Goal: Task Accomplishment & Management: Manage account settings

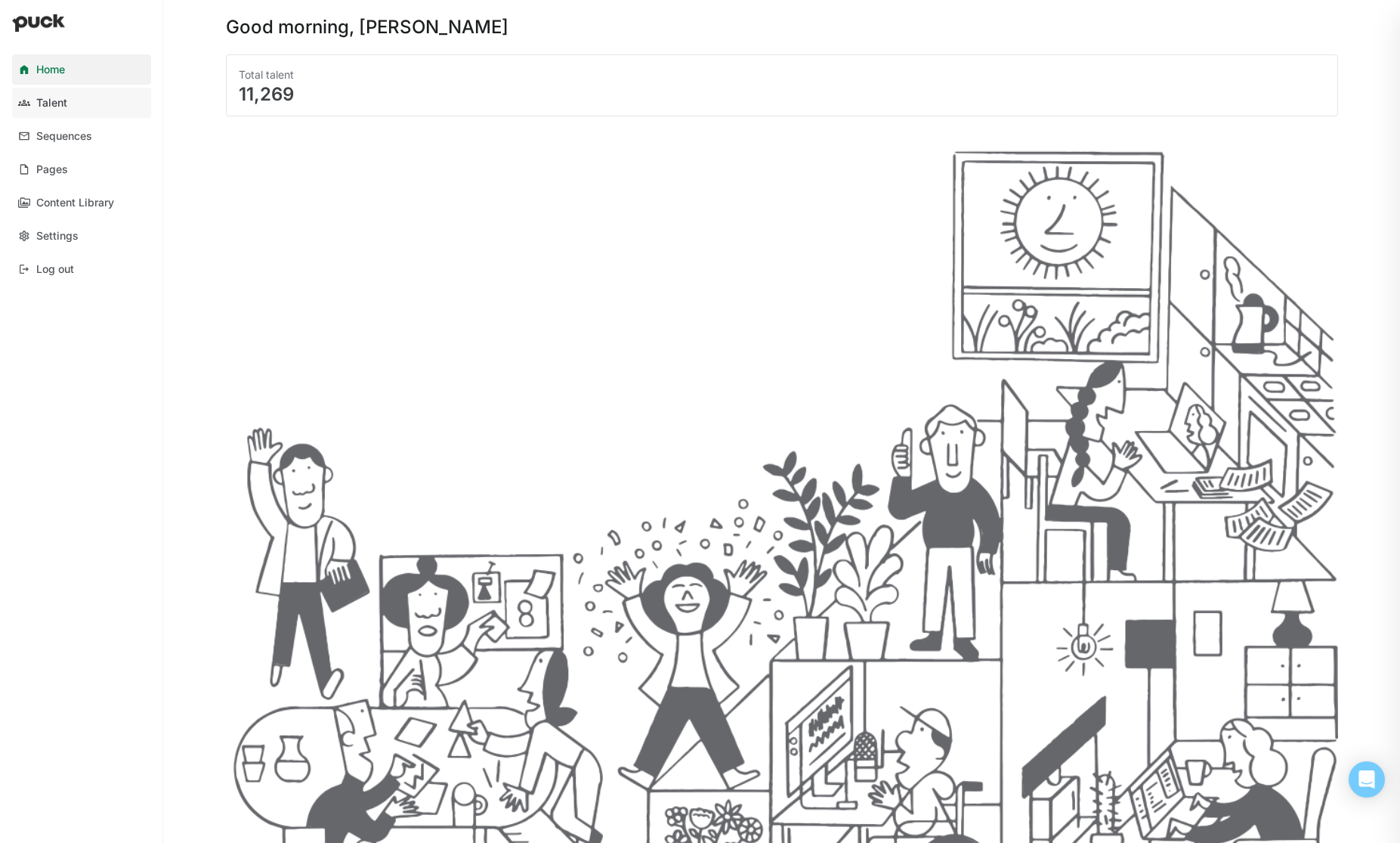
click at [51, 99] on div "Talent" at bounding box center [52, 103] width 31 height 13
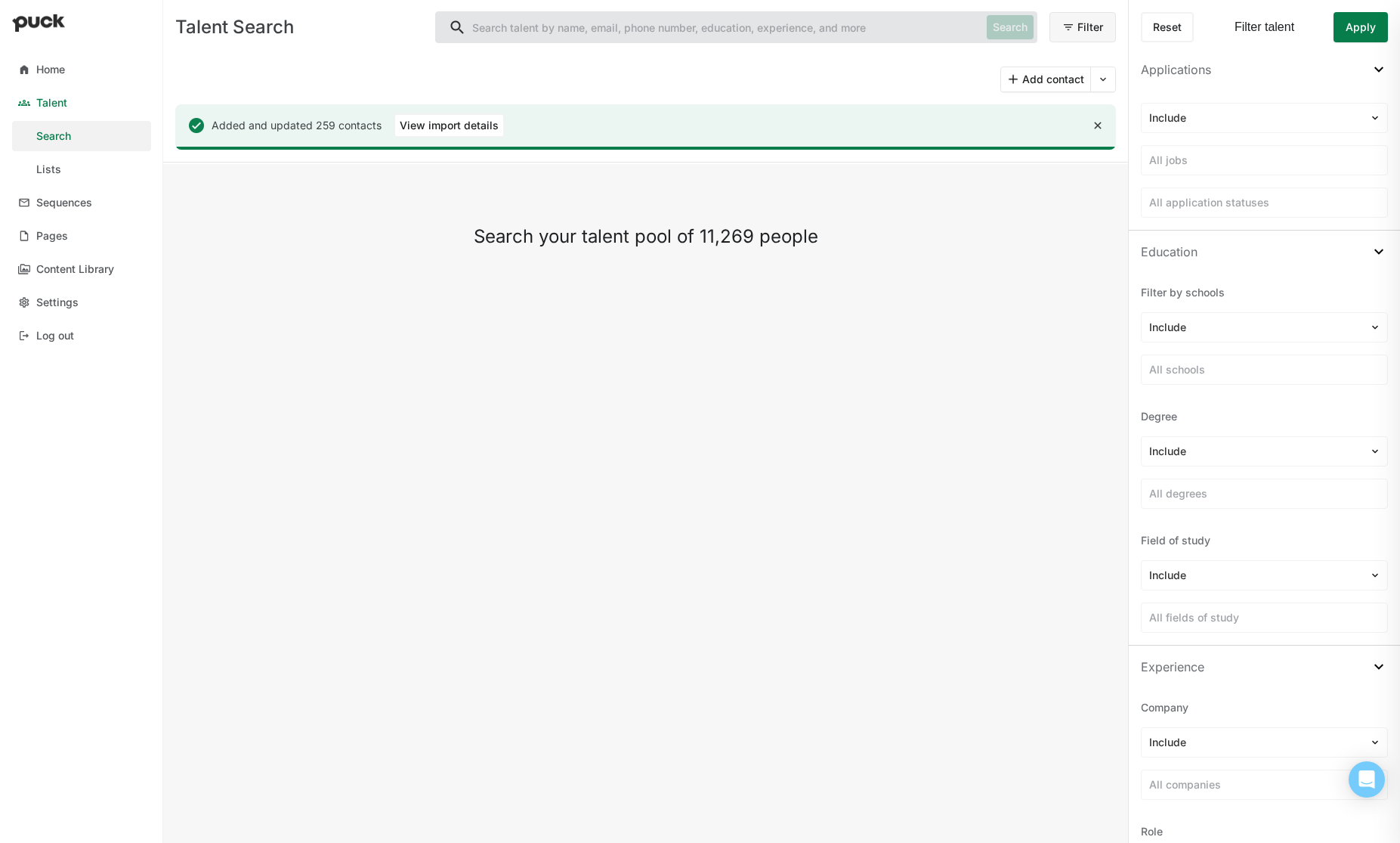
click at [43, 170] on div "Lists" at bounding box center [48, 170] width 25 height 13
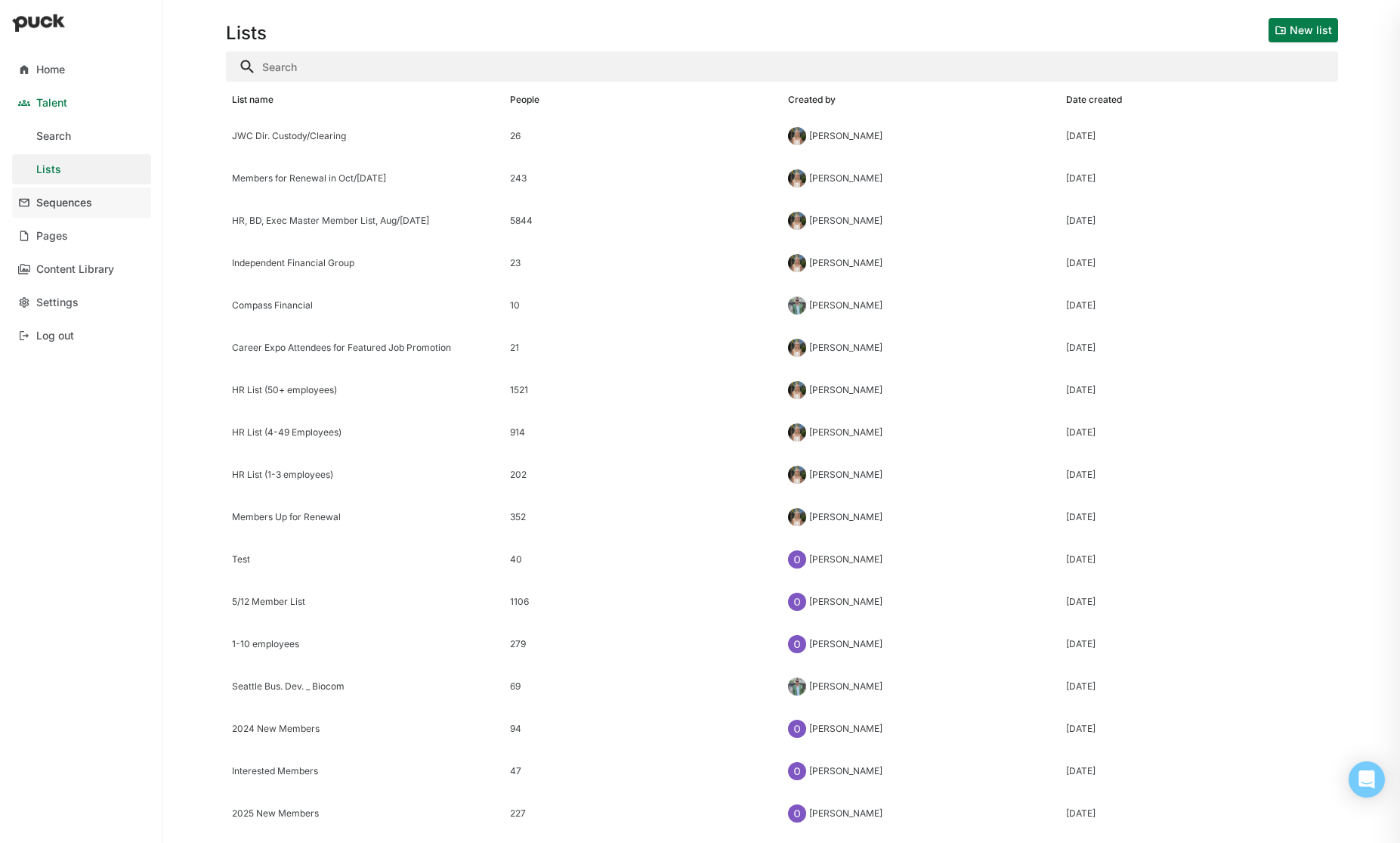
click at [67, 201] on div "Sequences" at bounding box center [64, 203] width 56 height 13
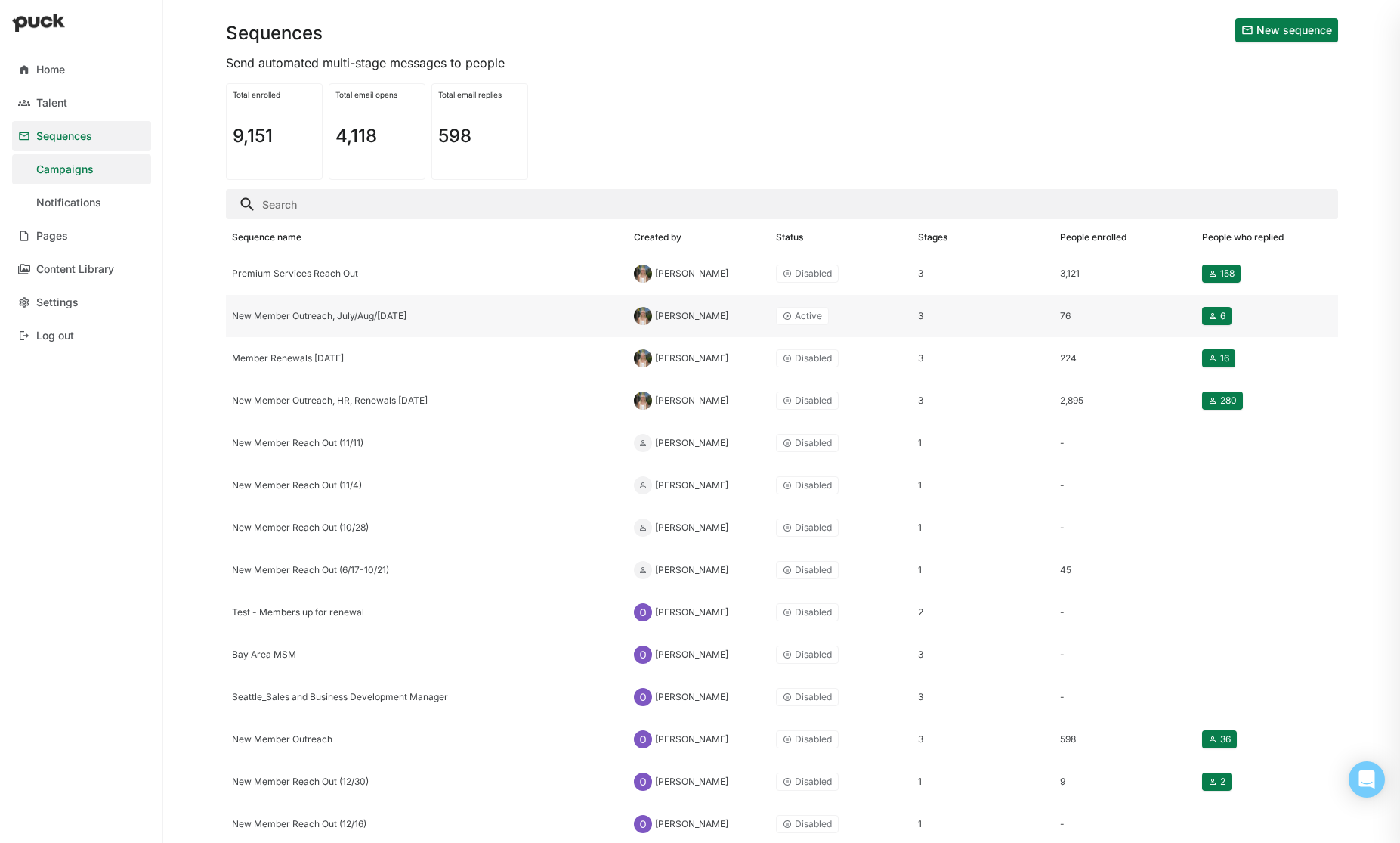
click at [357, 318] on div "New Member Outreach, July/Aug/Sep 2025" at bounding box center [427, 316] width 390 height 10
click at [357, 318] on html "Home Talent Sequences Campaigns Notifications Pages Content Library Settings Lo…" at bounding box center [700, 422] width 1400 height 843
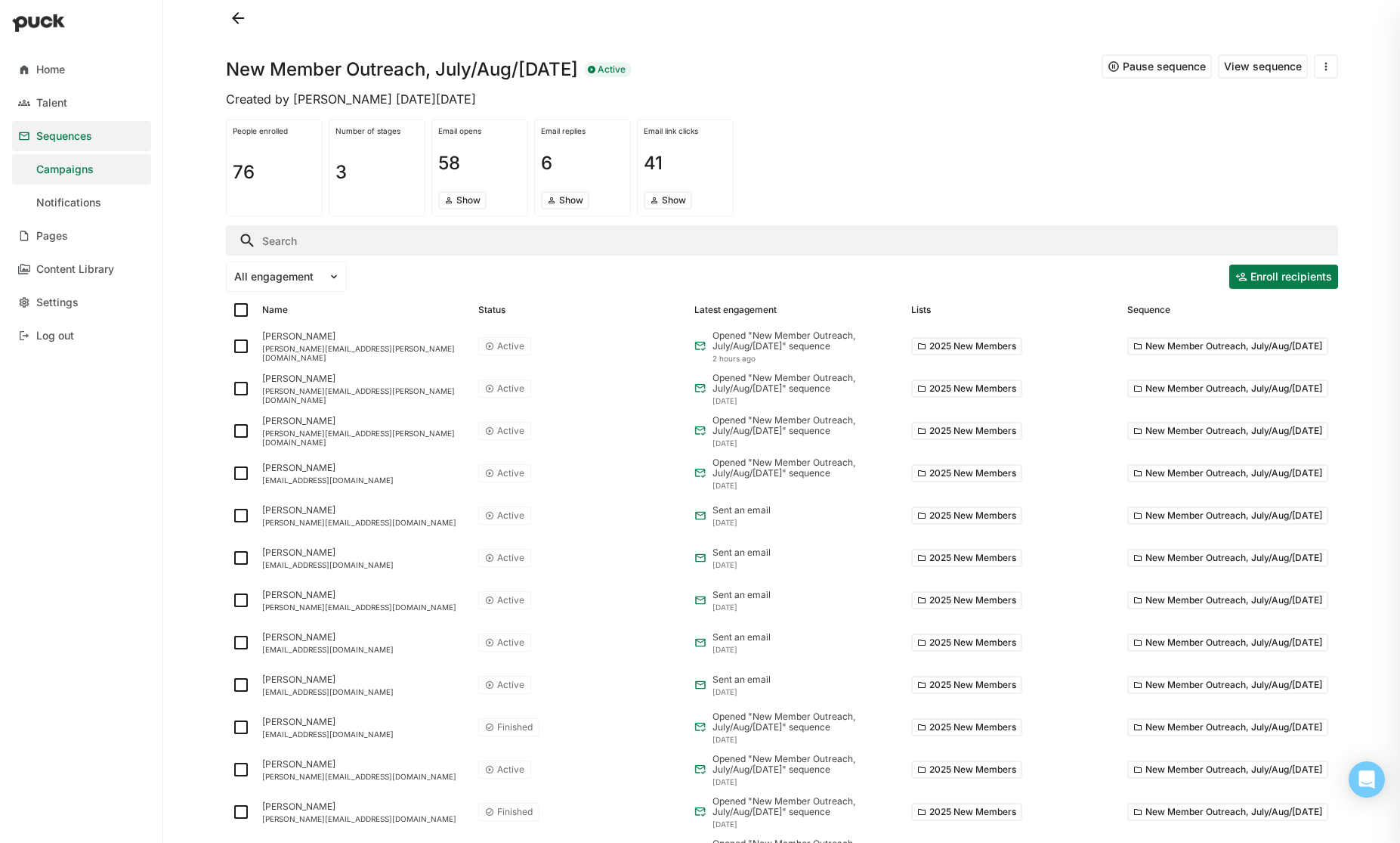
click at [1269, 65] on button "View sequence" at bounding box center [1263, 67] width 90 height 24
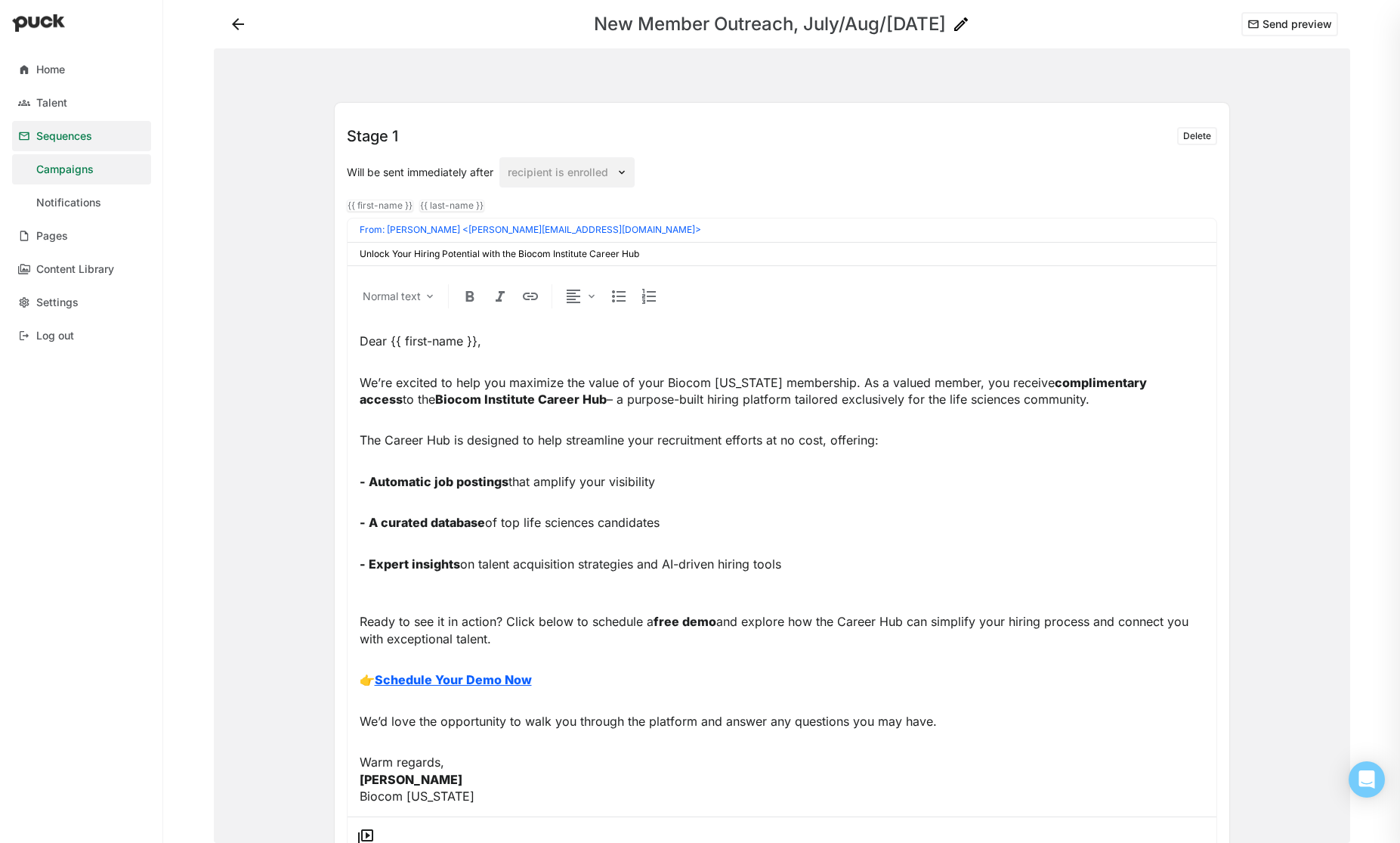
drag, startPoint x: 660, startPoint y: 255, endPoint x: 750, endPoint y: 274, distance: 92.0
click at [751, 273] on div "From: Justin Sladavic <justin@connectivecg.com> Unlock Your Hiring Potential wi…" at bounding box center [782, 538] width 871 height 640
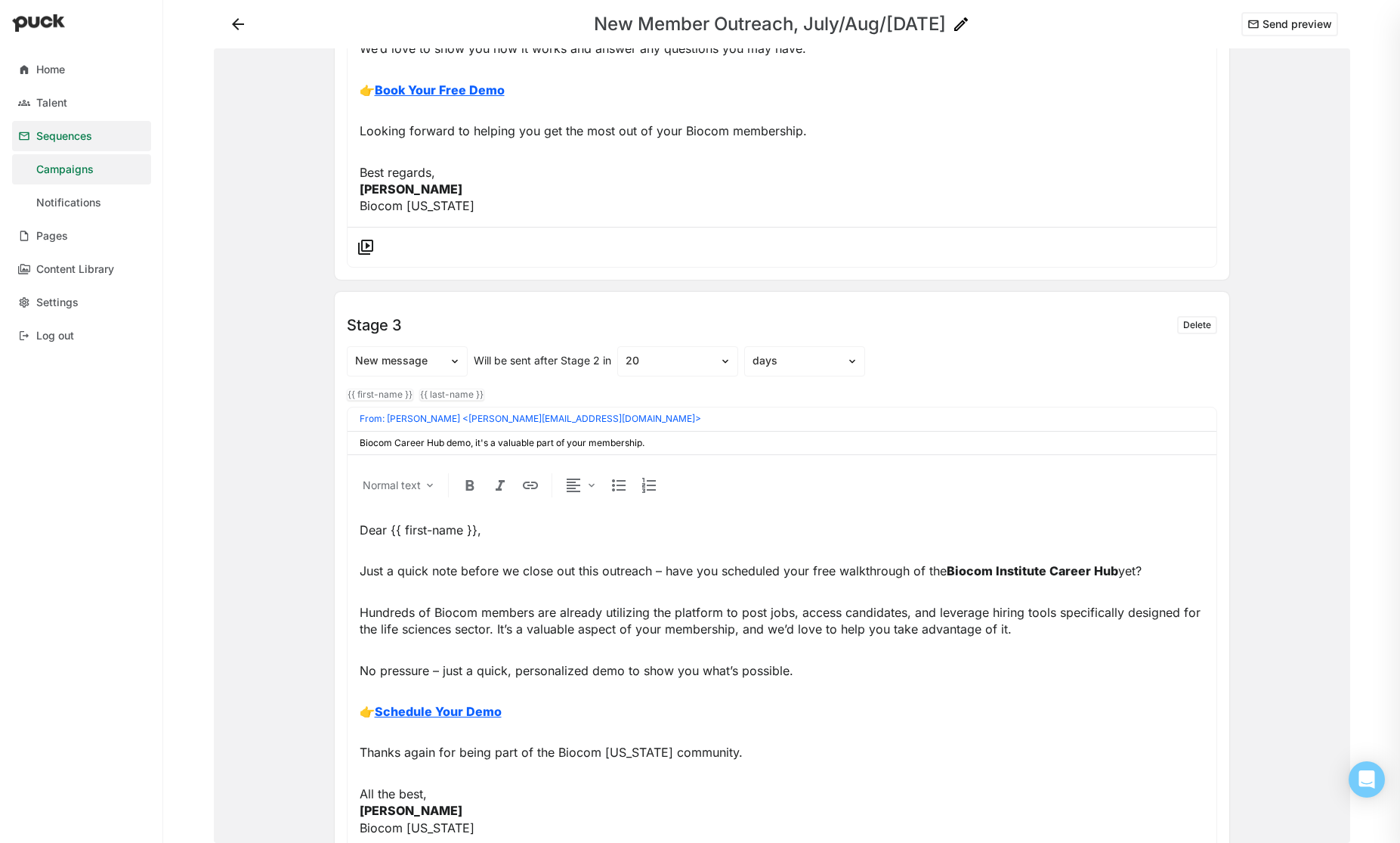
scroll to position [1335, 0]
click at [503, 443] on input "Biocom Career Hub demo, it's a valuable part of your membership." at bounding box center [781, 442] width 845 height 10
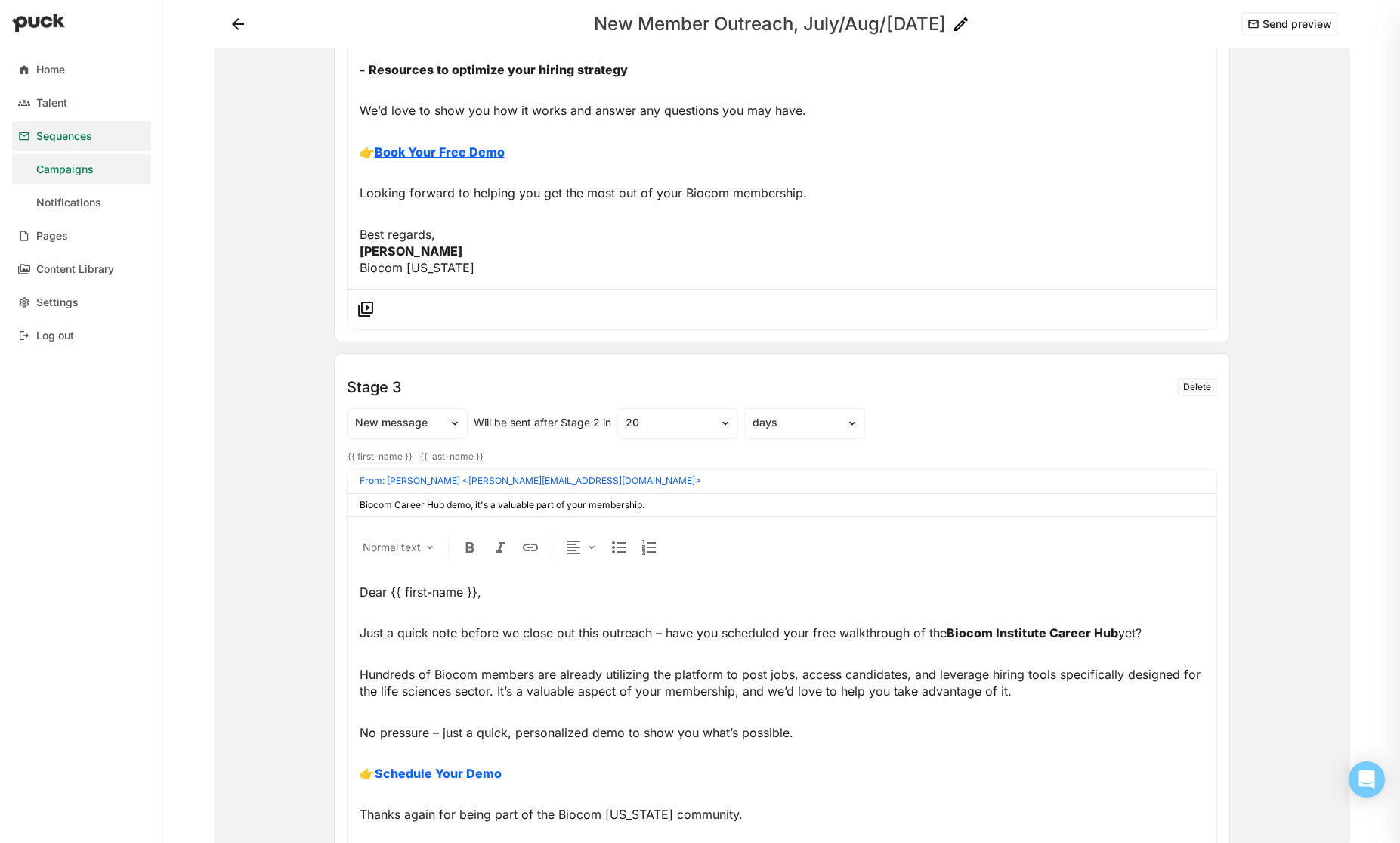
scroll to position [1263, 0]
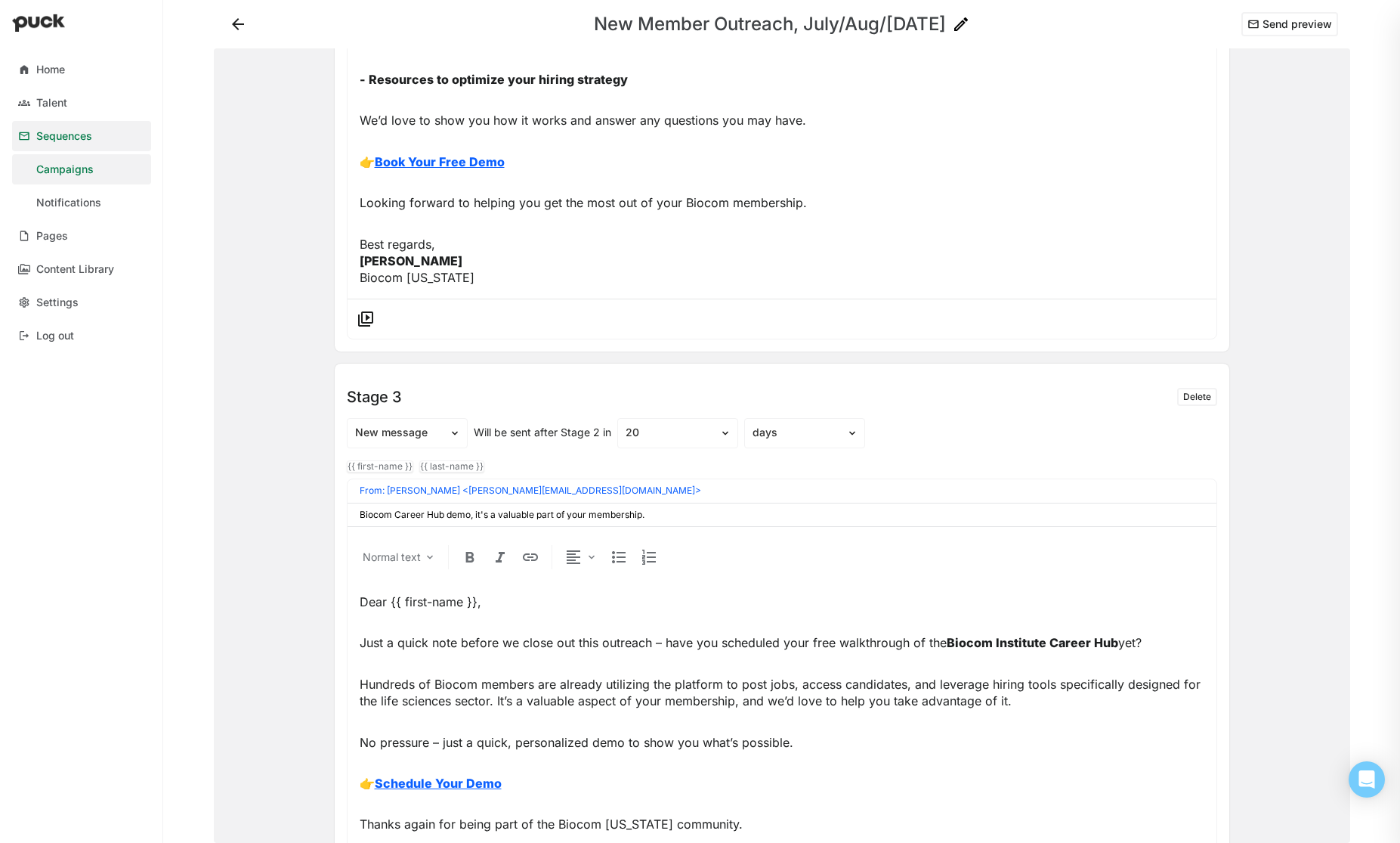
drag, startPoint x: 648, startPoint y: 517, endPoint x: 429, endPoint y: 501, distance: 219.6
click at [429, 501] on div "From: Justin Sladavic <justin@connectivecg.com> Biocom Career Hub demo, it's a …" at bounding box center [782, 720] width 871 height 482
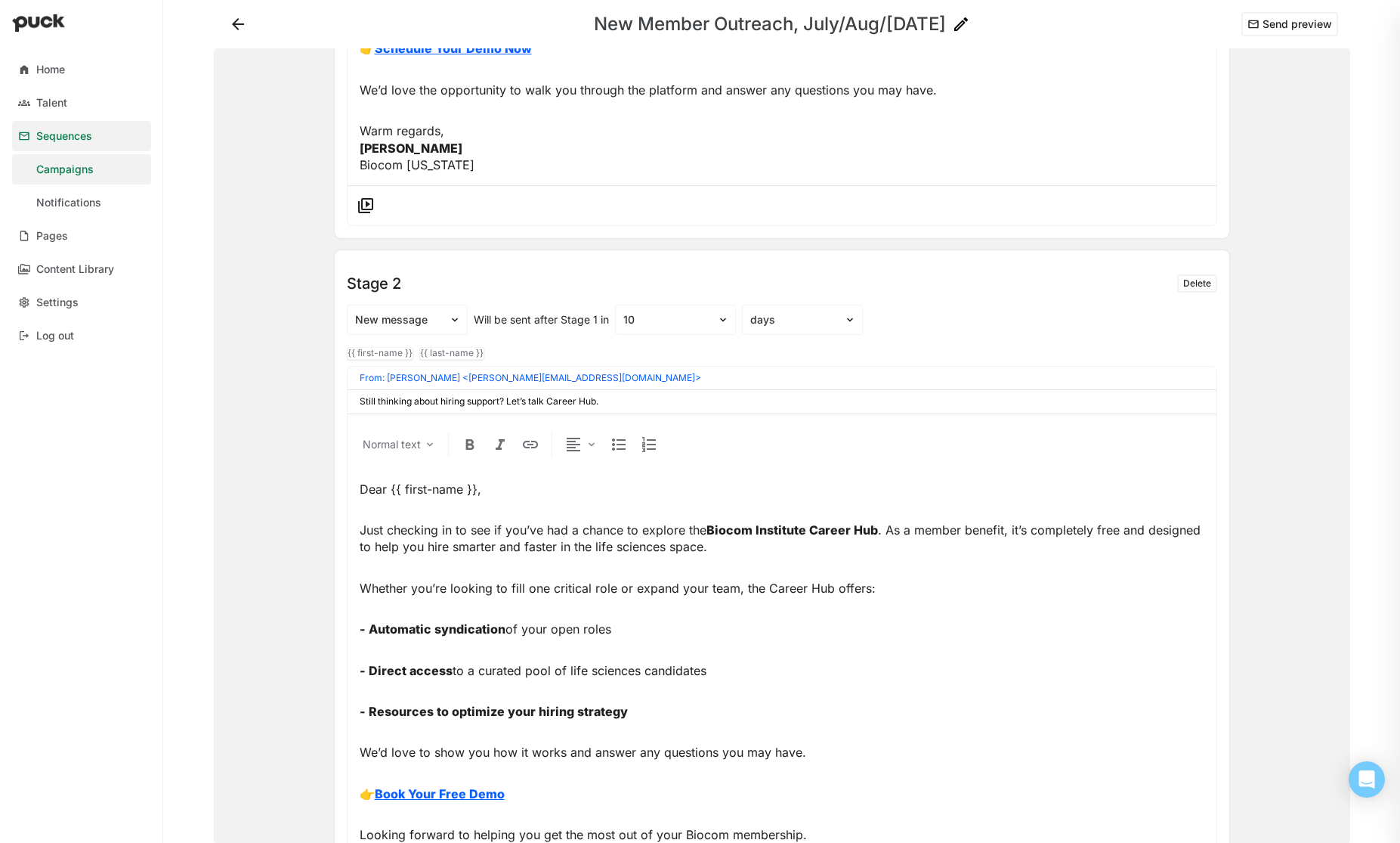
scroll to position [627, 0]
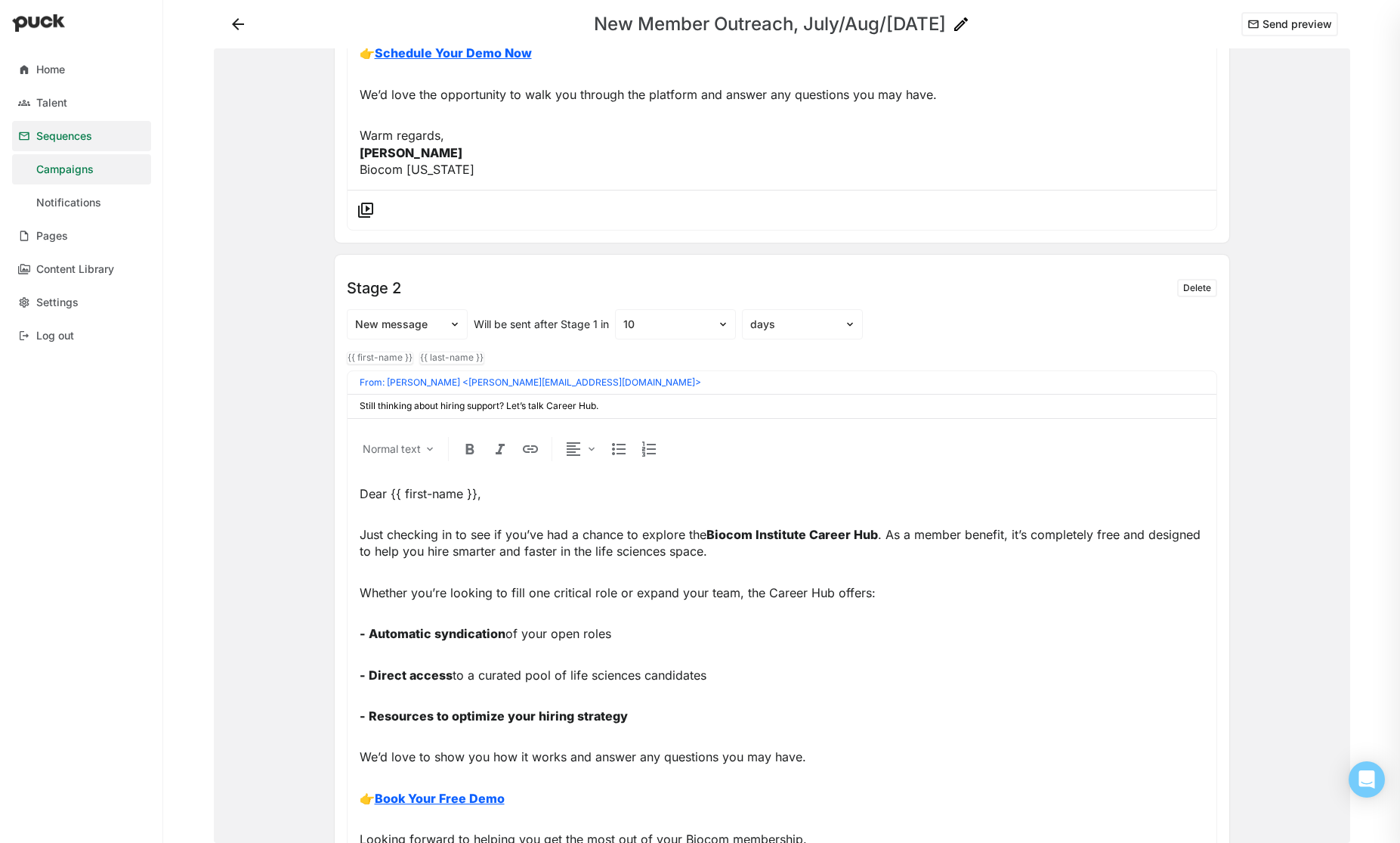
click at [606, 397] on div "Still thinking about hiring support? Let’s talk Career Hub." at bounding box center [781, 406] width 869 height 23
drag, startPoint x: 606, startPoint y: 408, endPoint x: 358, endPoint y: 403, distance: 248.1
click at [358, 403] on div "Still thinking about hiring support? Let’s talk Career Hub." at bounding box center [781, 406] width 869 height 23
paste input "Biocom Career Hub demo, it's a valuable part of your membership"
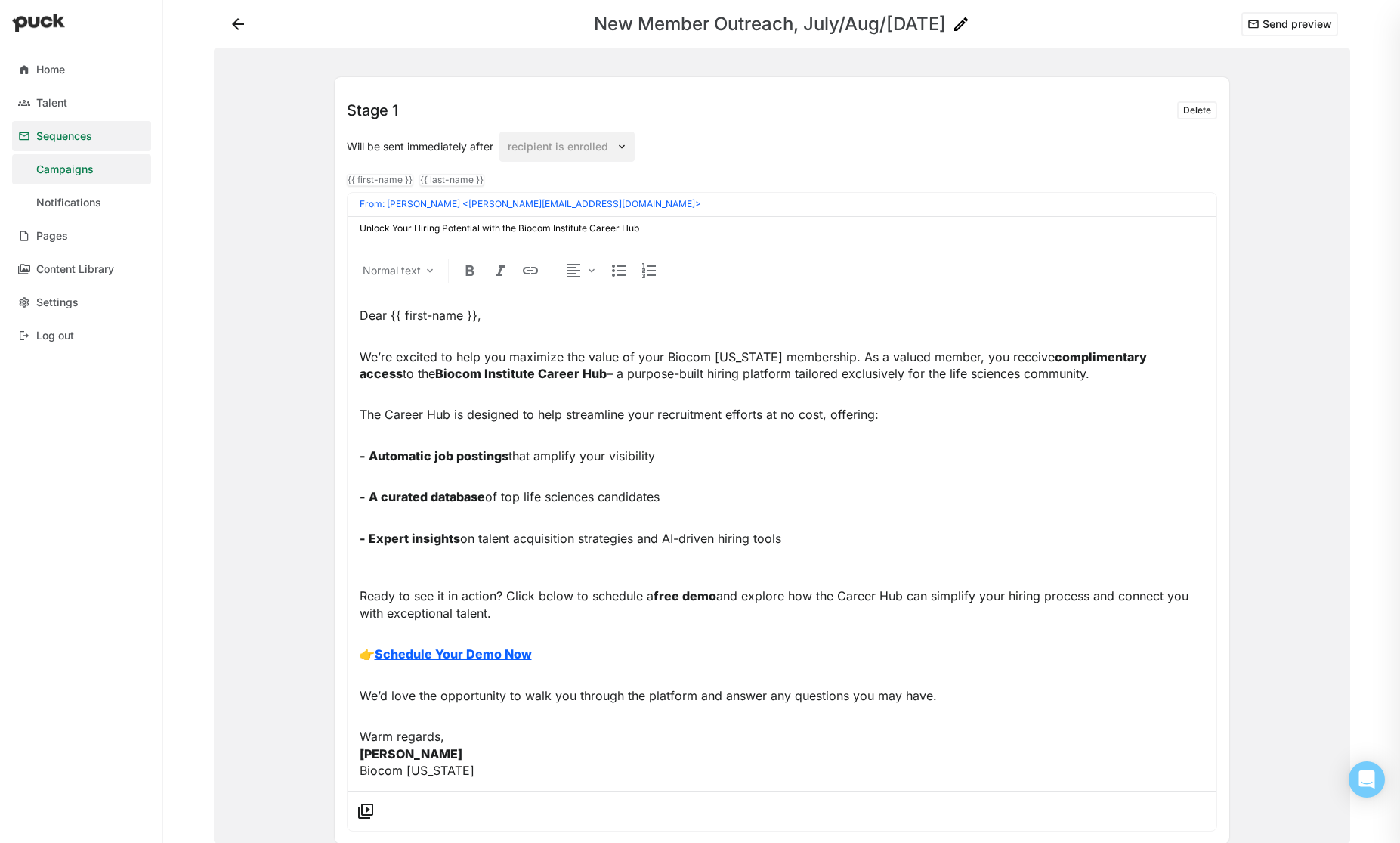
scroll to position [24, 0]
type input "Biocom Career Hub demo, it's a valuable part of your membership."
click at [652, 229] on input "Unlock Your Hiring Potential with the Biocom Institute Career Hub" at bounding box center [781, 230] width 845 height 10
drag, startPoint x: 660, startPoint y: 230, endPoint x: 351, endPoint y: 230, distance: 309.0
click at [355, 232] on div "Unlock Your Hiring Potential with the Biocom Institute Career Hub" at bounding box center [781, 230] width 869 height 23
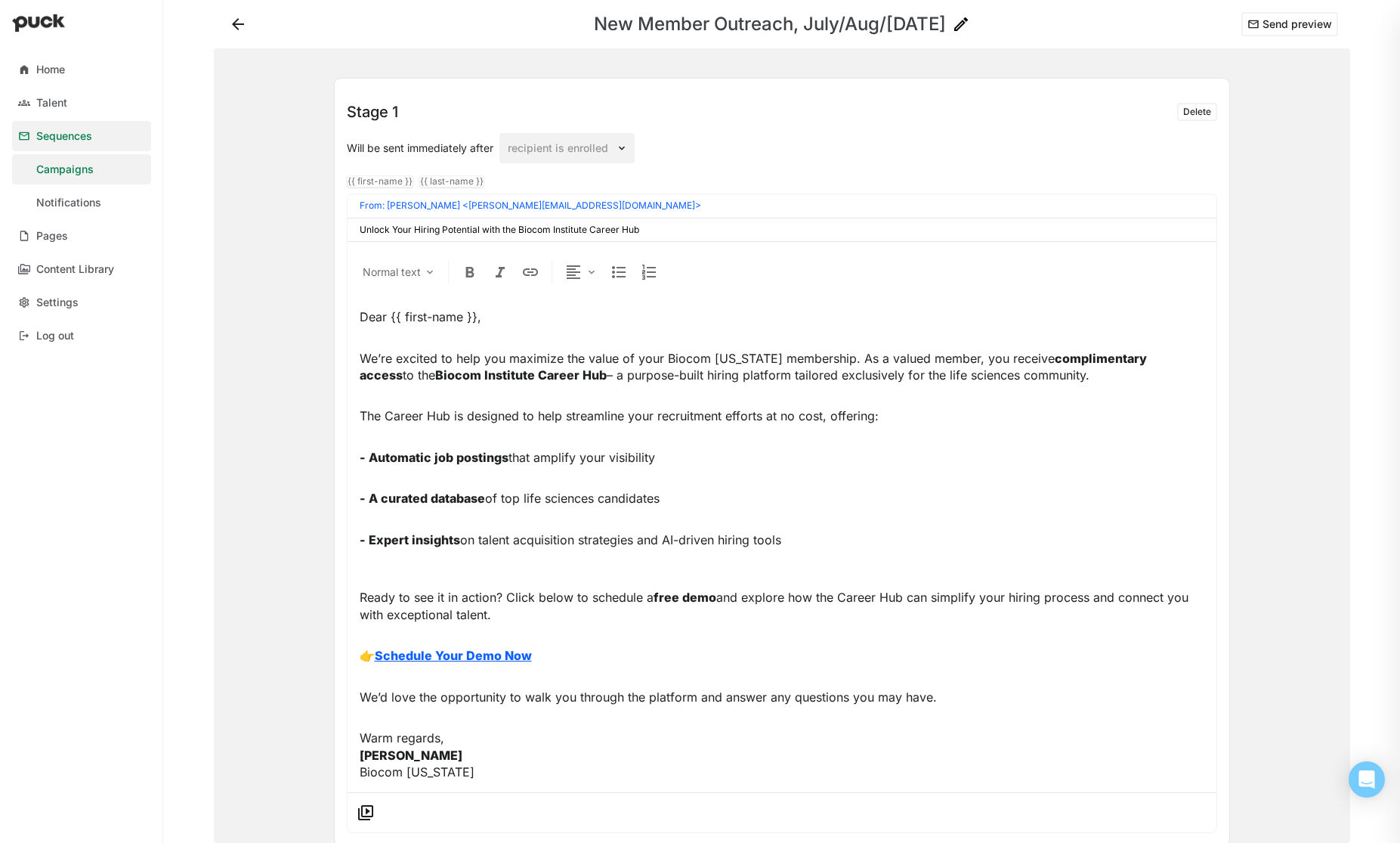
paste input "Biocom Career Hub demo, it's a valuable part of your membership."
drag, startPoint x: 658, startPoint y: 229, endPoint x: 358, endPoint y: 230, distance: 300.0
click at [358, 230] on div "Biocom Career Hub demo, it's a valuable part of your membership." at bounding box center [781, 230] width 869 height 23
click at [654, 226] on input "Biocom Career Hub demo, it's a valuable part of your membership." at bounding box center [781, 230] width 845 height 10
drag, startPoint x: 586, startPoint y: 227, endPoint x: 356, endPoint y: 223, distance: 230.0
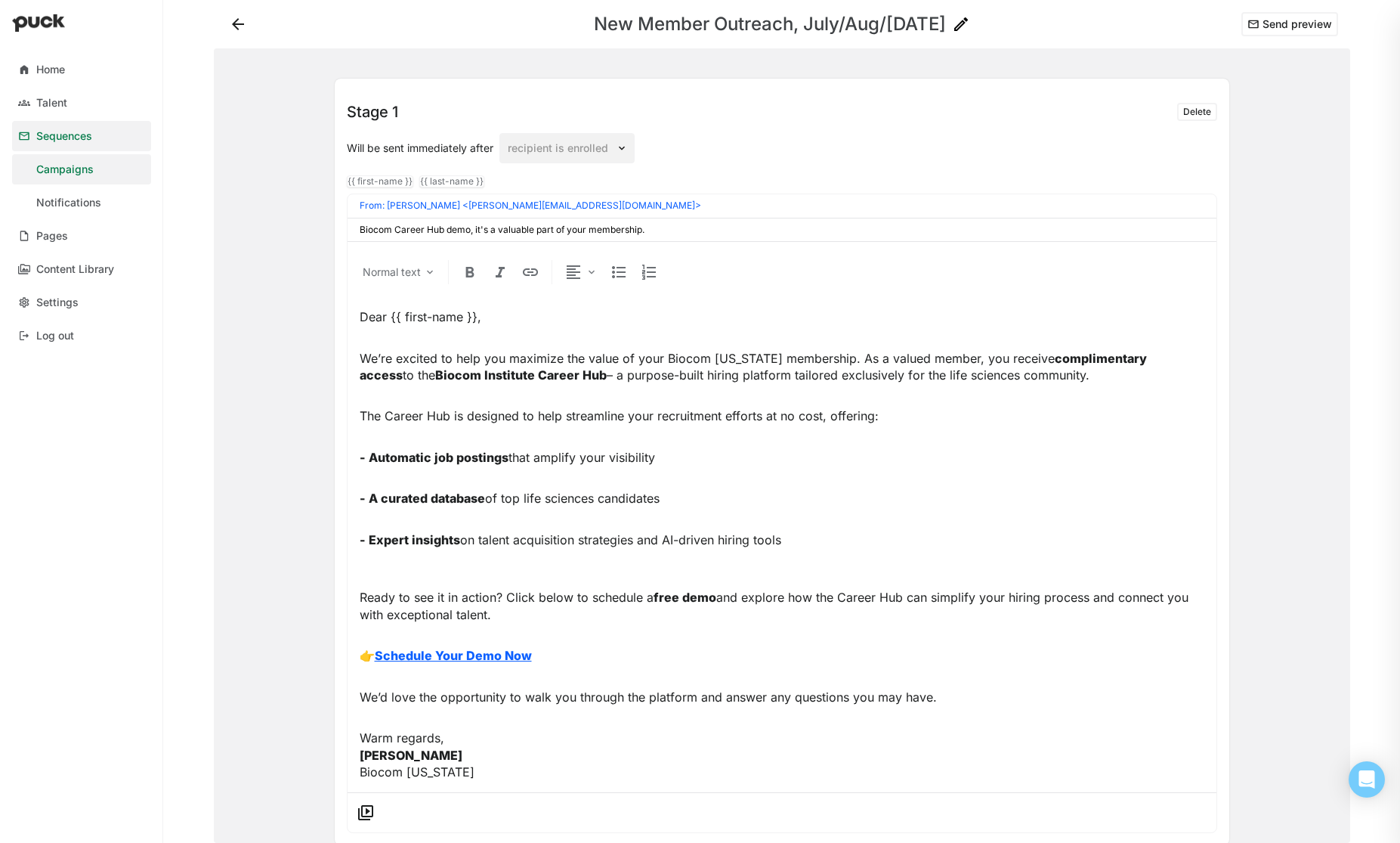
click at [357, 223] on div "Biocom Career Hub demo, it's a valuable part of your membership." at bounding box center [781, 230] width 869 height 23
paste input "Maximize Your Membership Value: Career Hub Demo Invitation"
drag, startPoint x: 422, startPoint y: 226, endPoint x: 434, endPoint y: 226, distance: 12.0
click at [424, 226] on input "Maximize Your Membership Value: Career Hub Demo Invitation" at bounding box center [781, 230] width 845 height 10
click at [684, 225] on input "Maximize Your Biocom Membership Value: Career Hub Demo Invitation" at bounding box center [781, 230] width 845 height 10
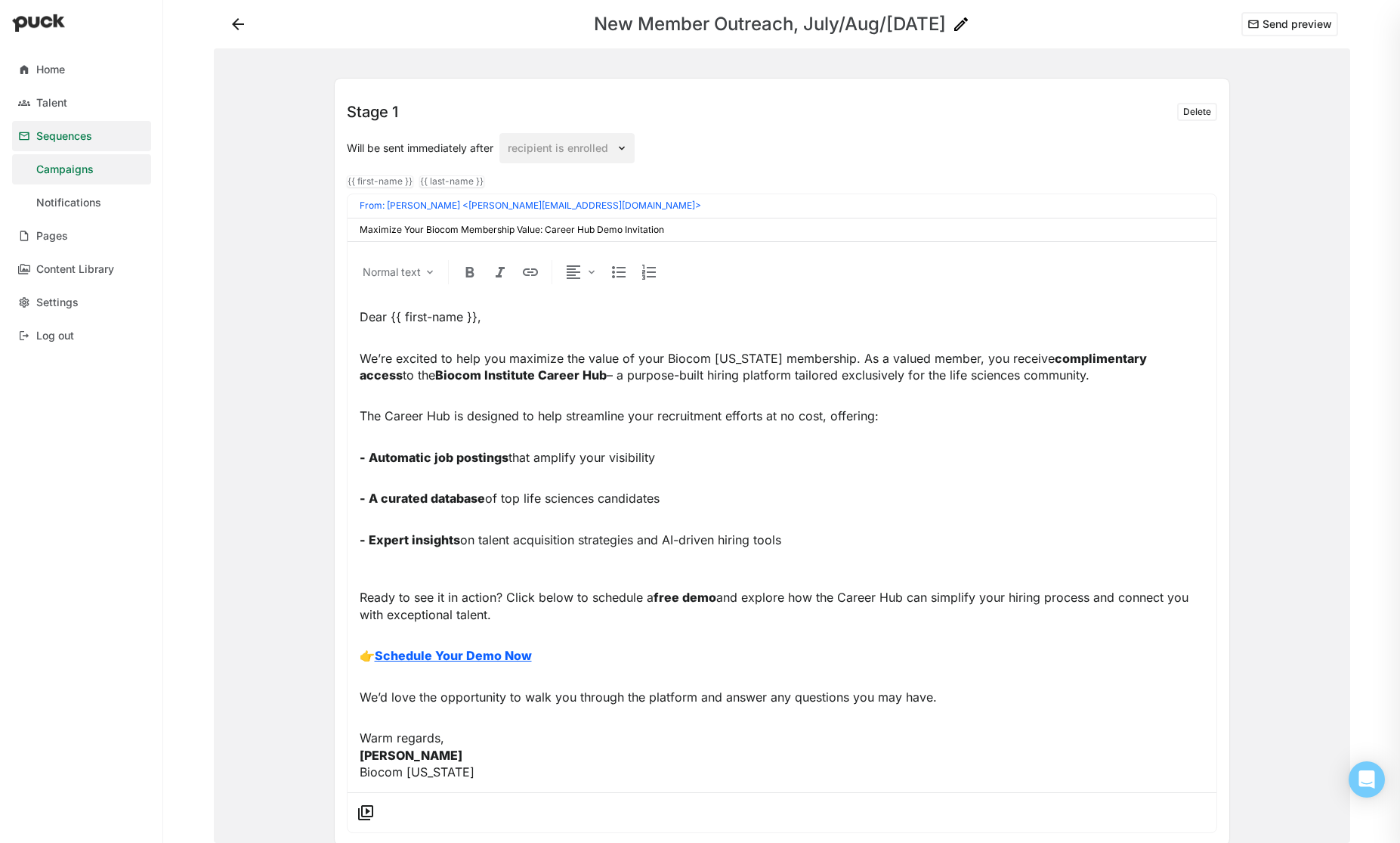
drag, startPoint x: 680, startPoint y: 227, endPoint x: 390, endPoint y: 225, distance: 290.0
click at [390, 225] on input "Maximize Your Biocom Membership Value: Career Hub Demo Invitation" at bounding box center [781, 230] width 845 height 10
click at [374, 226] on input "Maximize Your Biocom Membership Value: Career Hub Demo Invitation" at bounding box center [781, 230] width 845 height 10
drag, startPoint x: 357, startPoint y: 227, endPoint x: 668, endPoint y: 228, distance: 311.0
click at [666, 228] on div "Maximize Your Biocom Membership Value: Career Hub Demo Invitation" at bounding box center [781, 230] width 869 height 23
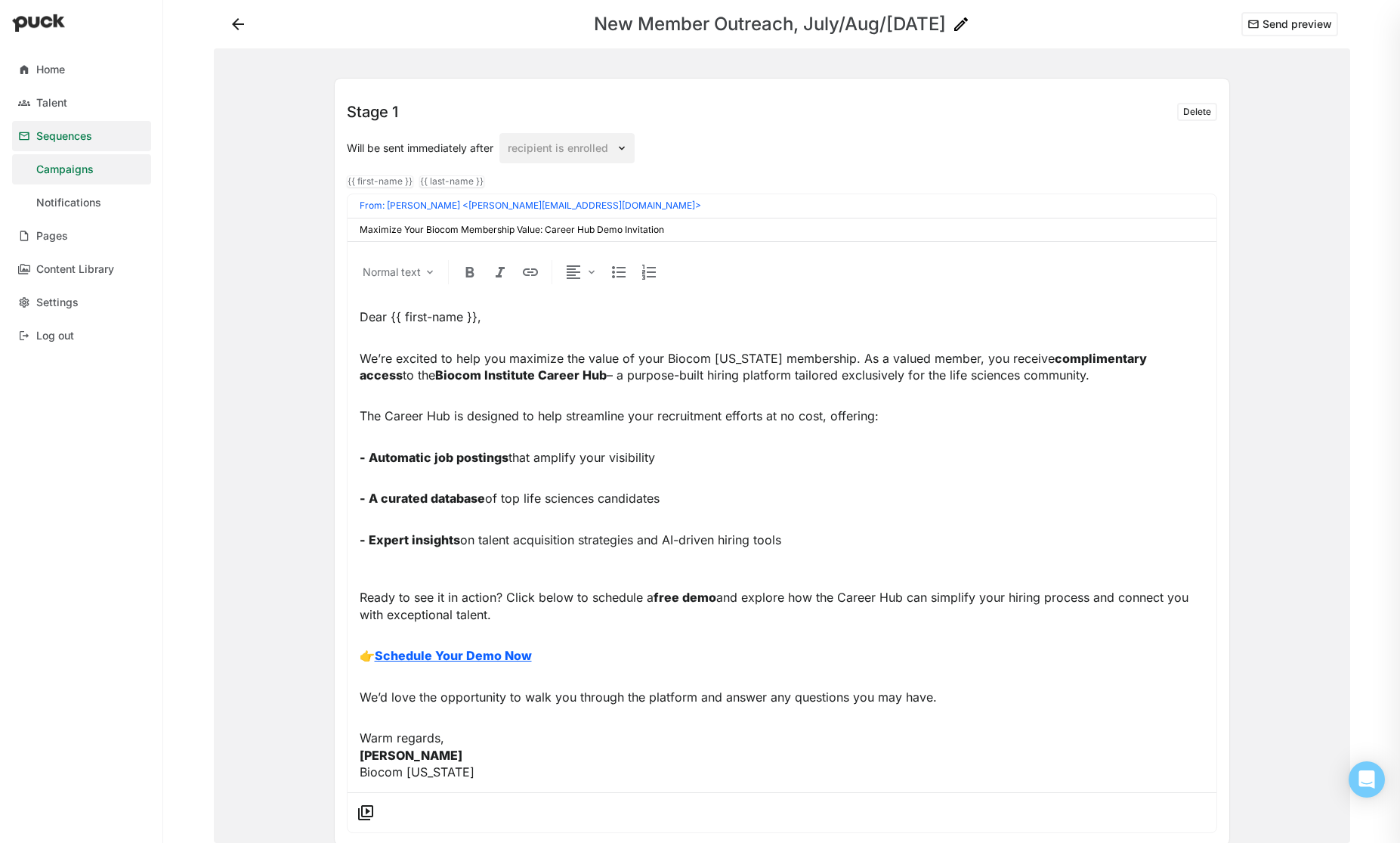
click at [668, 228] on input "Maximize Your Biocom Membership Value: Career Hub Demo Invitation" at bounding box center [781, 230] width 845 height 10
drag, startPoint x: 669, startPoint y: 230, endPoint x: 352, endPoint y: 226, distance: 317.0
click at [352, 226] on div "Maximize Your Biocom Membership Value: Career Hub Demo Invitation" at bounding box center [781, 230] width 869 height 23
paste input "Unlock a Key Benefit of Your Biocom Membership – Career Hub Demo"
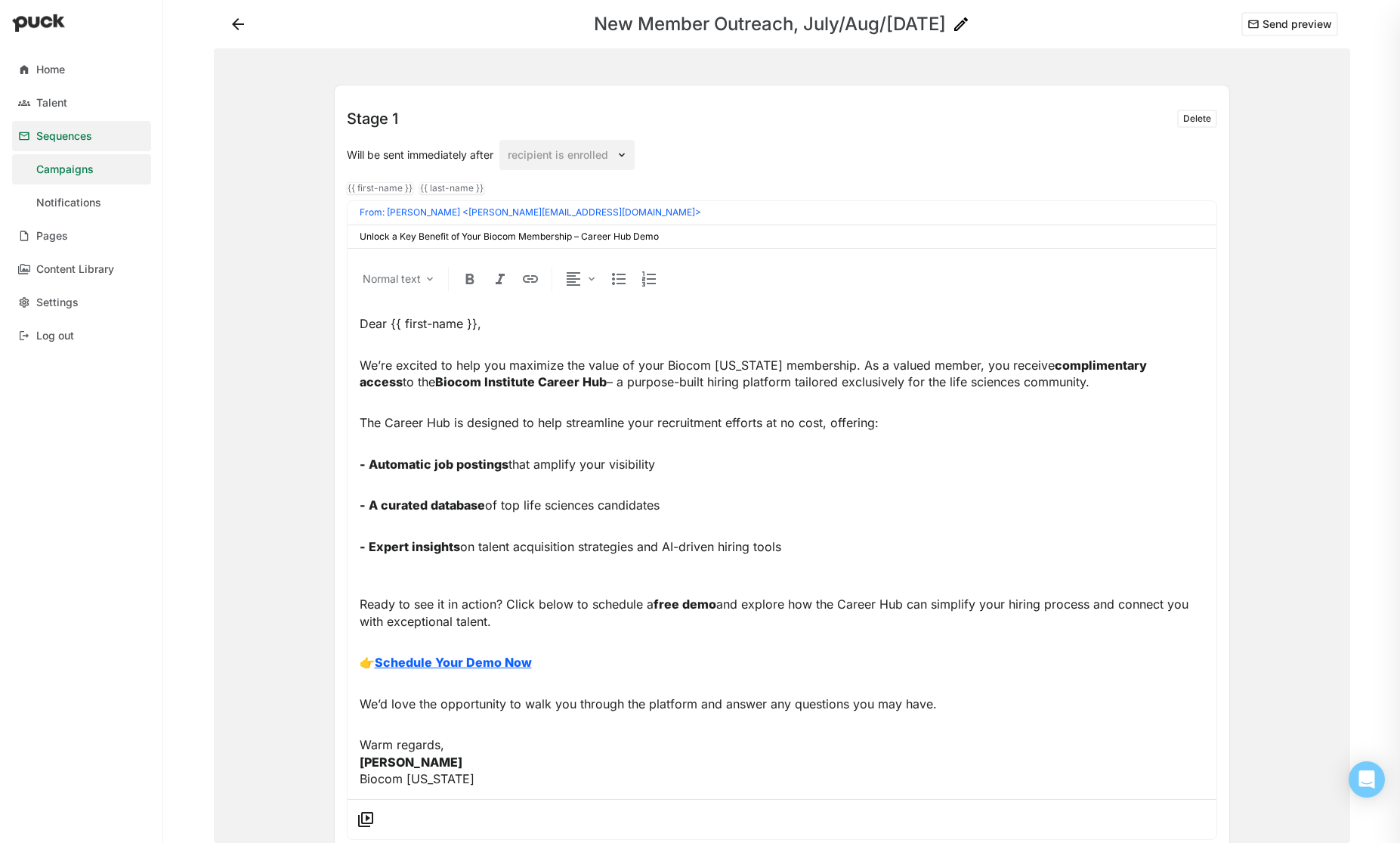
scroll to position [17, 0]
type input "Unlock a Key Benefit of Your Biocom Membership – Career Hub Demo"
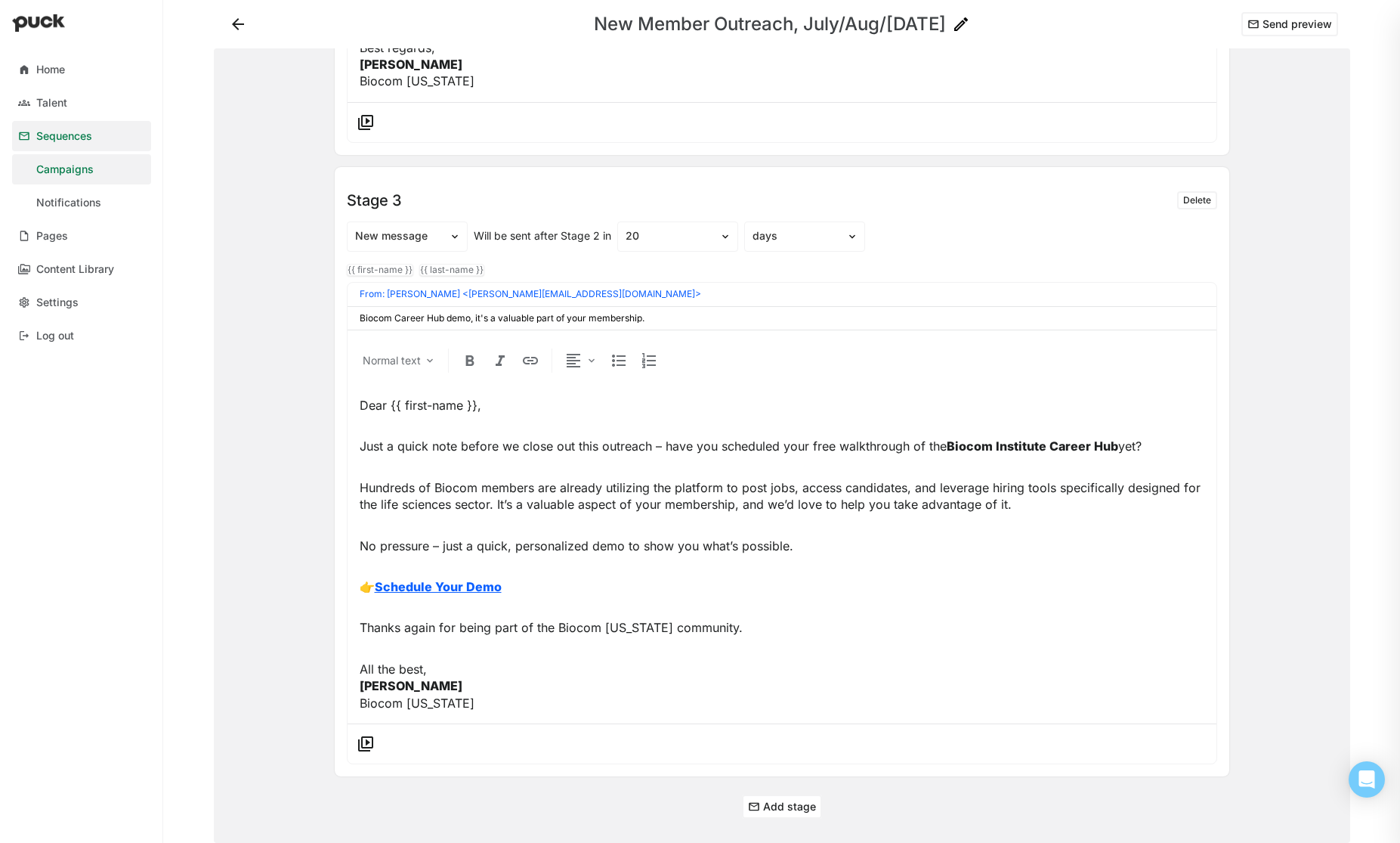
scroll to position [1466, 0]
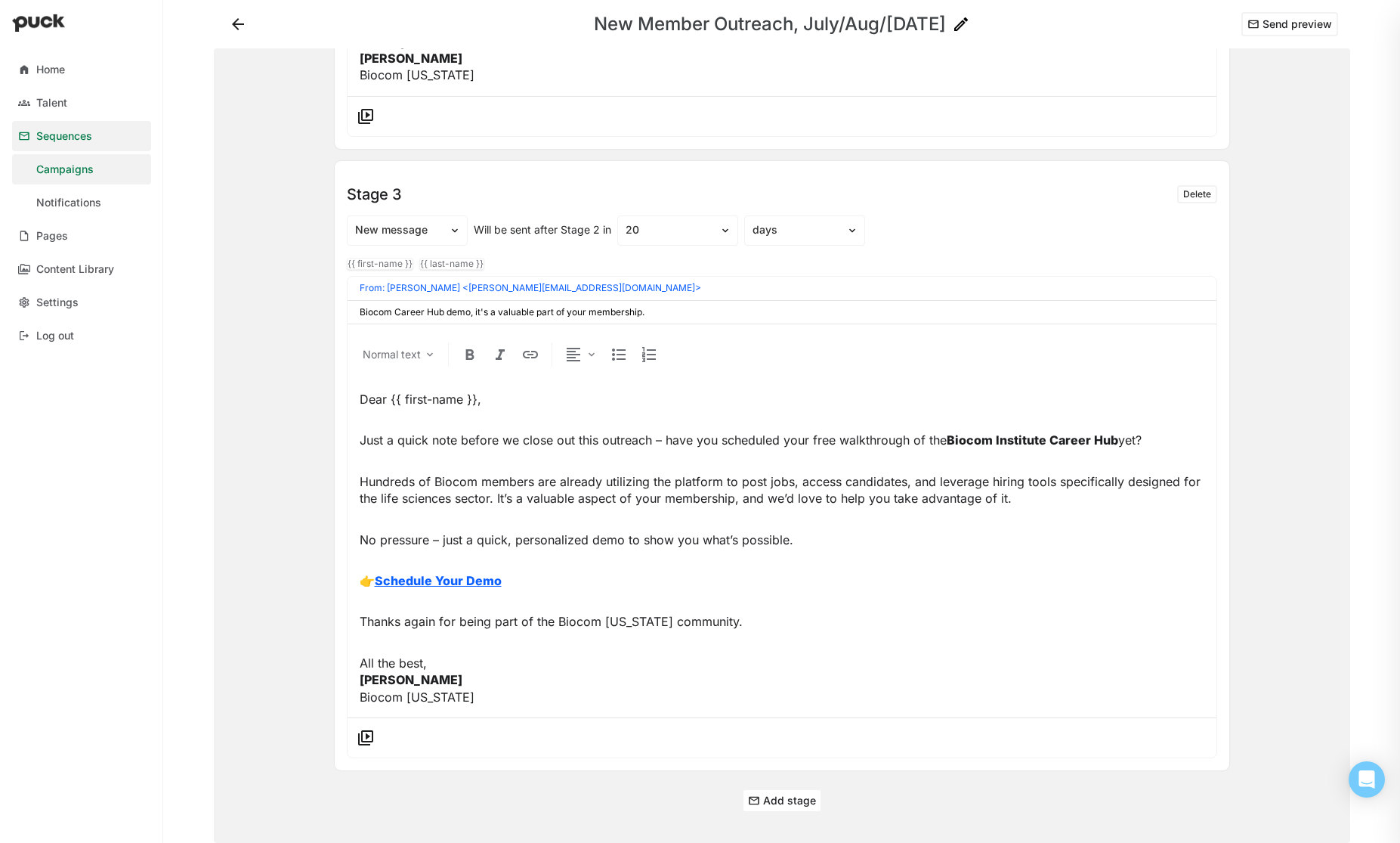
click at [662, 311] on input "Biocom Career Hub demo, it's a valuable part of your membership." at bounding box center [781, 312] width 845 height 10
drag, startPoint x: 651, startPoint y: 314, endPoint x: 346, endPoint y: 308, distance: 305.1
click at [347, 308] on div "Biocom Career Hub demo, it's a valuable part of your membership." at bounding box center [781, 312] width 869 height 23
paste input "Discover the Career Hub — A Powerful Part of Your Biocom Membership"
type input "Discover the Career Hub — A Powerful Part of Your Biocom Membership"
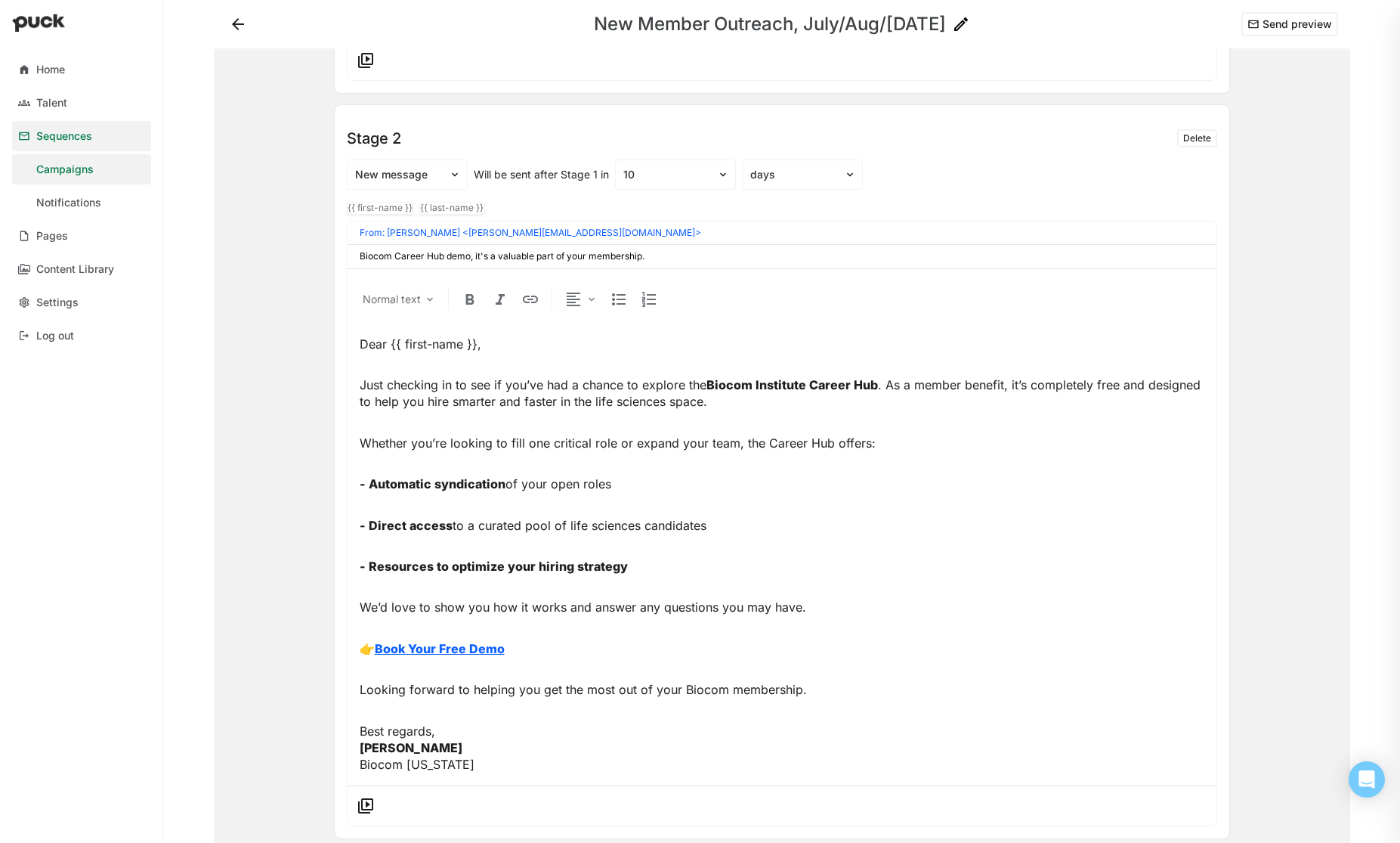
scroll to position [769, 0]
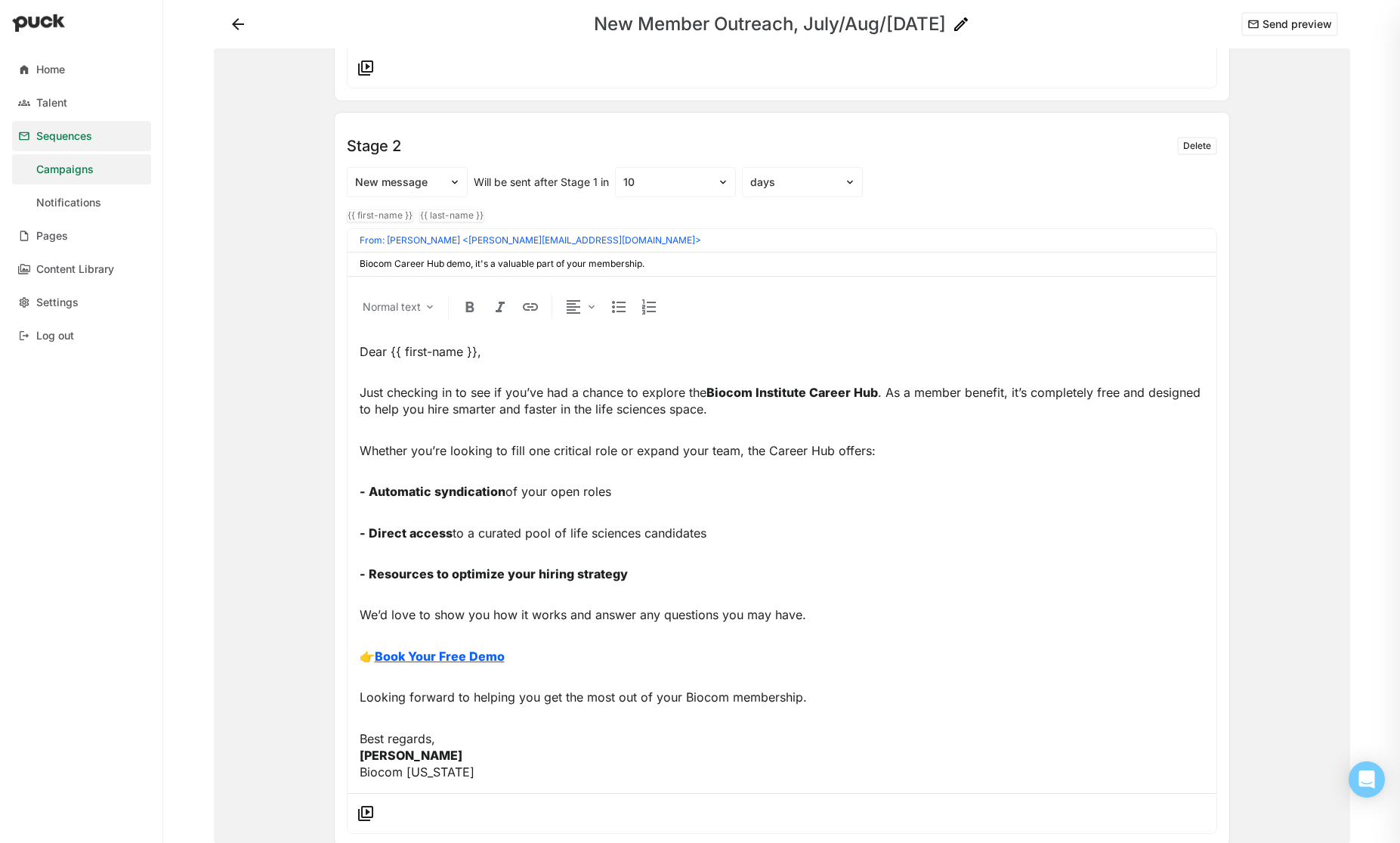
drag, startPoint x: 659, startPoint y: 263, endPoint x: 350, endPoint y: 265, distance: 309.0
click at [350, 265] on div "Biocom Career Hub demo, it's a valuable part of your membership." at bounding box center [781, 264] width 869 height 23
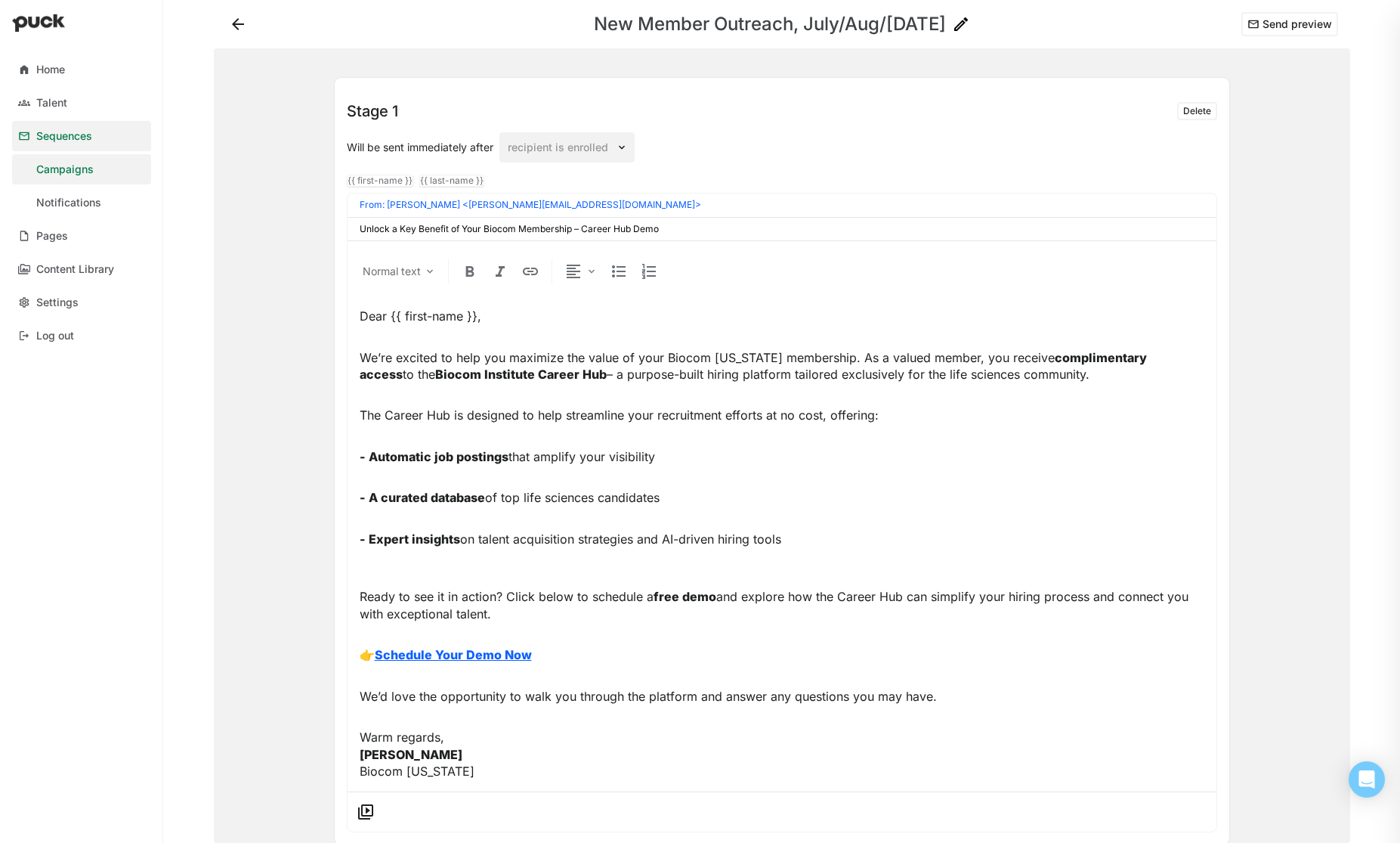
scroll to position [0, 0]
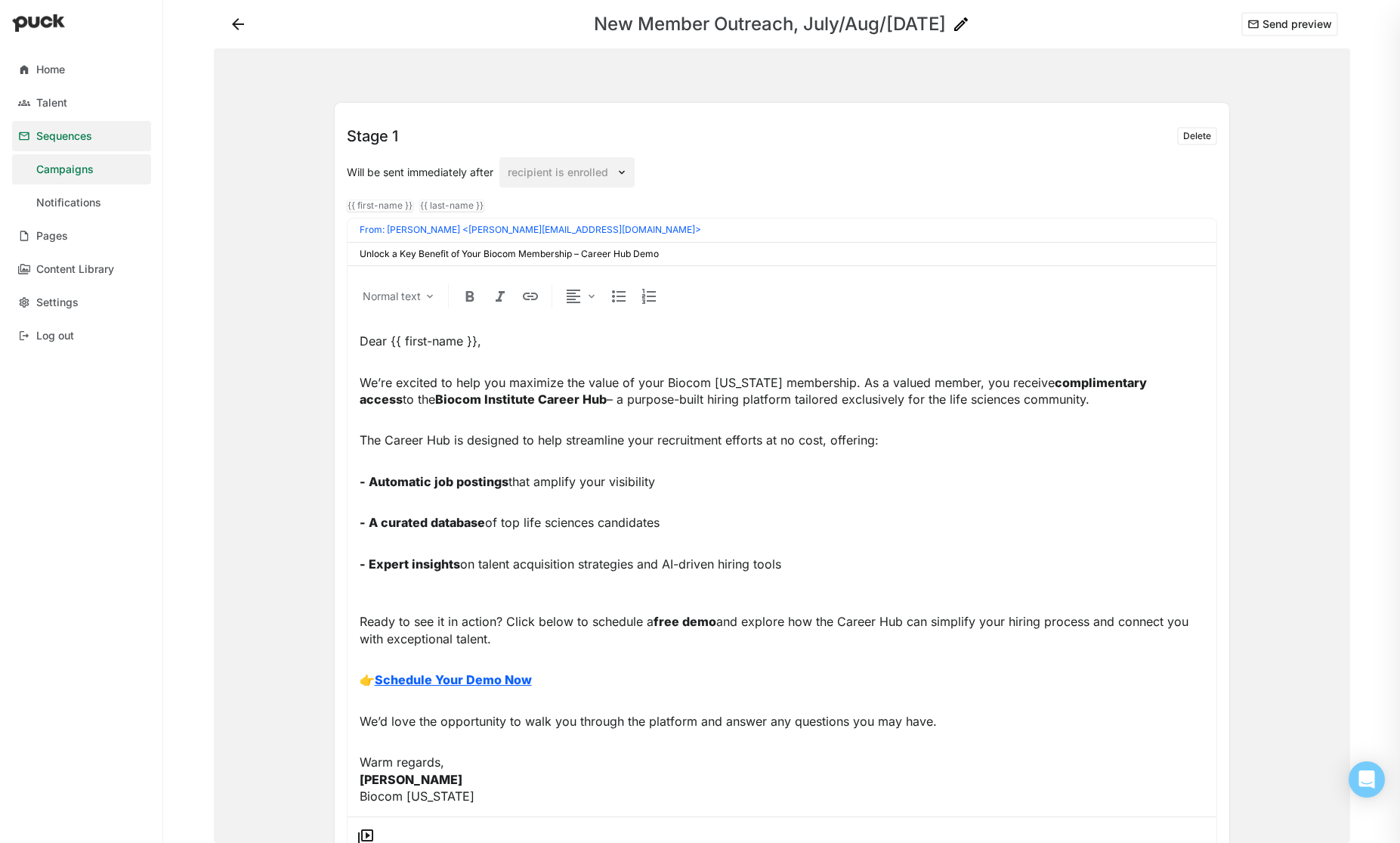
drag, startPoint x: 638, startPoint y: 253, endPoint x: 348, endPoint y: 247, distance: 290.1
click at [349, 247] on div "Unlock a Key Benefit of Your Biocom Membership – Career Hub Demo" at bounding box center [781, 254] width 869 height 23
click at [1264, 23] on button "Send preview" at bounding box center [1290, 24] width 97 height 24
click at [82, 205] on div "Notifications" at bounding box center [68, 203] width 65 height 13
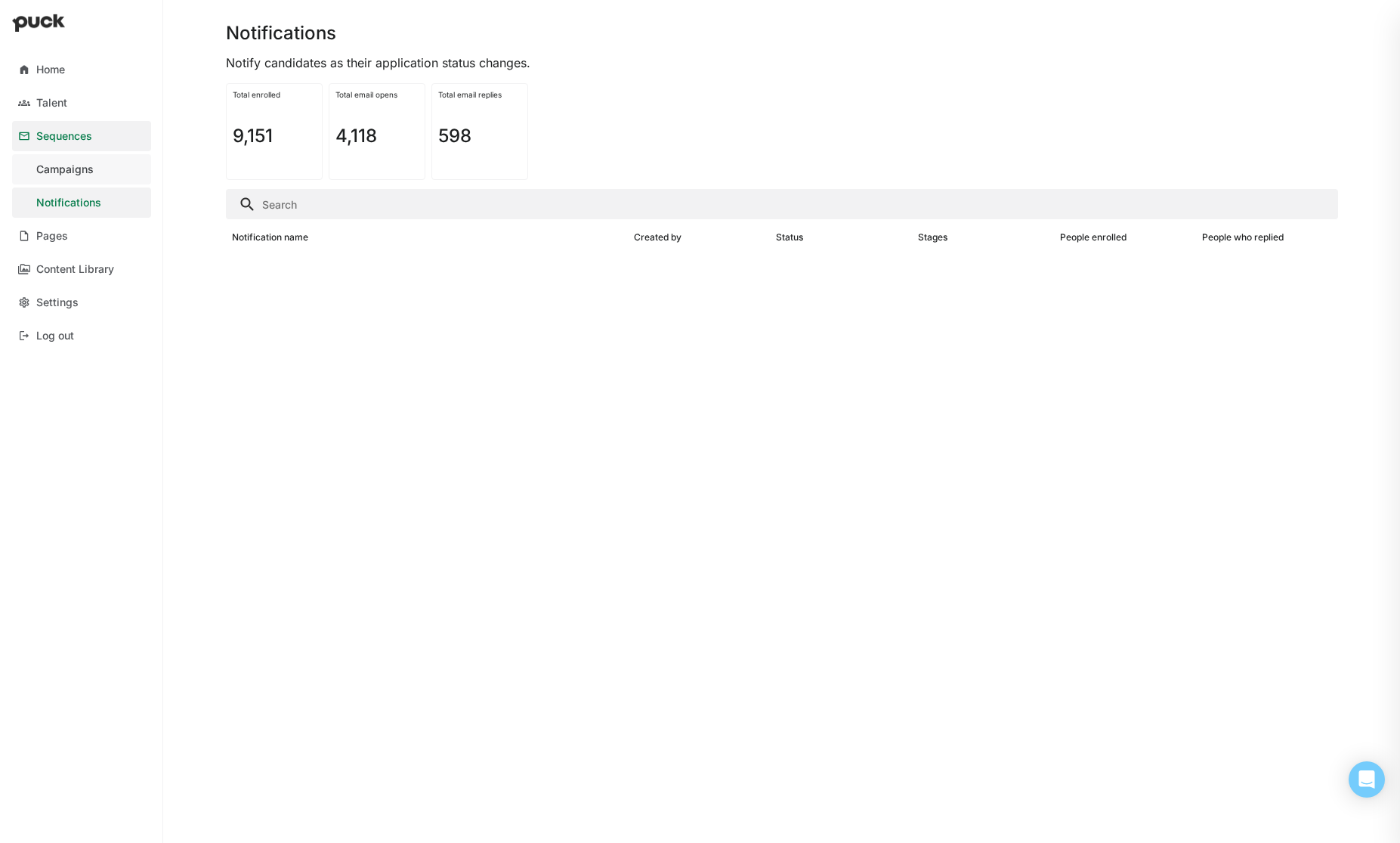
click at [74, 174] on div "Campaigns" at bounding box center [64, 170] width 57 height 13
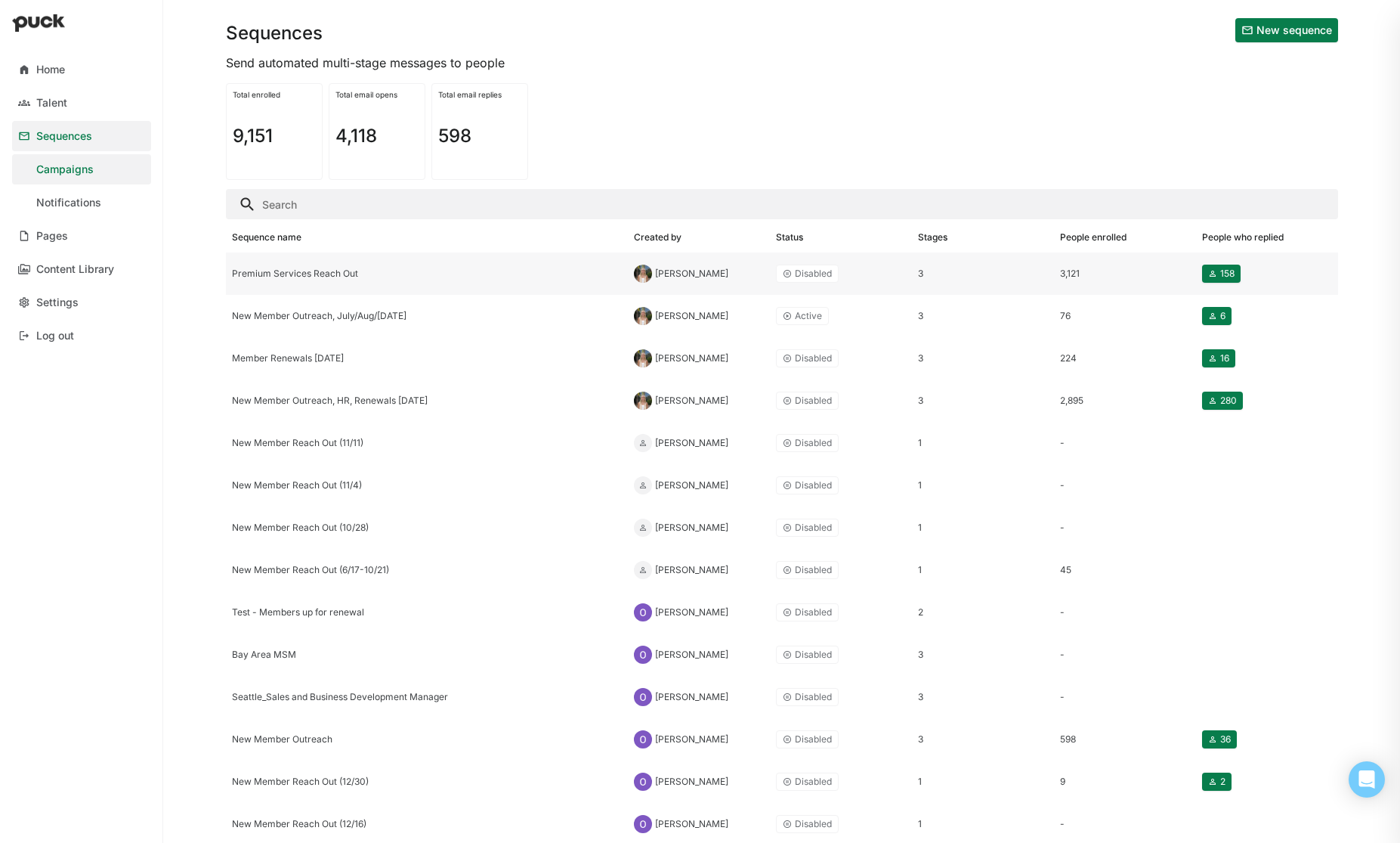
click at [346, 274] on div "Premium Services Reach Out" at bounding box center [427, 273] width 390 height 10
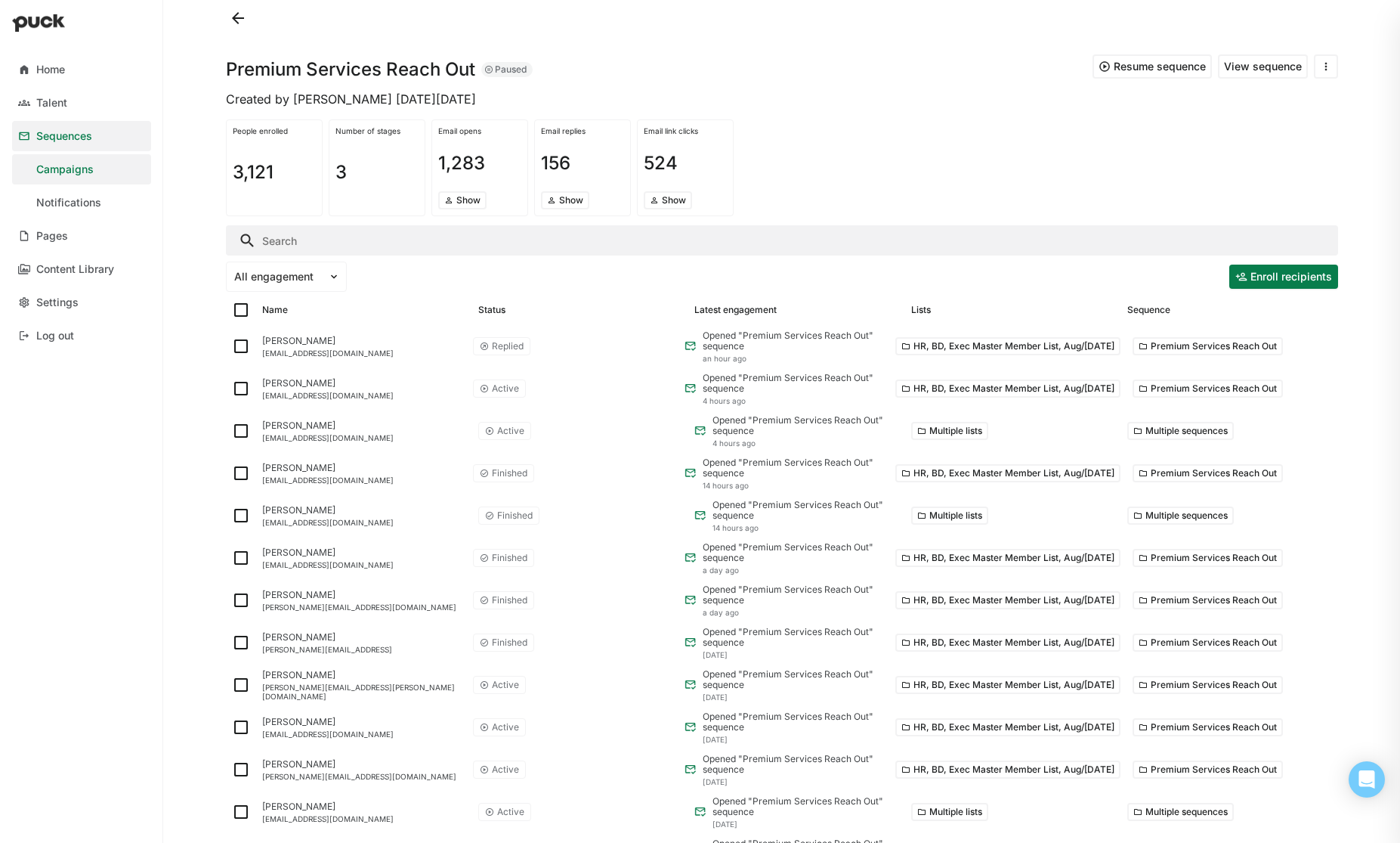
click at [86, 133] on div "Sequences" at bounding box center [64, 136] width 56 height 13
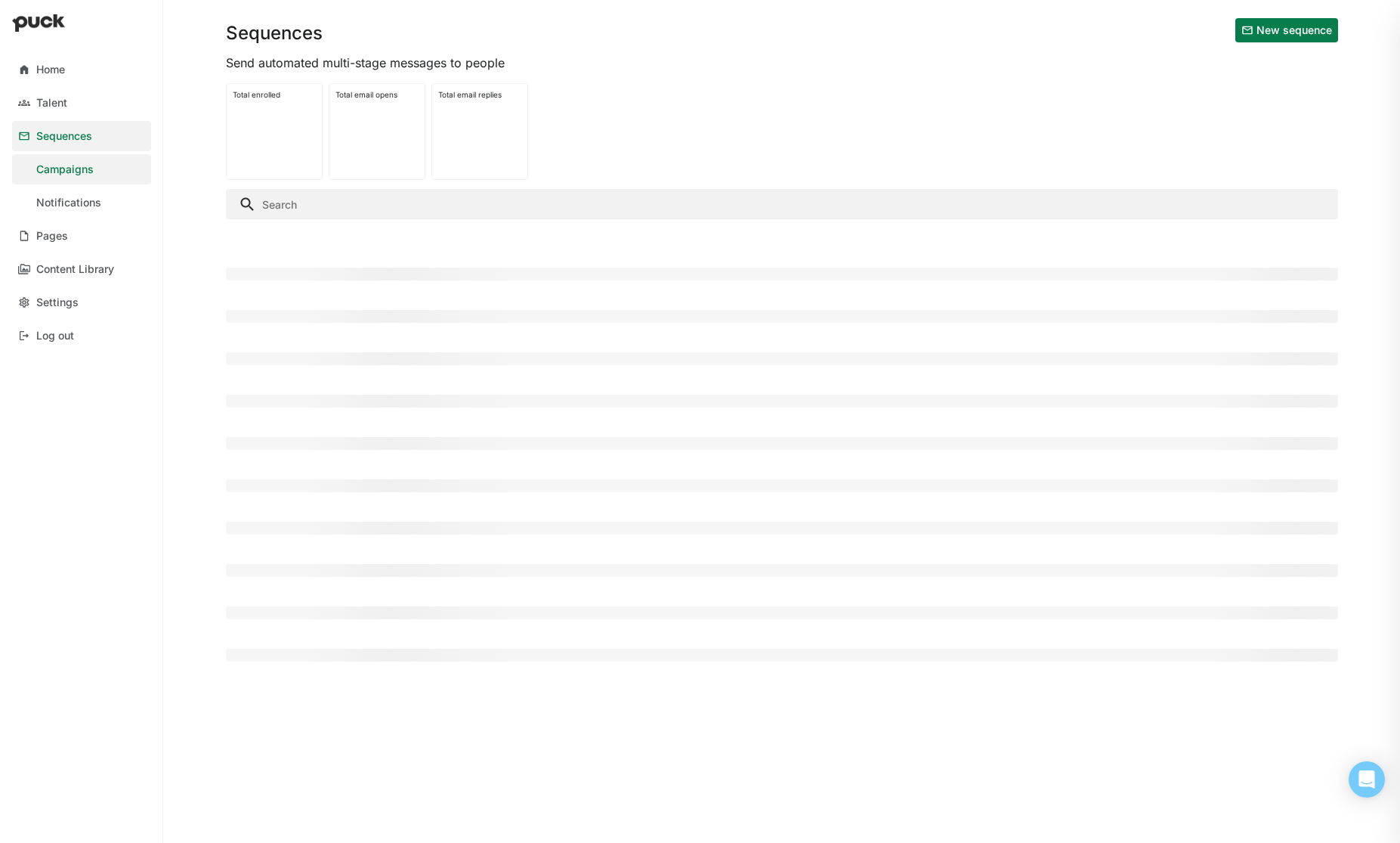
click at [80, 134] on div "Sequences" at bounding box center [64, 136] width 56 height 13
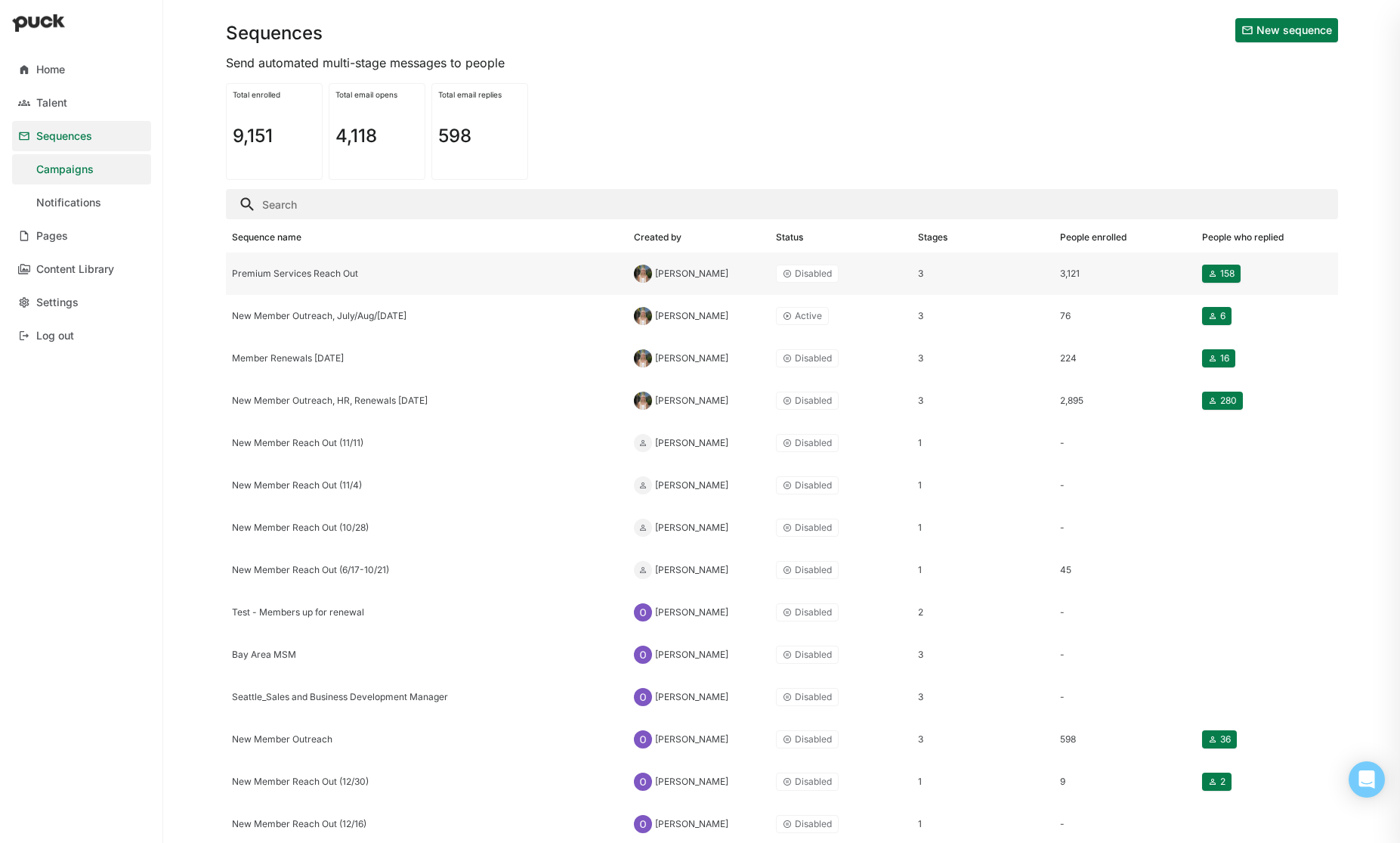
click at [304, 273] on div "Premium Services Reach Out" at bounding box center [427, 273] width 390 height 10
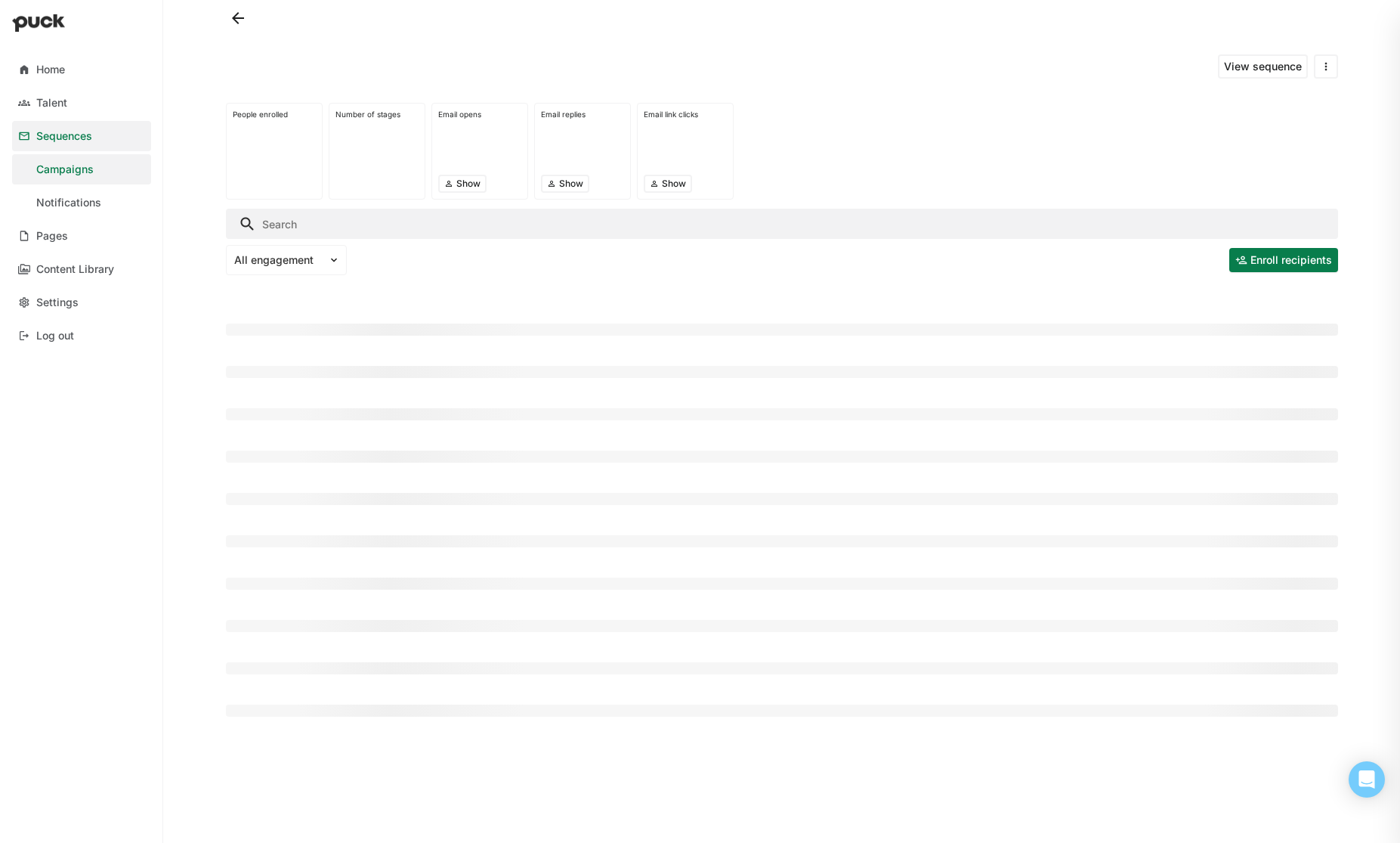
click at [304, 273] on div "All engagement" at bounding box center [286, 260] width 121 height 31
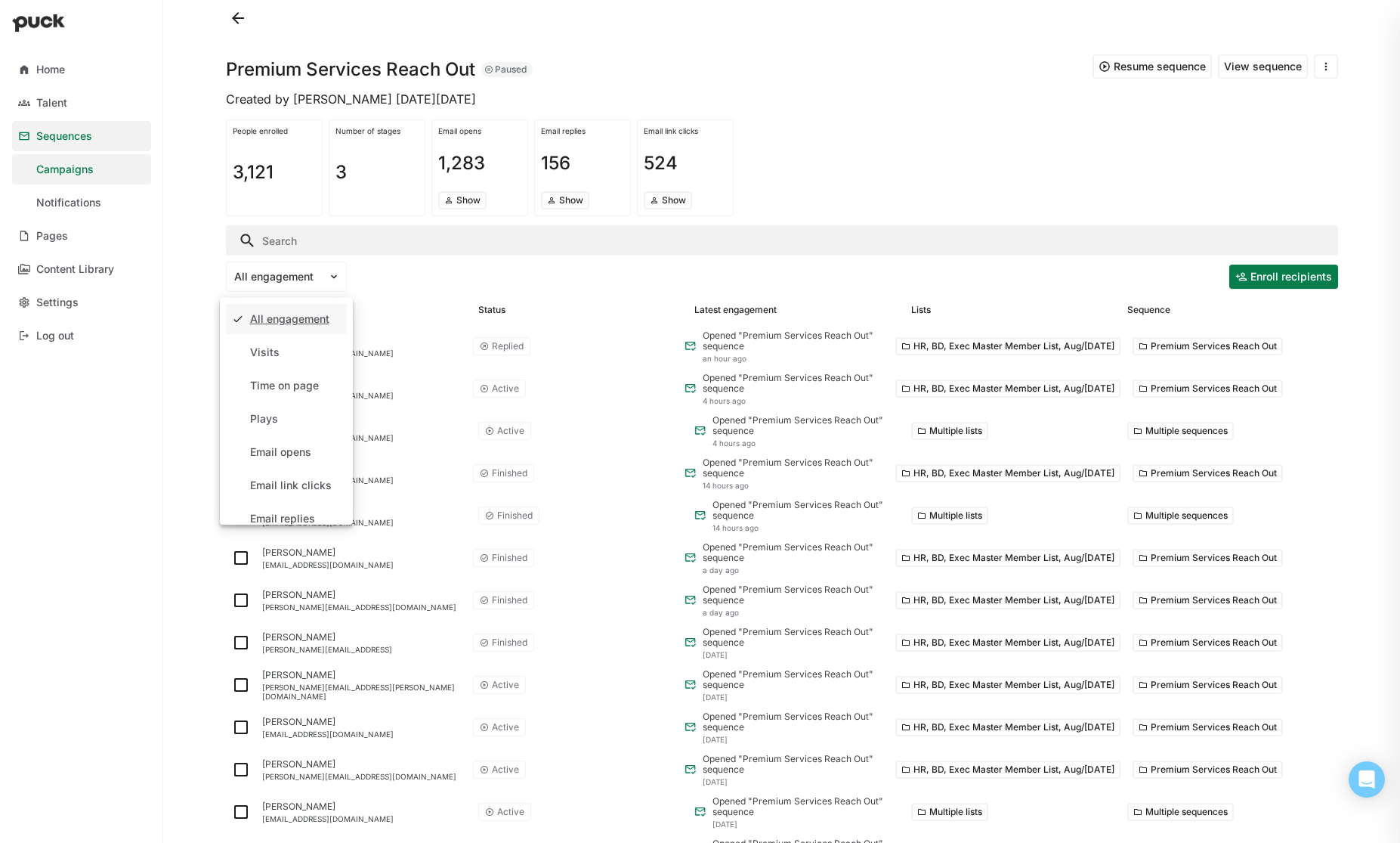
click at [1248, 67] on button "View sequence" at bounding box center [1263, 67] width 90 height 24
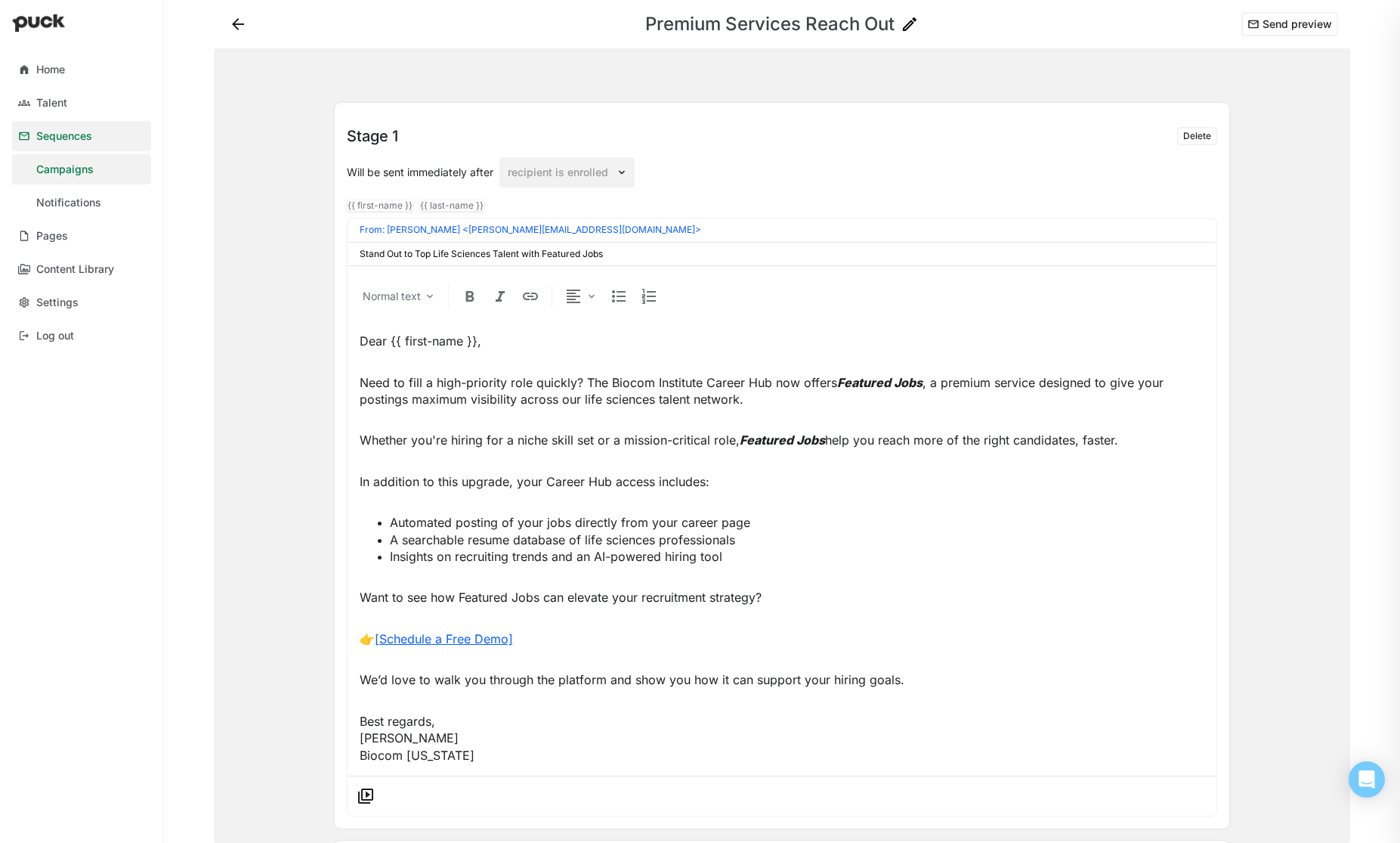
drag, startPoint x: 609, startPoint y: 254, endPoint x: 358, endPoint y: 251, distance: 251.0
click at [358, 251] on div "Stand Out to Top Life Sciences Talent with Featured Jobs" at bounding box center [781, 254] width 869 height 23
click at [619, 255] on input "Stand Out to Top Life Sciences Talent with Featured Jobs" at bounding box center [781, 254] width 845 height 10
drag, startPoint x: 503, startPoint y: 251, endPoint x: 335, endPoint y: 250, distance: 168.0
click at [335, 250] on div "Stage 1 Delete Will be sent immediately after recipient is enrolled {{ first-na…" at bounding box center [782, 466] width 895 height 725
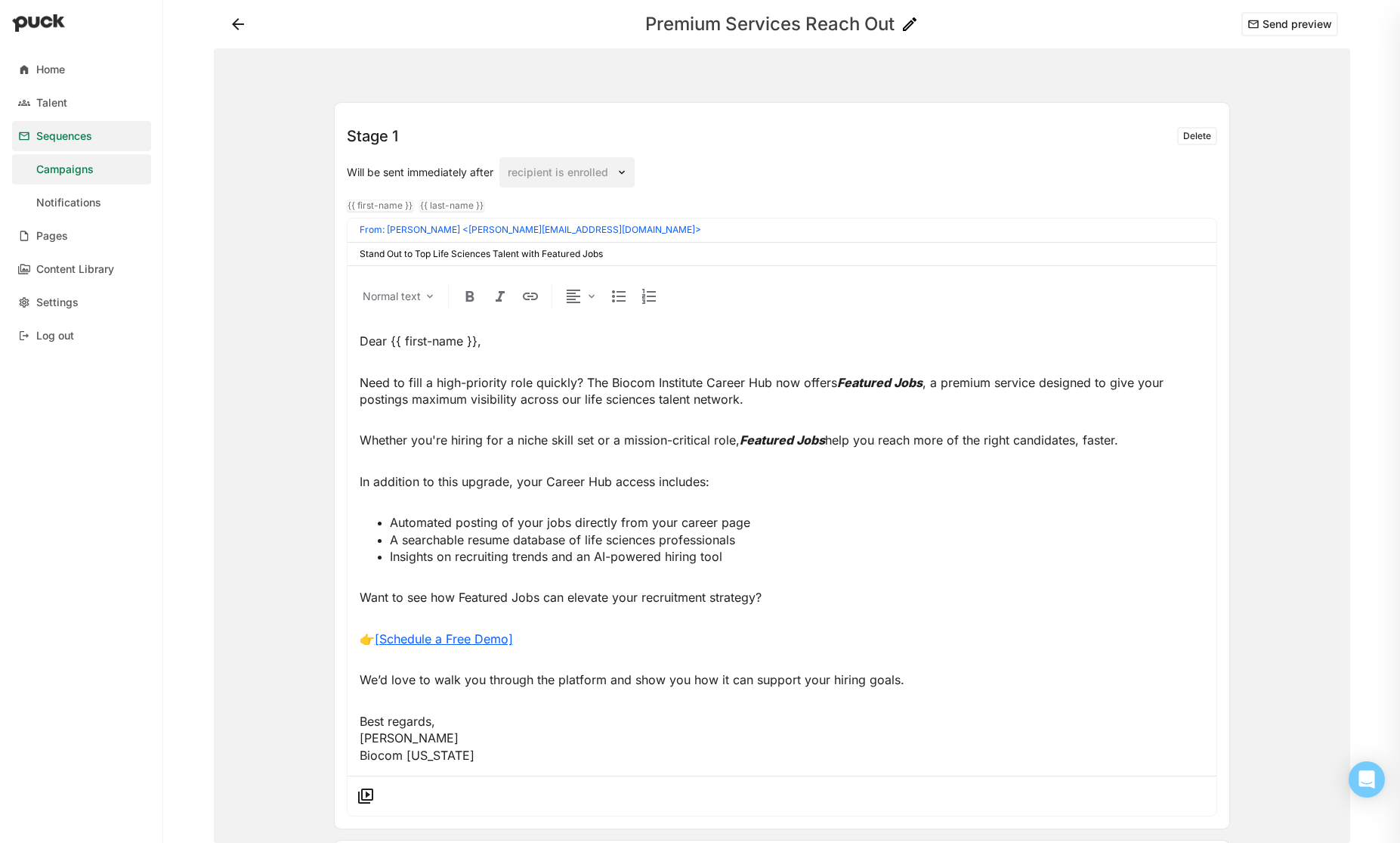
paste input "Gain Extra Exposure for Your Open Roles with Biocom’s Career Hub"
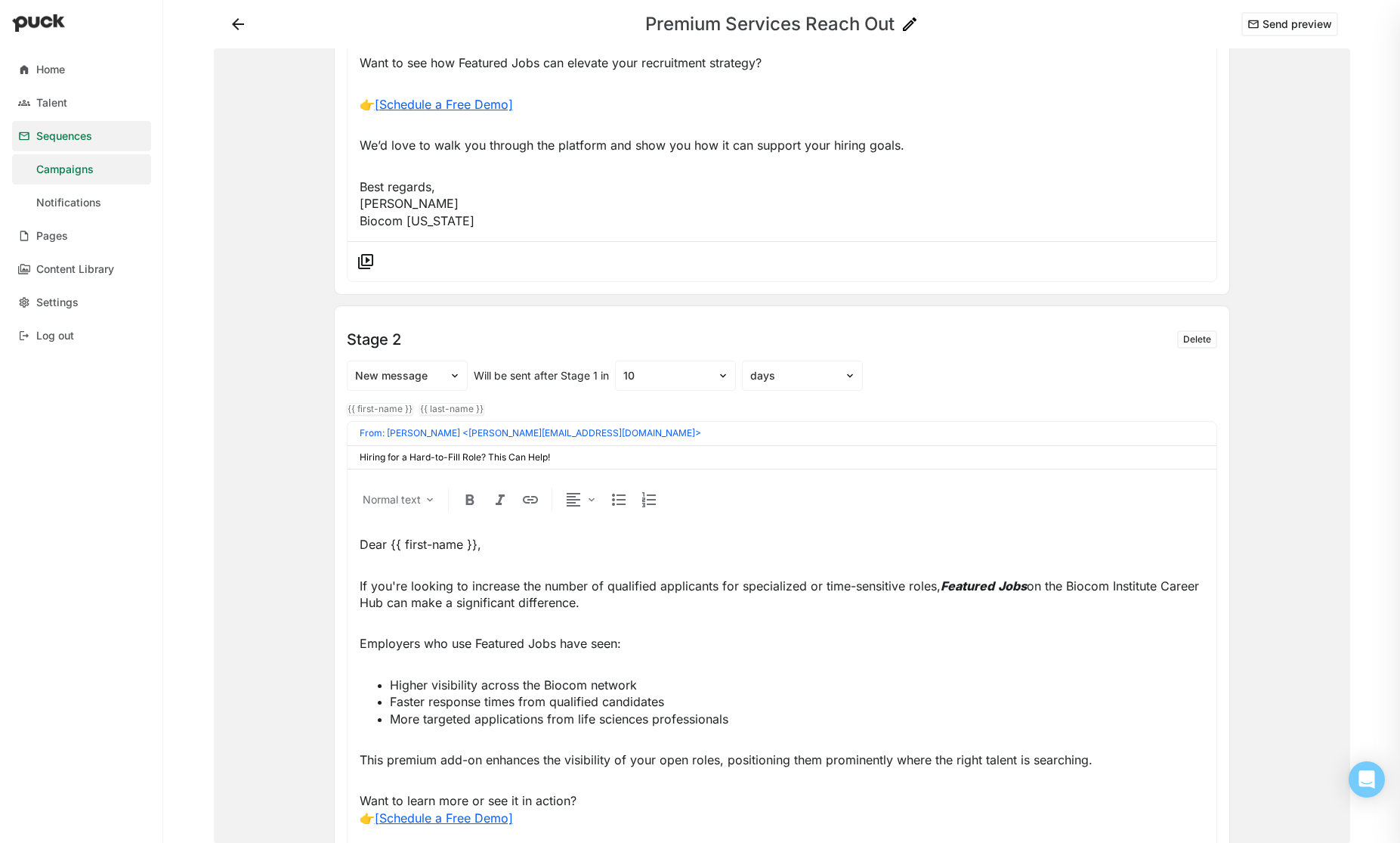
scroll to position [535, 0]
type input "Gain Extra Exposure for Your Open Roles with Biocom’s Career Hub"
click at [570, 457] on input "Hiring for a Hard-to-Fill Role? This Can Help!" at bounding box center [781, 456] width 845 height 10
drag, startPoint x: 536, startPoint y: 459, endPoint x: 359, endPoint y: 455, distance: 177.0
click at [359, 455] on input "Hiring for a Hard-to-Fill Role? This Can Help!" at bounding box center [781, 456] width 845 height 10
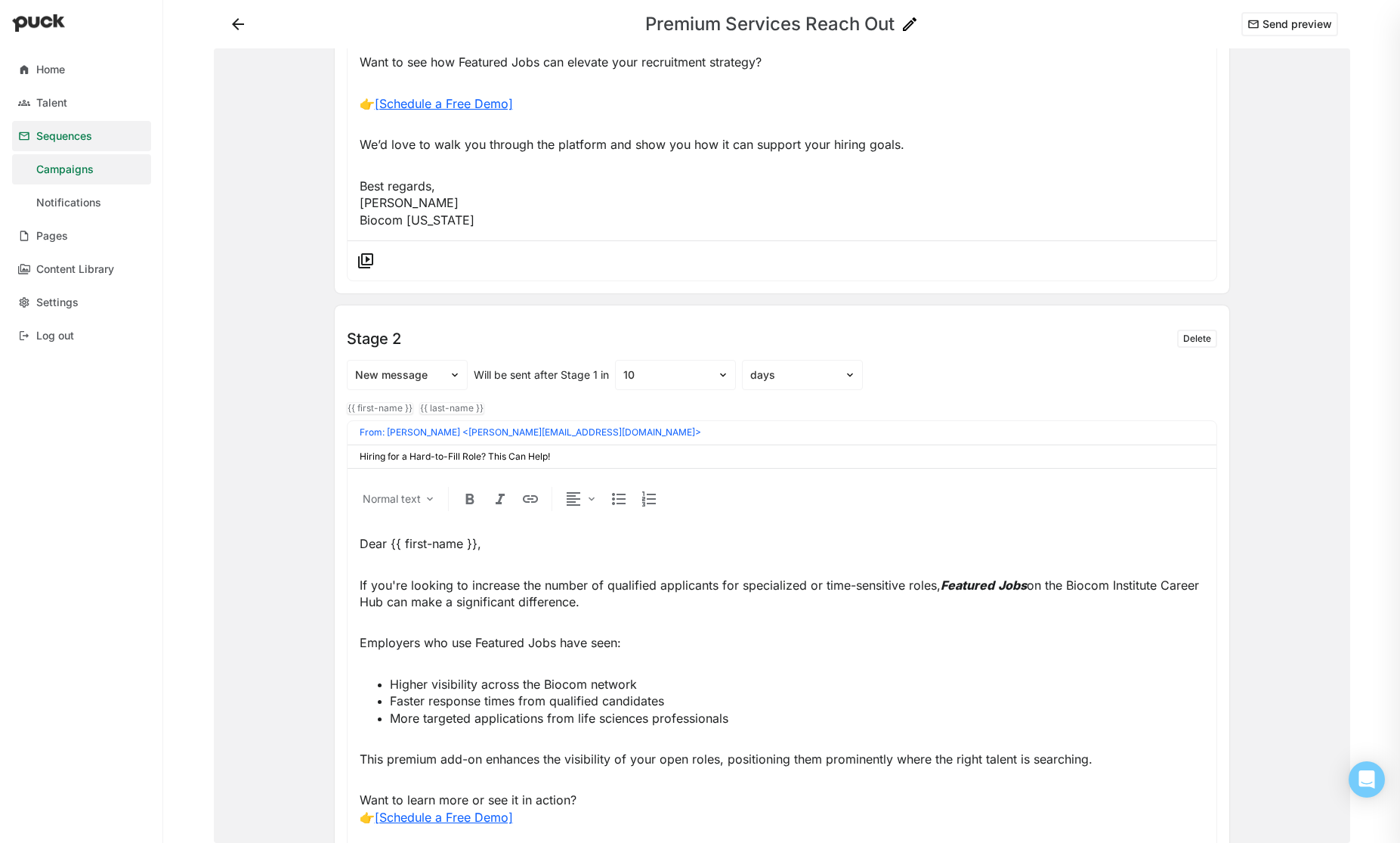
paste input "Take Advantage of This Biocom Member Benefit: Featured Jobs"
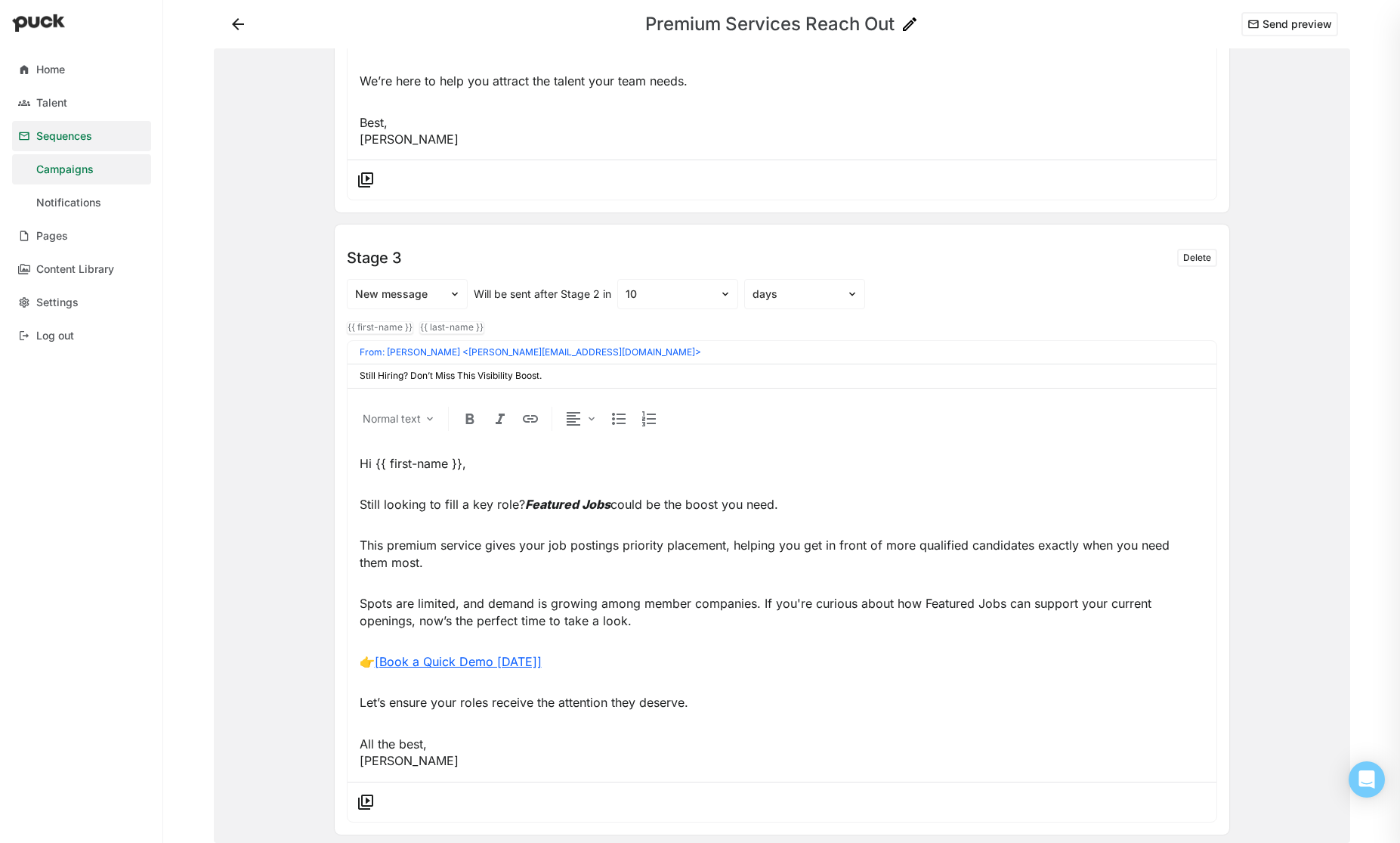
scroll to position [1336, 0]
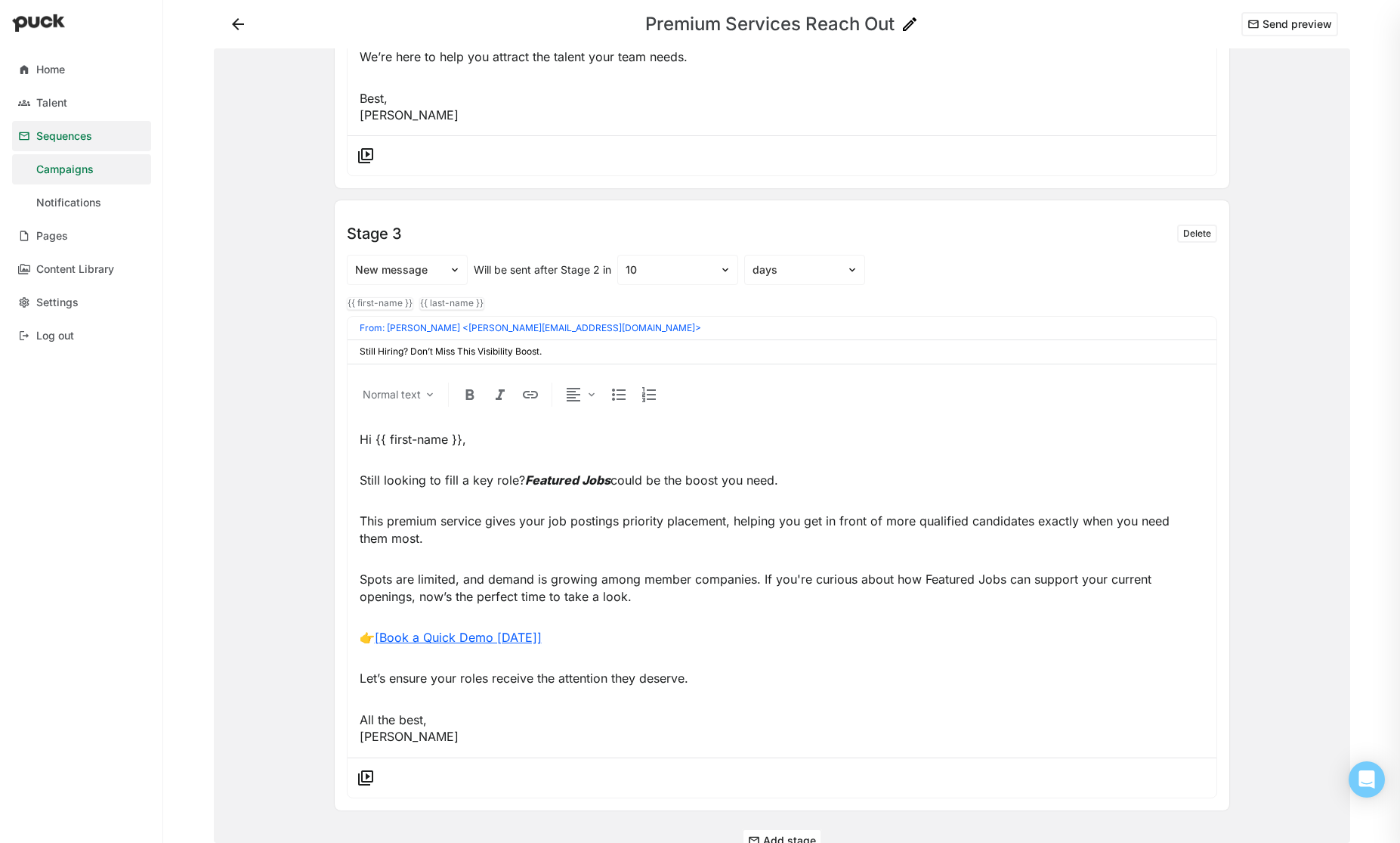
type input "Take Advantage of This Biocom Member Benefit: Featured Jobs"
click at [578, 351] on input "Still Hiring? Don’t Miss This Visibility Boost." at bounding box center [781, 351] width 845 height 10
drag, startPoint x: 451, startPoint y: 355, endPoint x: 325, endPoint y: 355, distance: 126.0
click at [325, 355] on div "Stage 1 Delete Will be sent immediately after recipient is enrolled {{ first-na…" at bounding box center [782, 446] width 919 height 795
paste input "Maximize Your Biocom Membership with Featured Job Visibility"
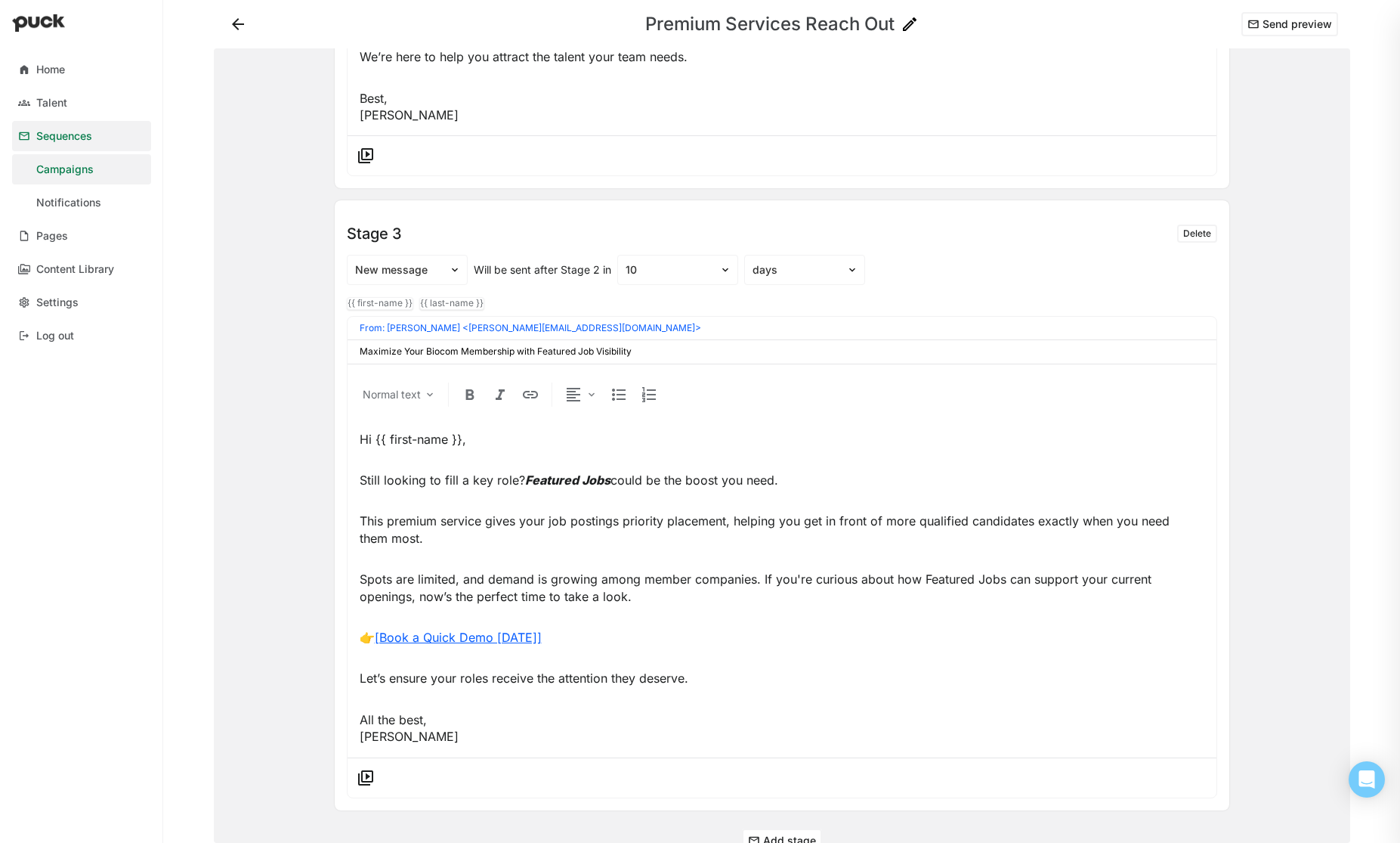
type input "Maximize Your Biocom Membership with Featured Job Visibility"
click at [1298, 28] on button "Send preview" at bounding box center [1290, 24] width 97 height 24
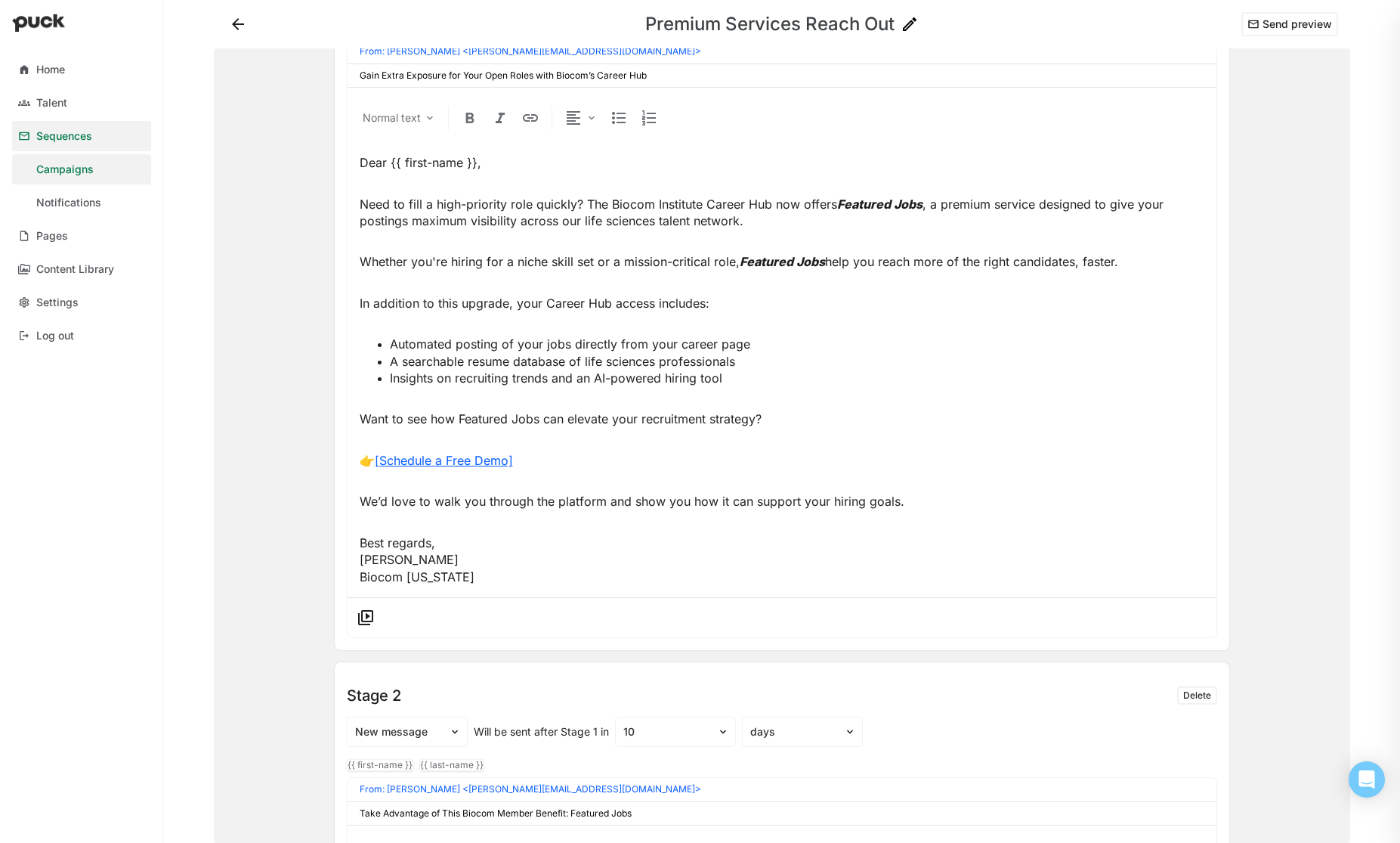
scroll to position [0, 0]
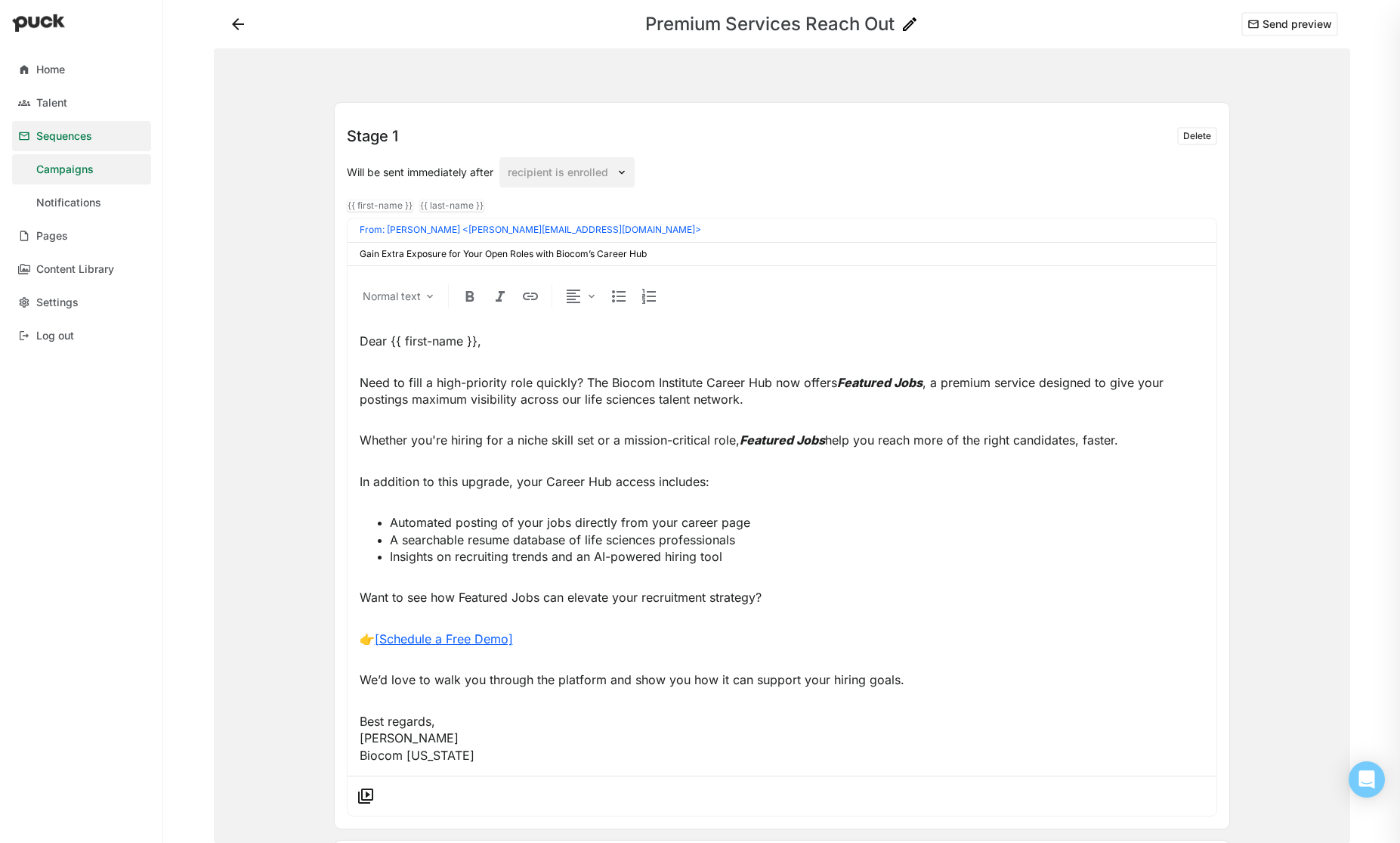
click at [72, 136] on div "Sequences" at bounding box center [64, 136] width 56 height 13
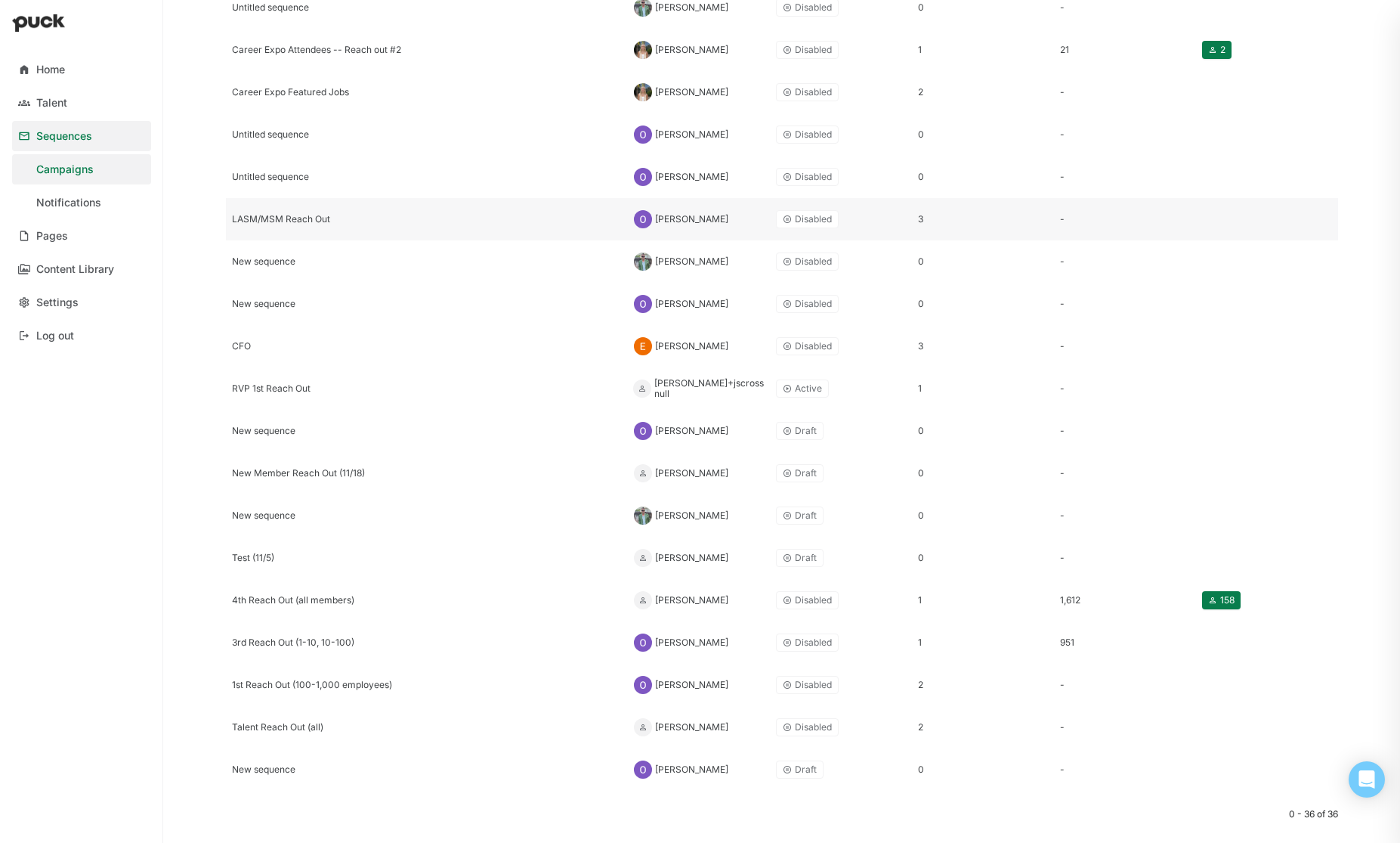
scroll to position [1015, 0]
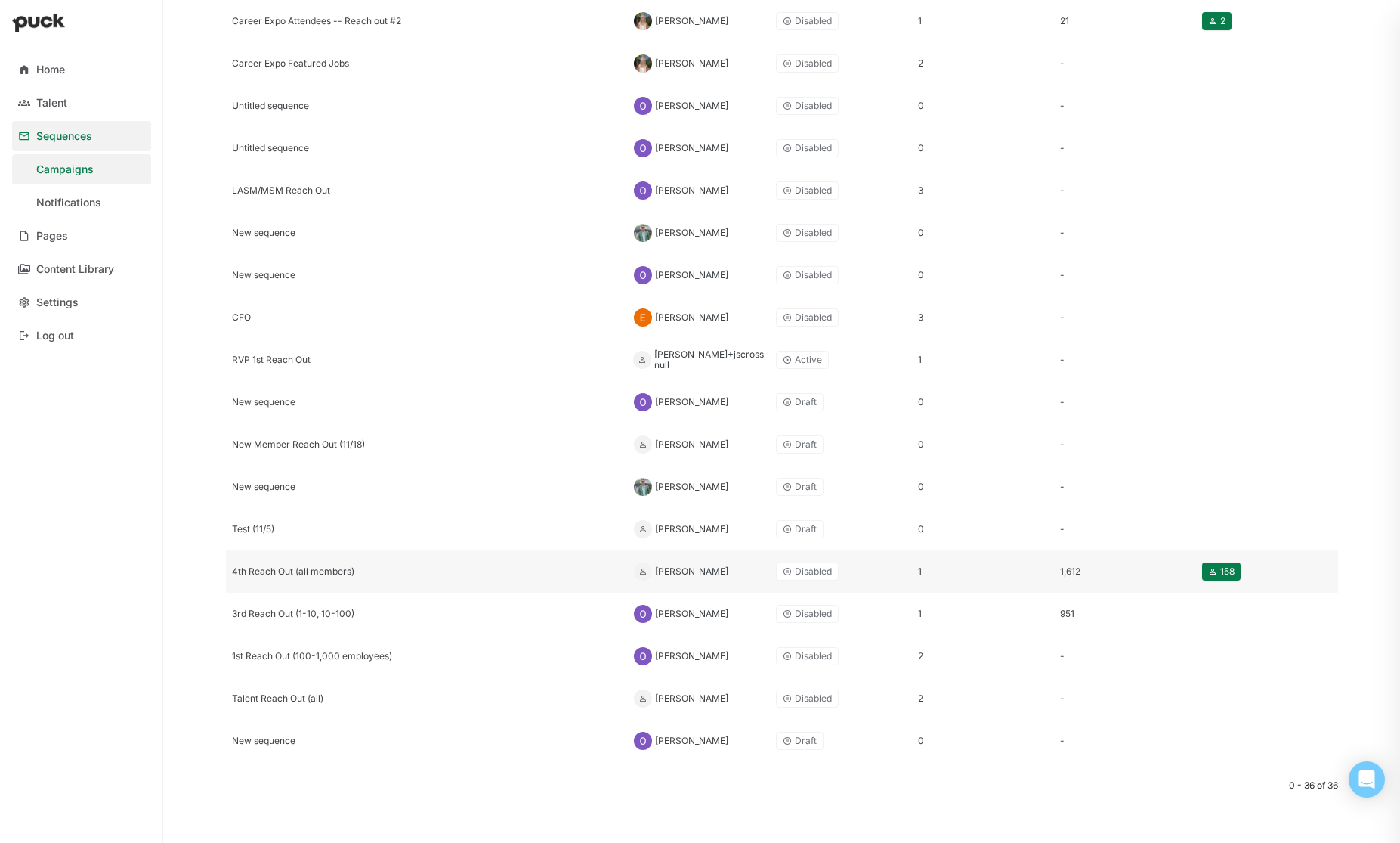
click at [301, 579] on div "4th Reach Out (all members)" at bounding box center [426, 571] width 402 height 43
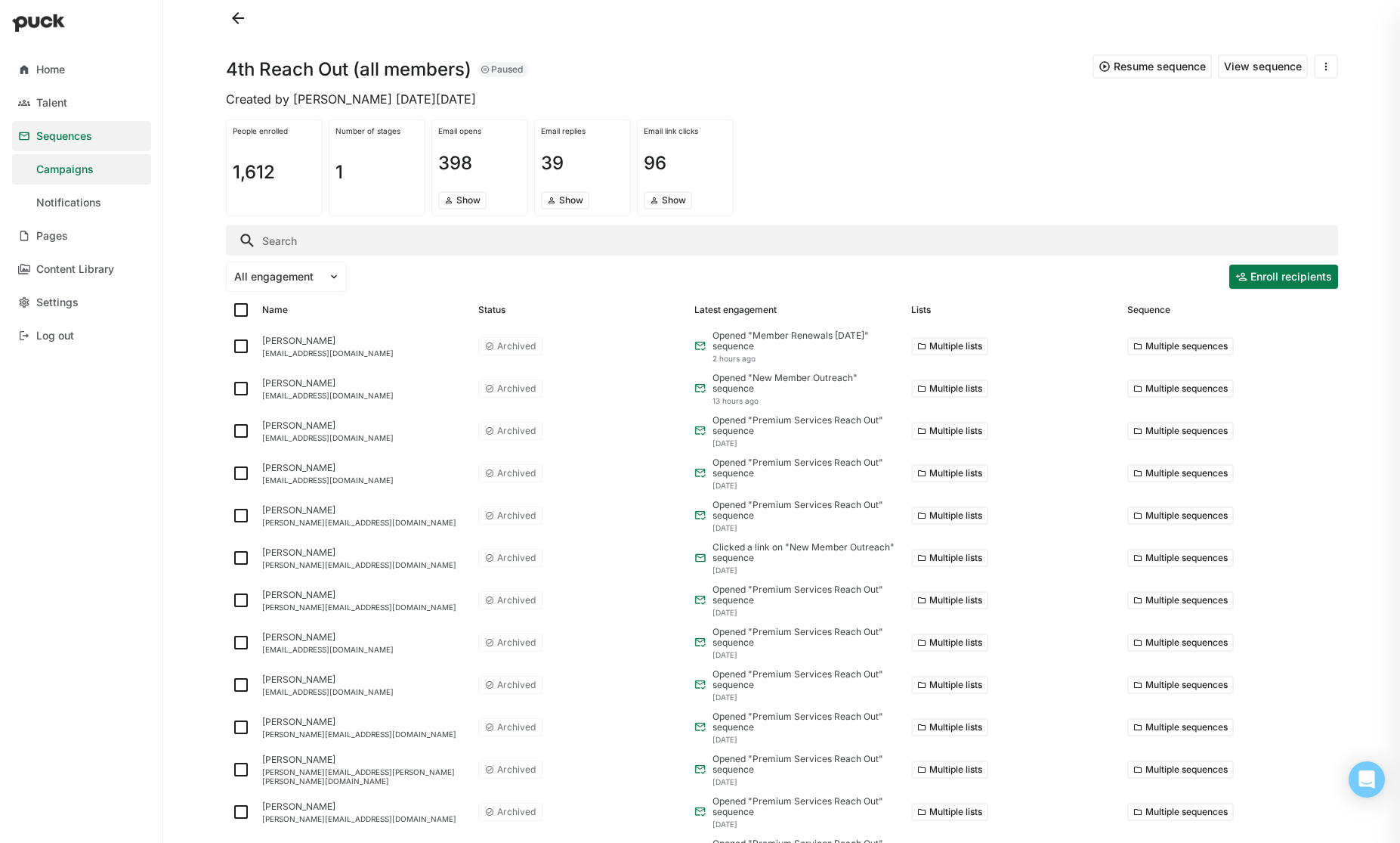
click at [1246, 69] on button "View sequence" at bounding box center [1263, 67] width 90 height 24
click at [67, 198] on div "Notifications" at bounding box center [68, 203] width 65 height 13
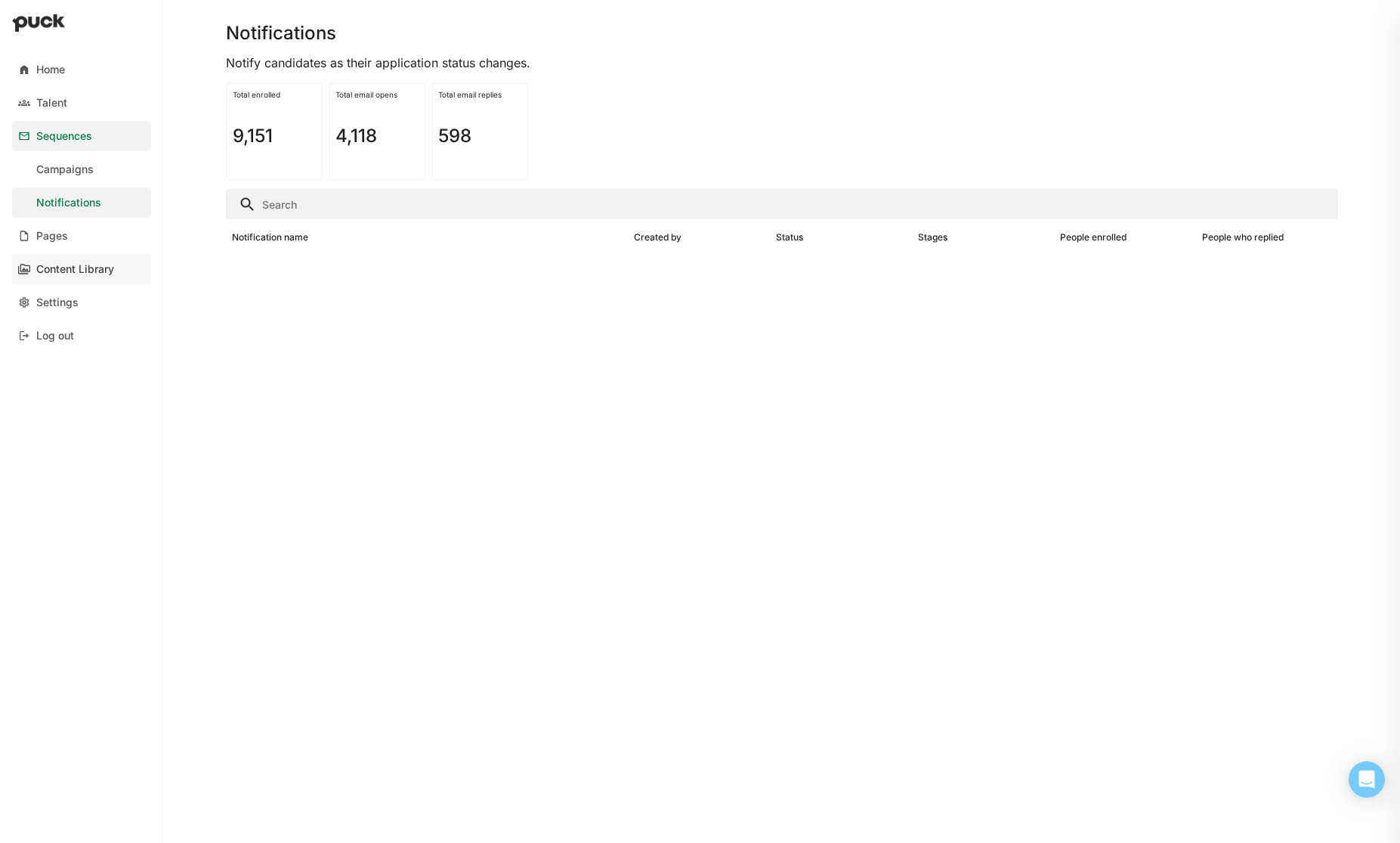
click at [71, 275] on div "Content Library" at bounding box center [75, 269] width 78 height 13
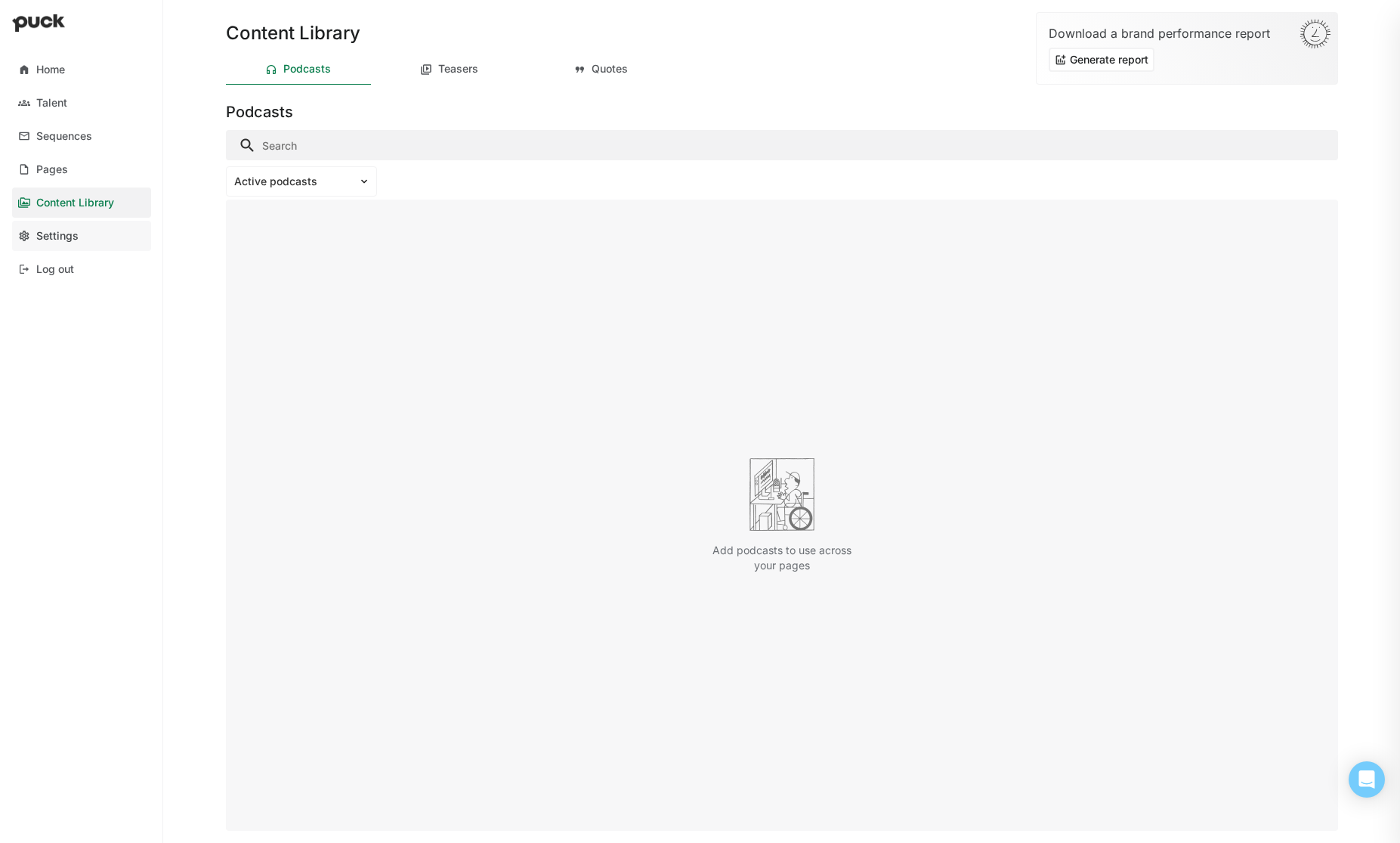
click at [60, 243] on link "Settings" at bounding box center [81, 236] width 139 height 31
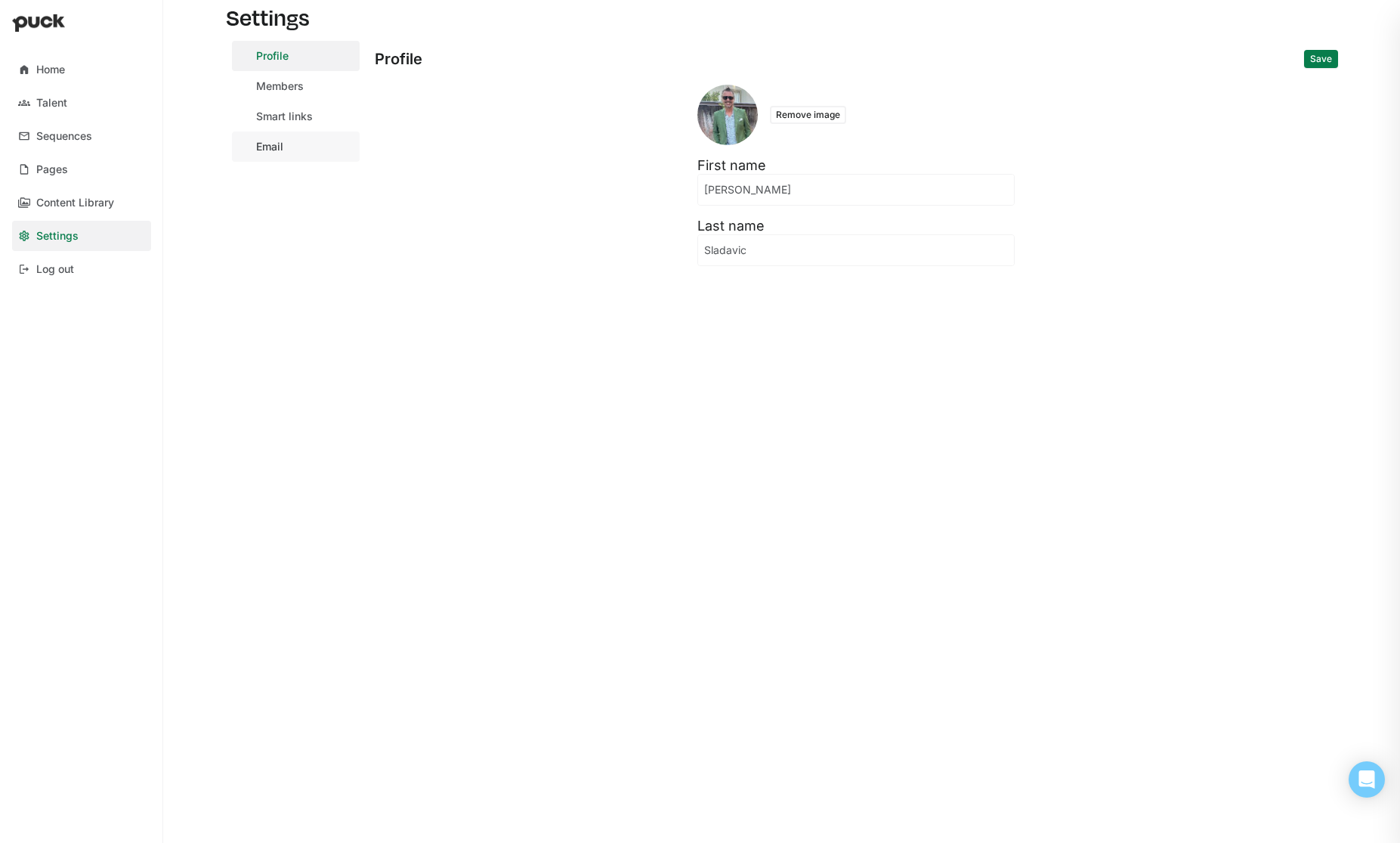
click at [293, 145] on link "Email" at bounding box center [296, 147] width 128 height 31
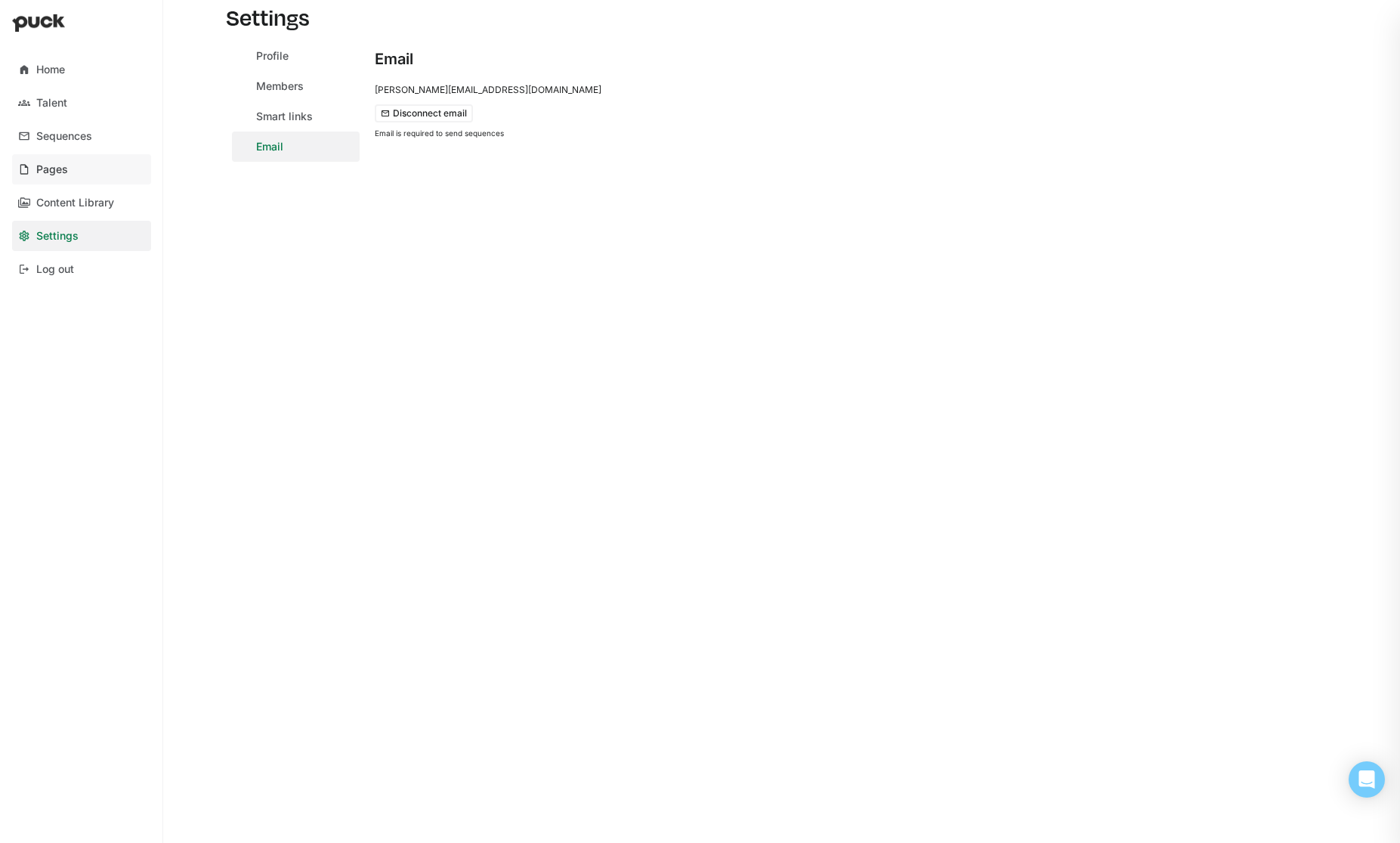
click at [56, 168] on div "Pages" at bounding box center [52, 170] width 31 height 13
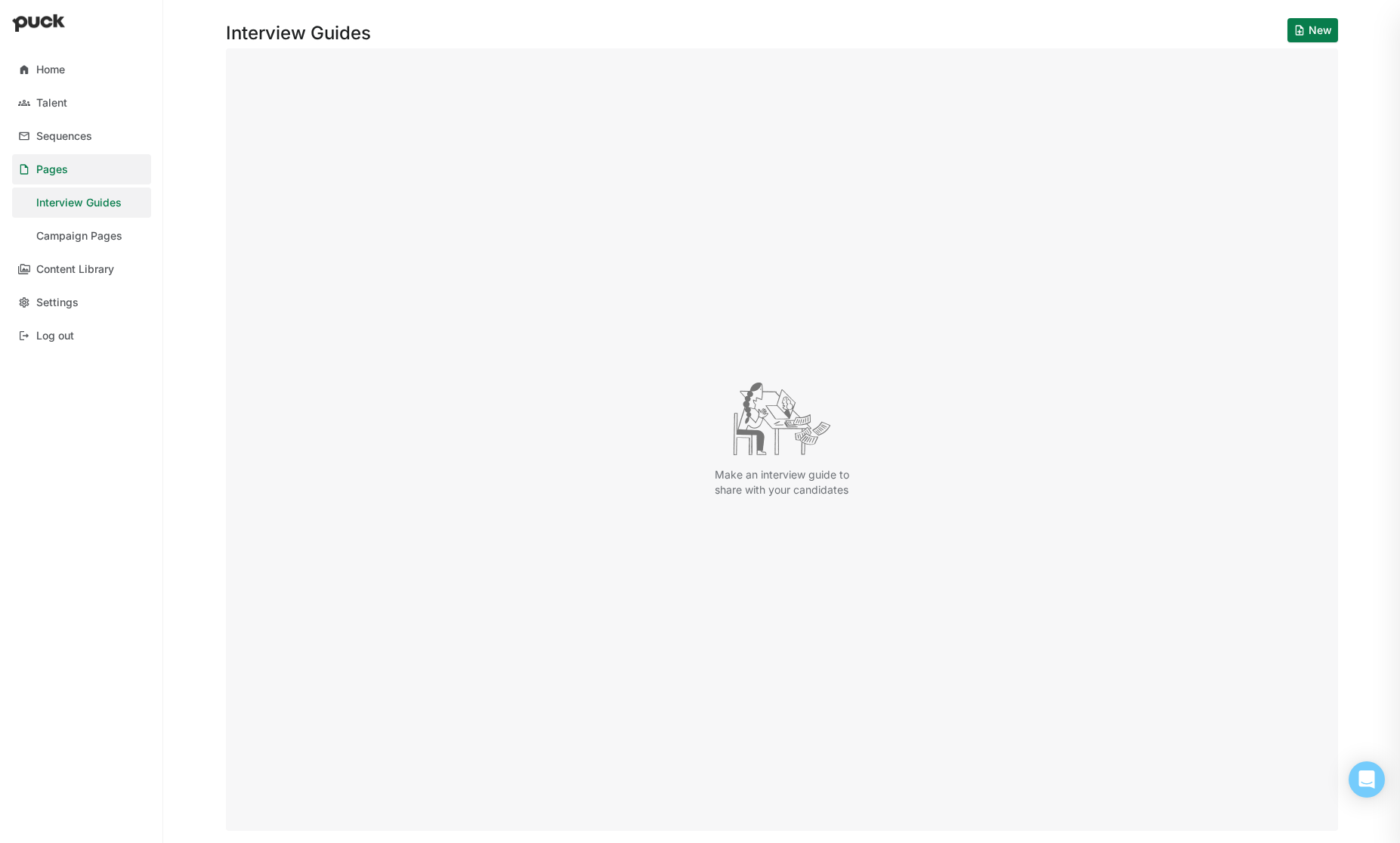
click at [72, 203] on div "Interview Guides" at bounding box center [79, 203] width 85 height 13
click at [52, 102] on div "Talent" at bounding box center [52, 103] width 31 height 13
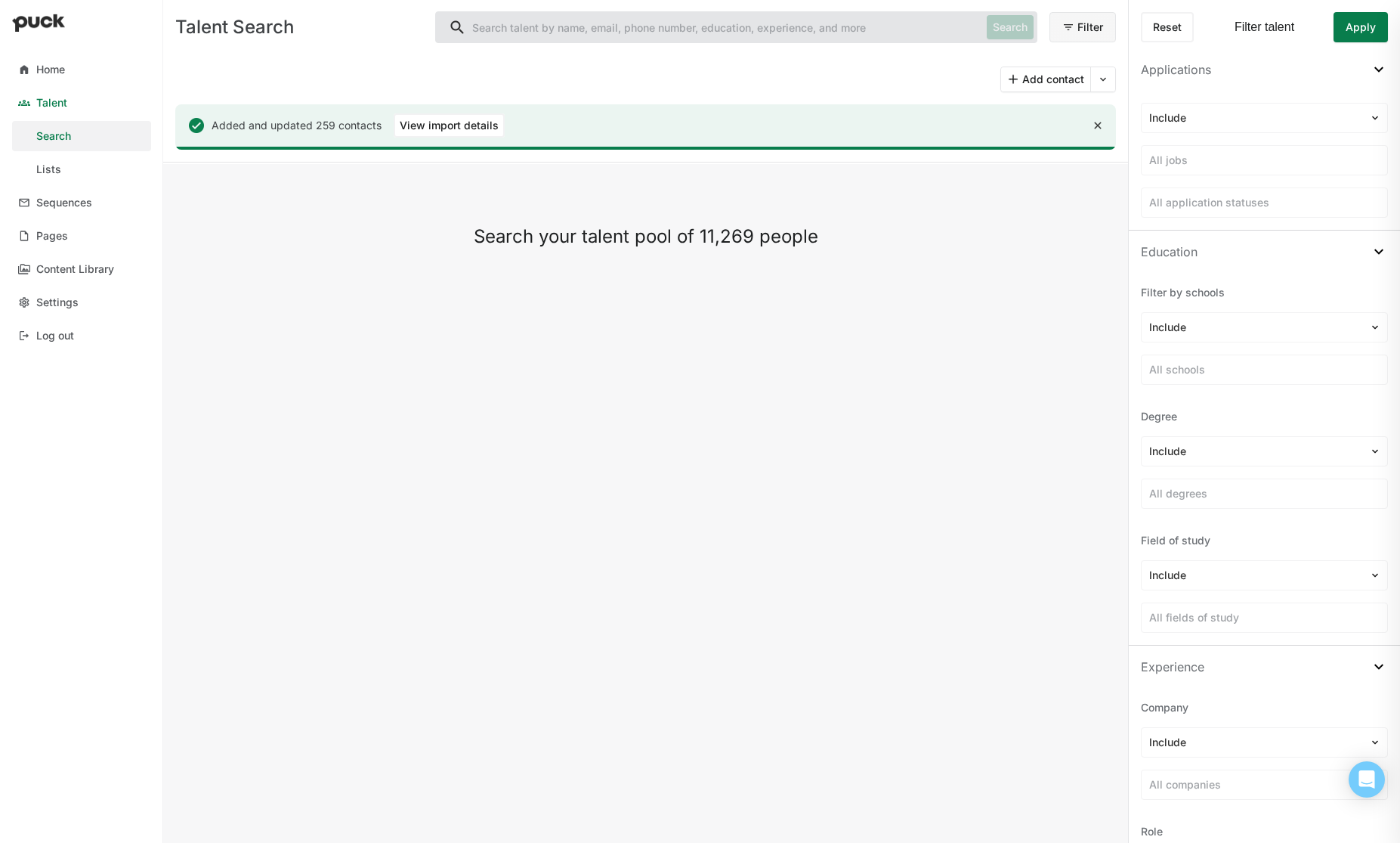
click at [45, 104] on div "Talent" at bounding box center [52, 103] width 31 height 13
click at [55, 69] on div "Home" at bounding box center [51, 70] width 29 height 13
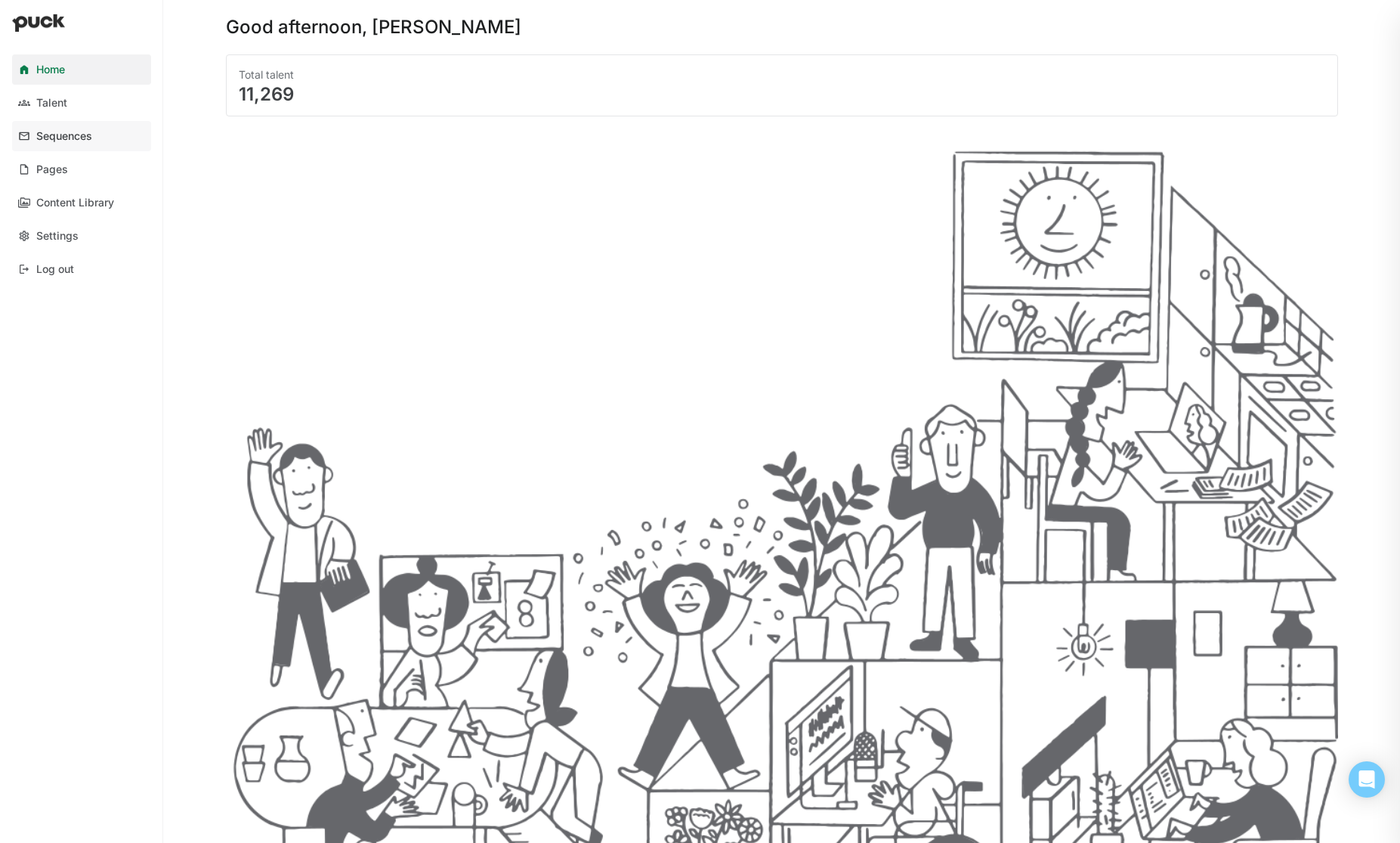
click at [59, 137] on div "Sequences" at bounding box center [64, 136] width 56 height 13
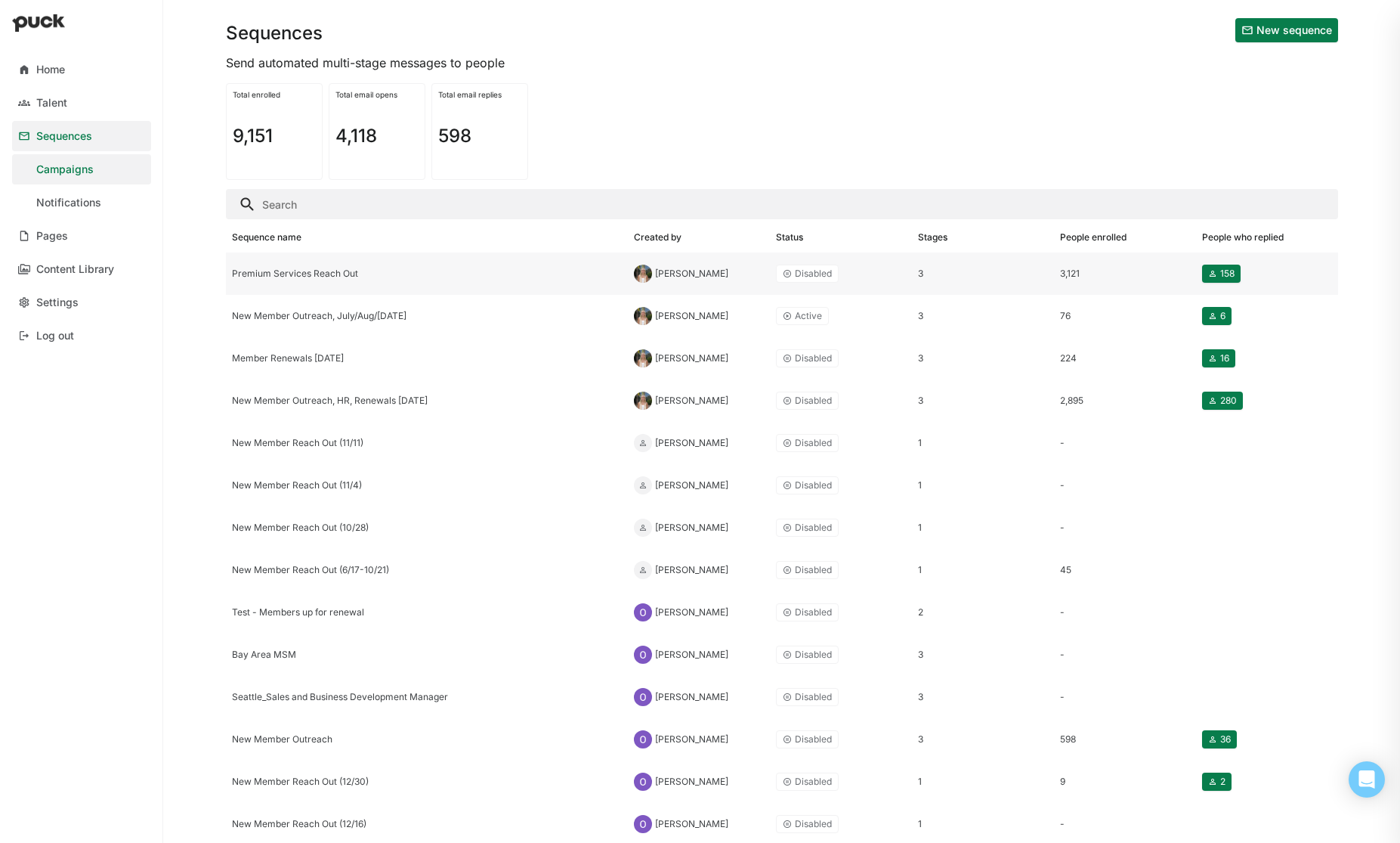
click at [321, 274] on div "Premium Services Reach Out" at bounding box center [427, 273] width 390 height 10
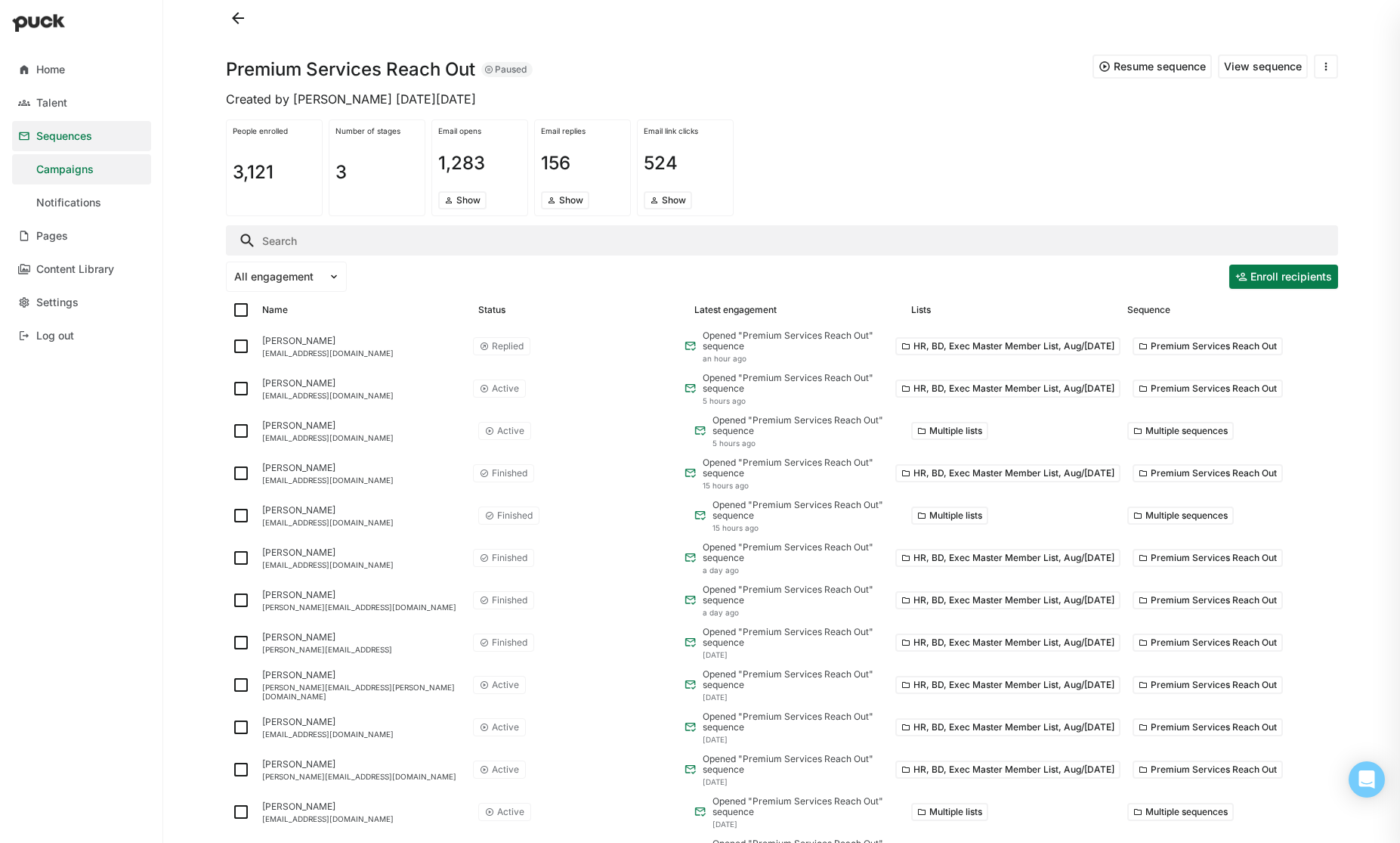
click at [1255, 66] on button "View sequence" at bounding box center [1263, 67] width 90 height 24
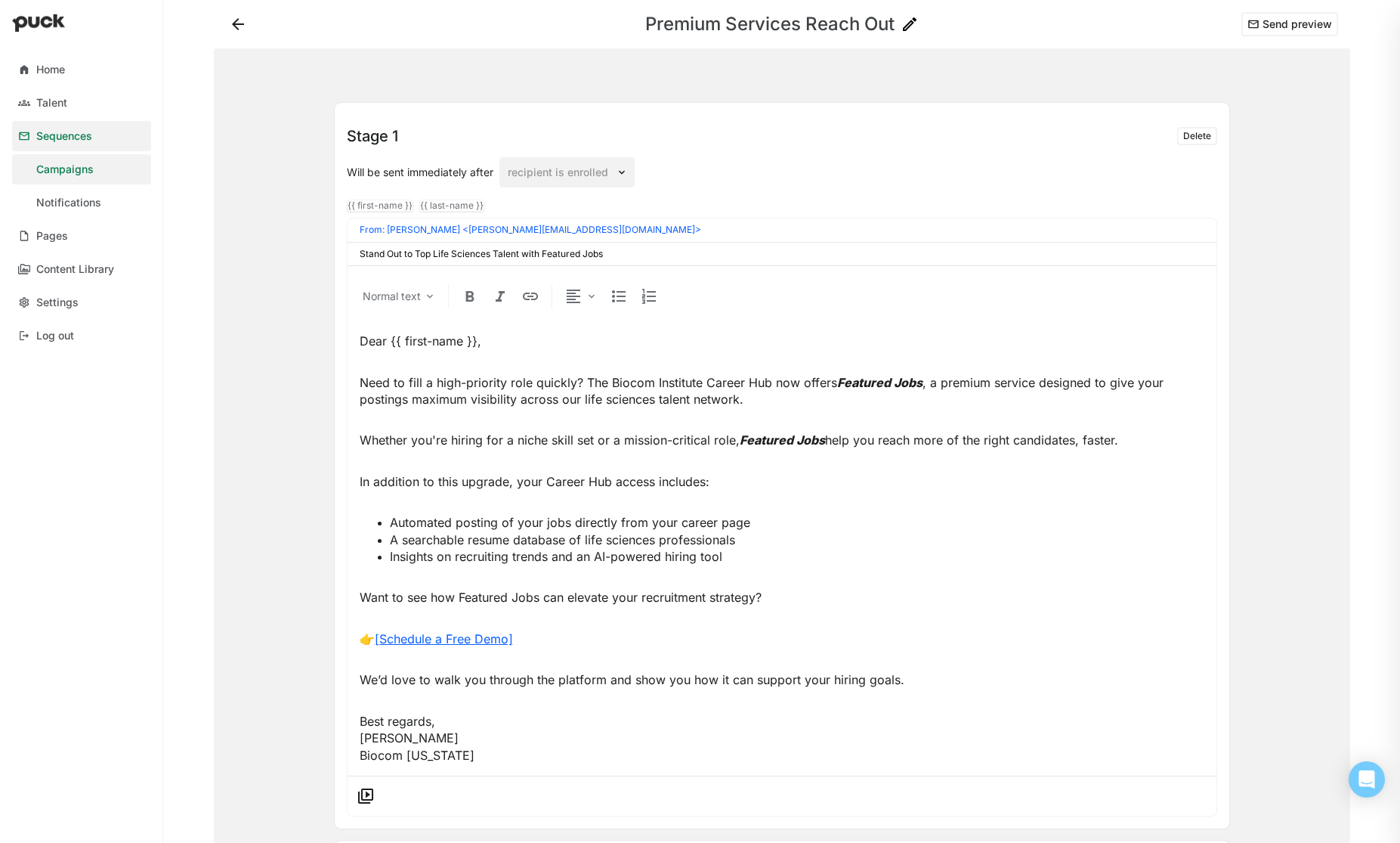
click at [63, 134] on div "Sequences" at bounding box center [64, 136] width 56 height 13
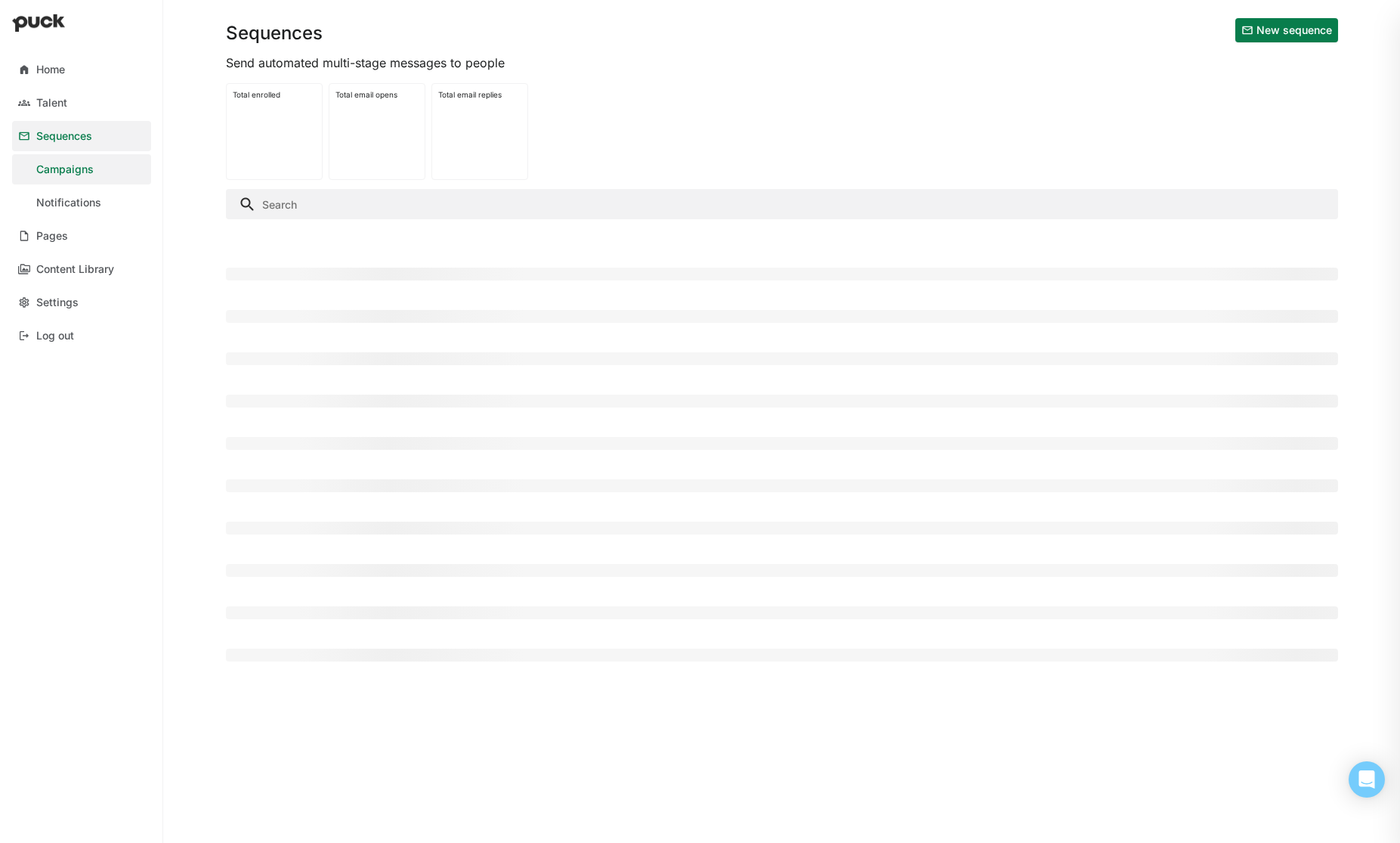
click at [63, 134] on div "Sequences" at bounding box center [64, 136] width 56 height 13
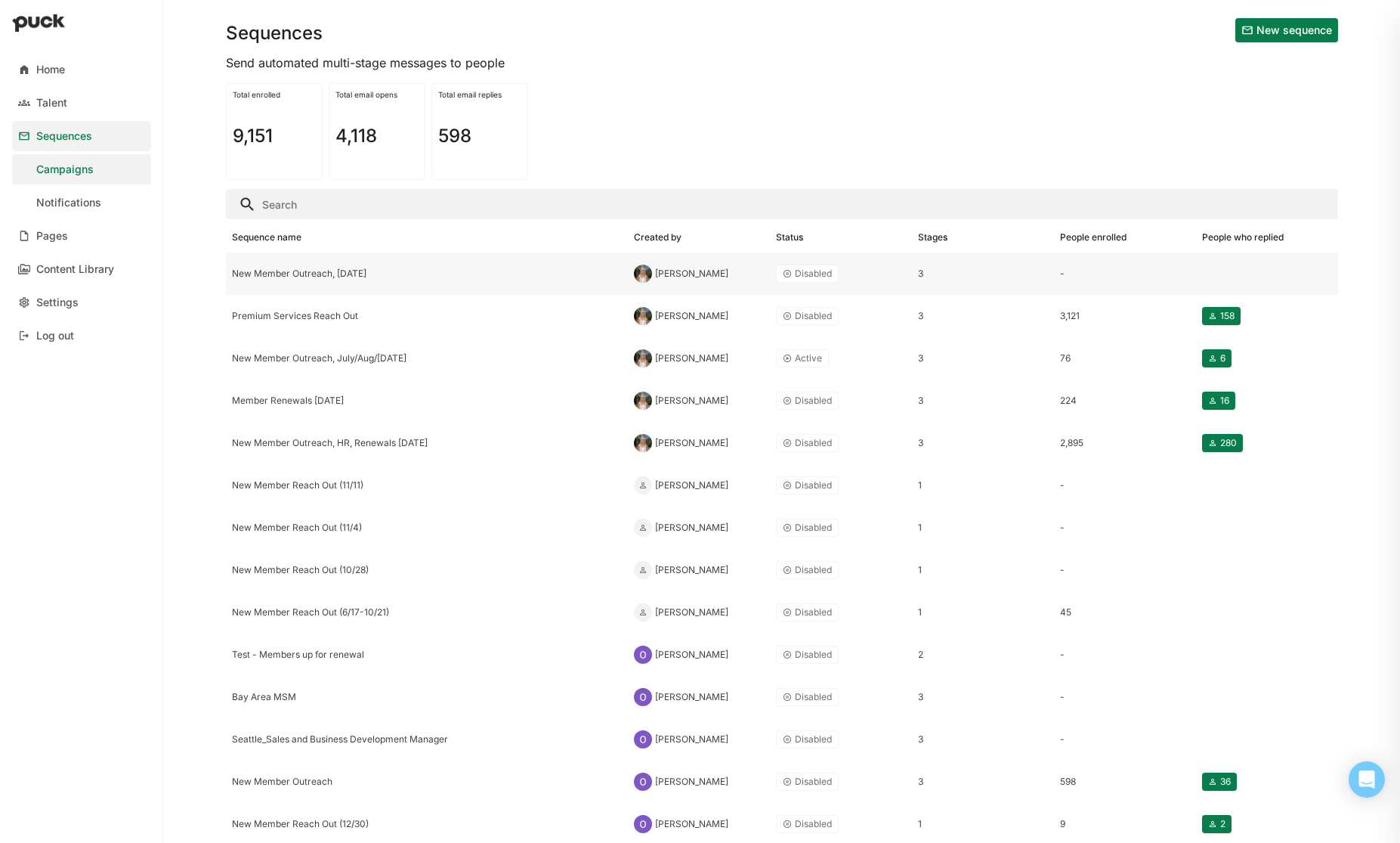
click at [298, 276] on div "New Member Outreach, Oct 2025" at bounding box center [427, 273] width 390 height 10
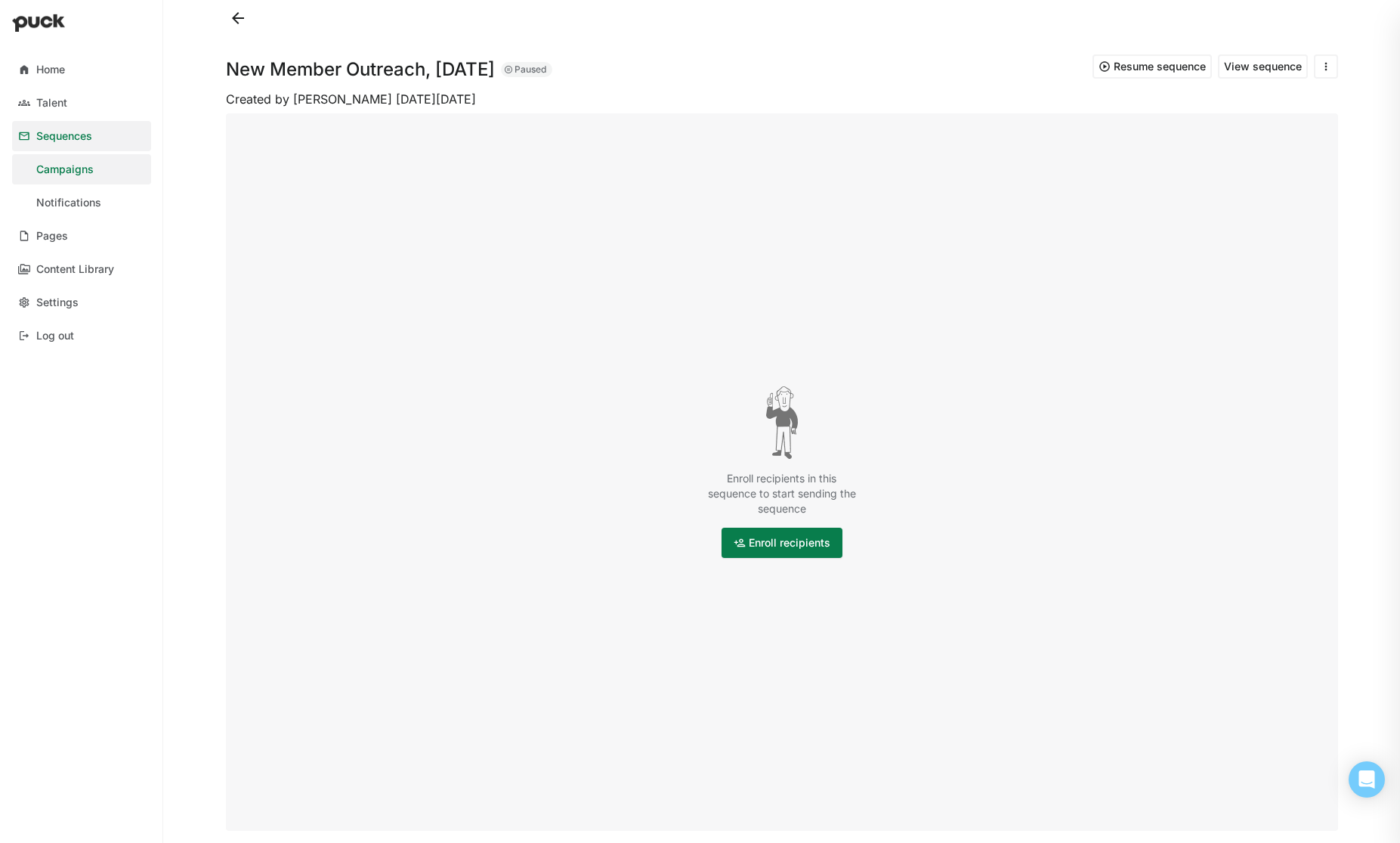
click at [1268, 67] on button "View sequence" at bounding box center [1263, 67] width 90 height 24
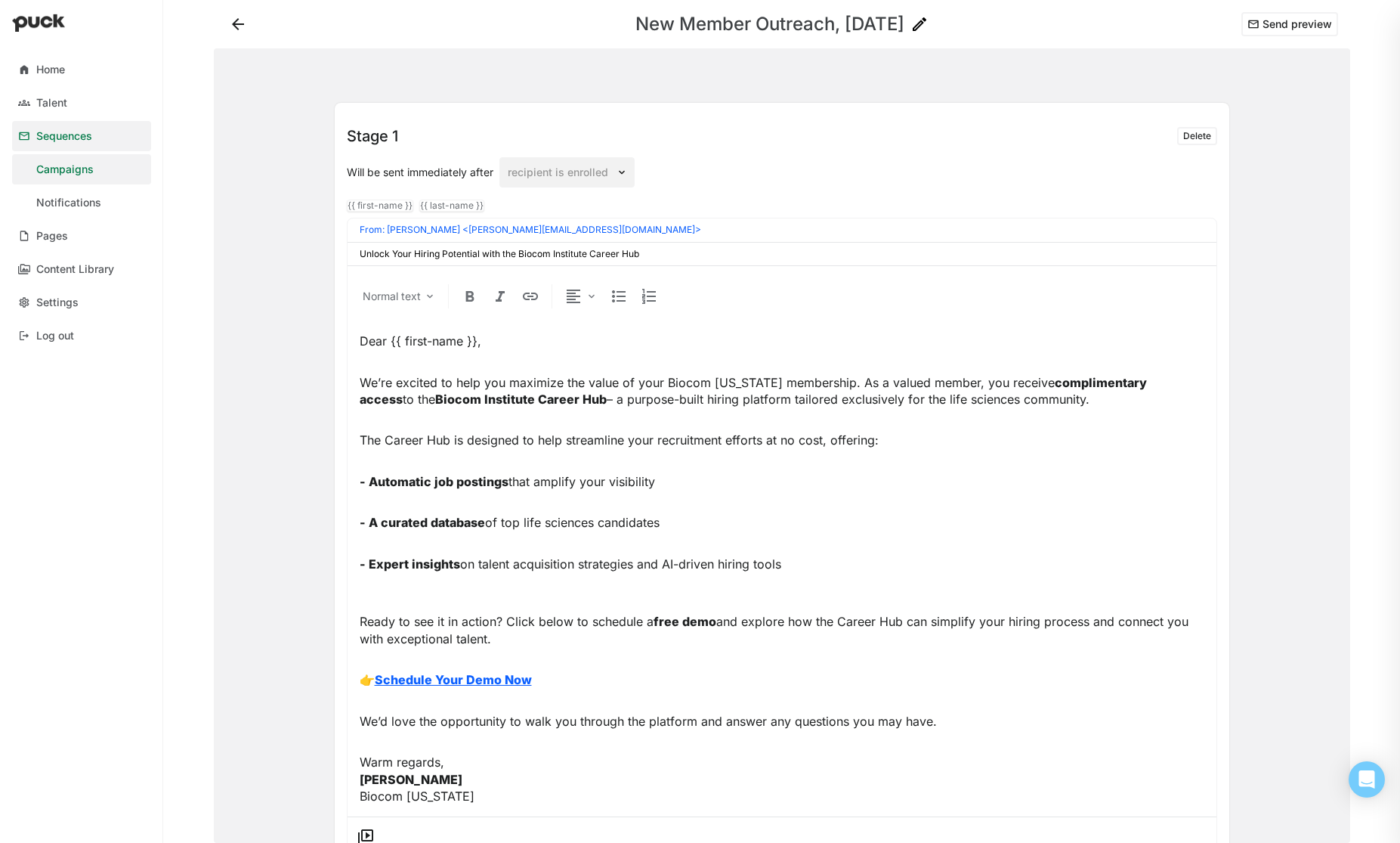
click at [661, 250] on input "Unlock Your Hiring Potential with the Biocom Institute Career Hub" at bounding box center [781, 254] width 845 height 10
drag, startPoint x: 581, startPoint y: 250, endPoint x: 345, endPoint y: 247, distance: 236.0
click at [345, 247] on div "Stage 1 Delete Will be sent immediately after recipient is enrolled {{ first-na…" at bounding box center [782, 486] width 895 height 766
paste input "Discover the Career Hub — A Powerful Part of Your Biocom Membership"
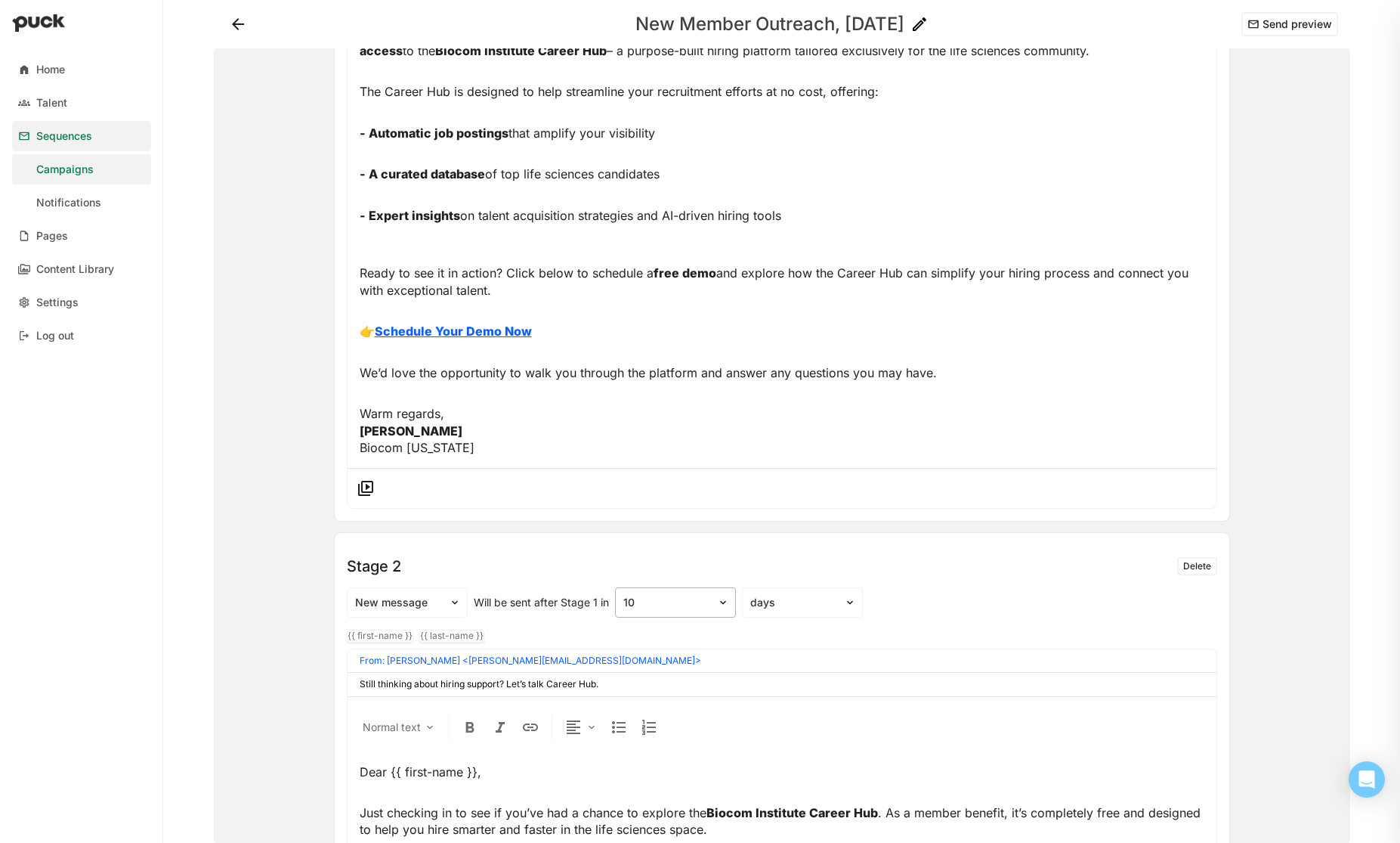
scroll to position [359, 0]
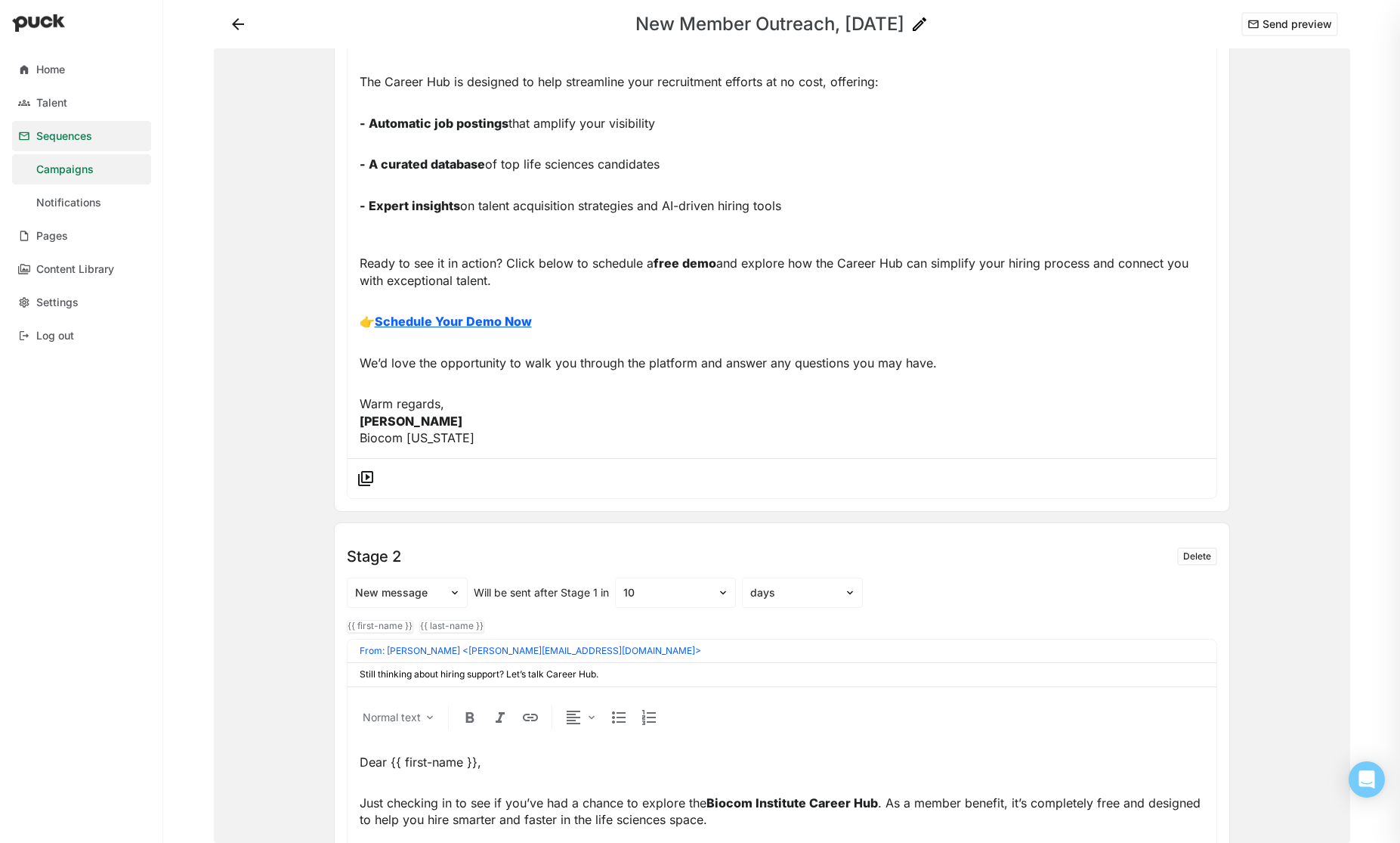
type input "Discover the Career Hub — A Powerful Part of Your Biocom Membership"
drag, startPoint x: 613, startPoint y: 674, endPoint x: 333, endPoint y: 675, distance: 280.0
click at [333, 675] on div "Stage 1 Delete Will be sent immediately after recipient is enrolled {{ first-na…" at bounding box center [782, 446] width 919 height 795
paste input "Biocom Career Hub demo, it's a valuable part of your membership."
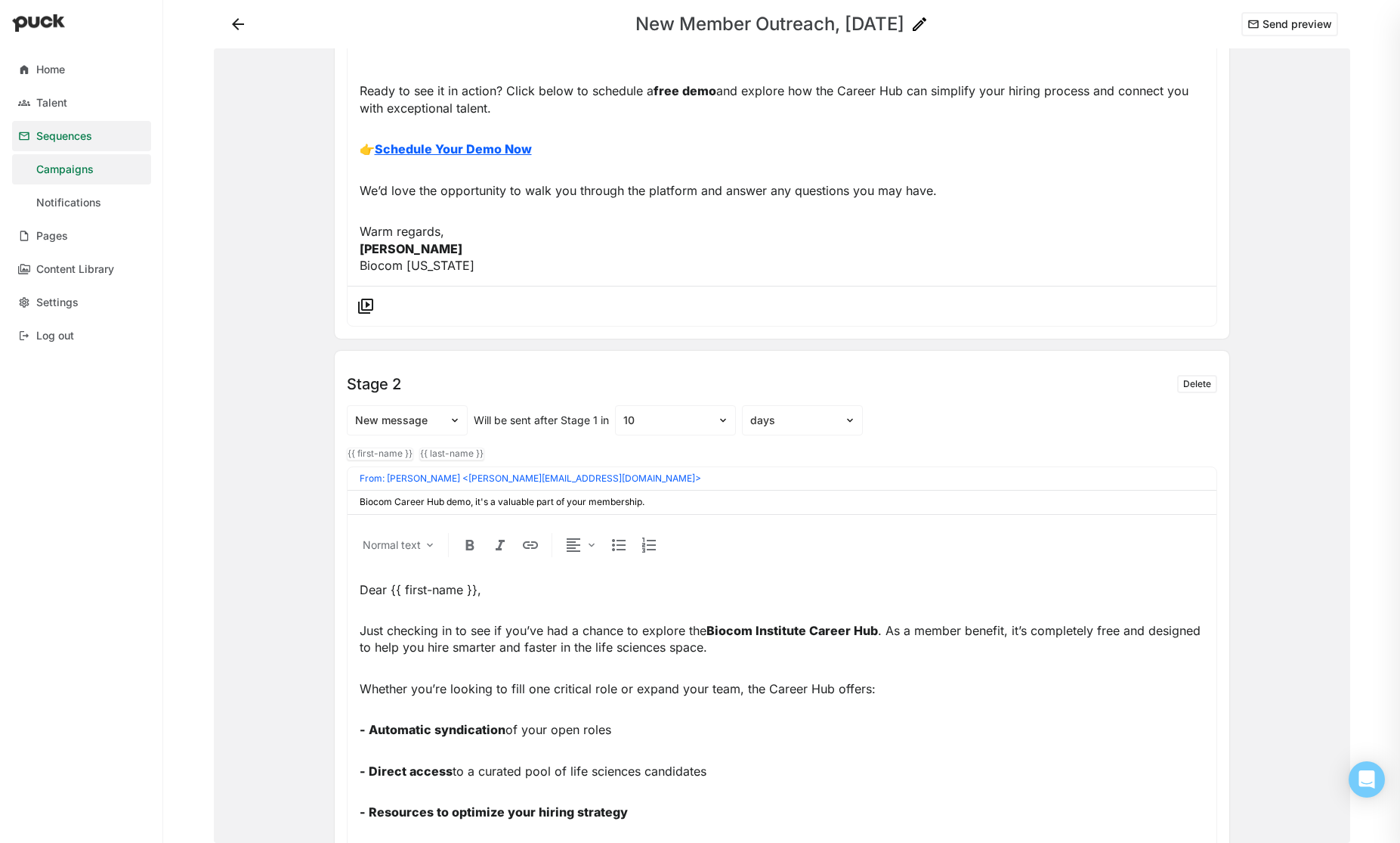
scroll to position [534, 0]
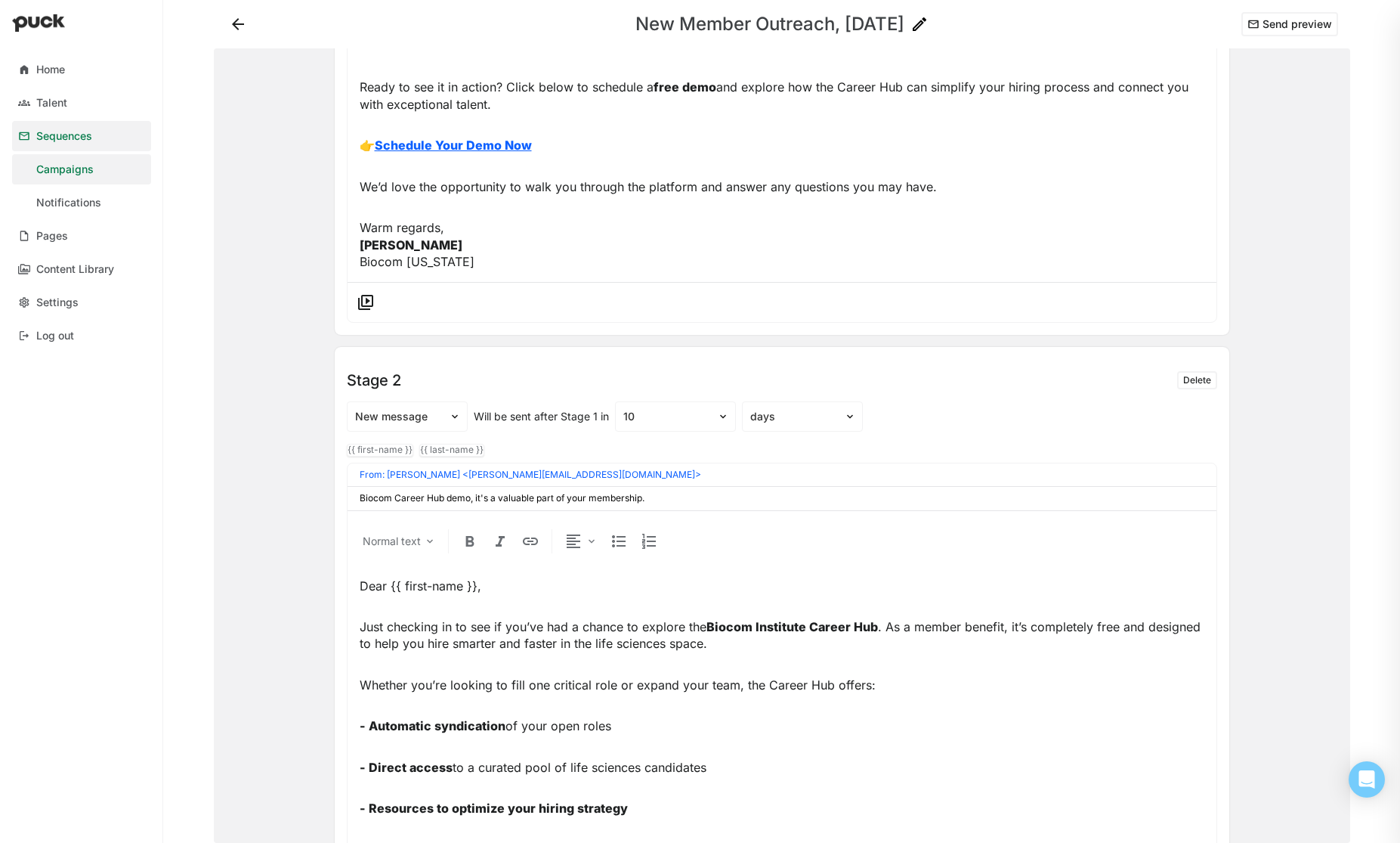
type input "Biocom Career Hub demo, it's a valuable part of your membership."
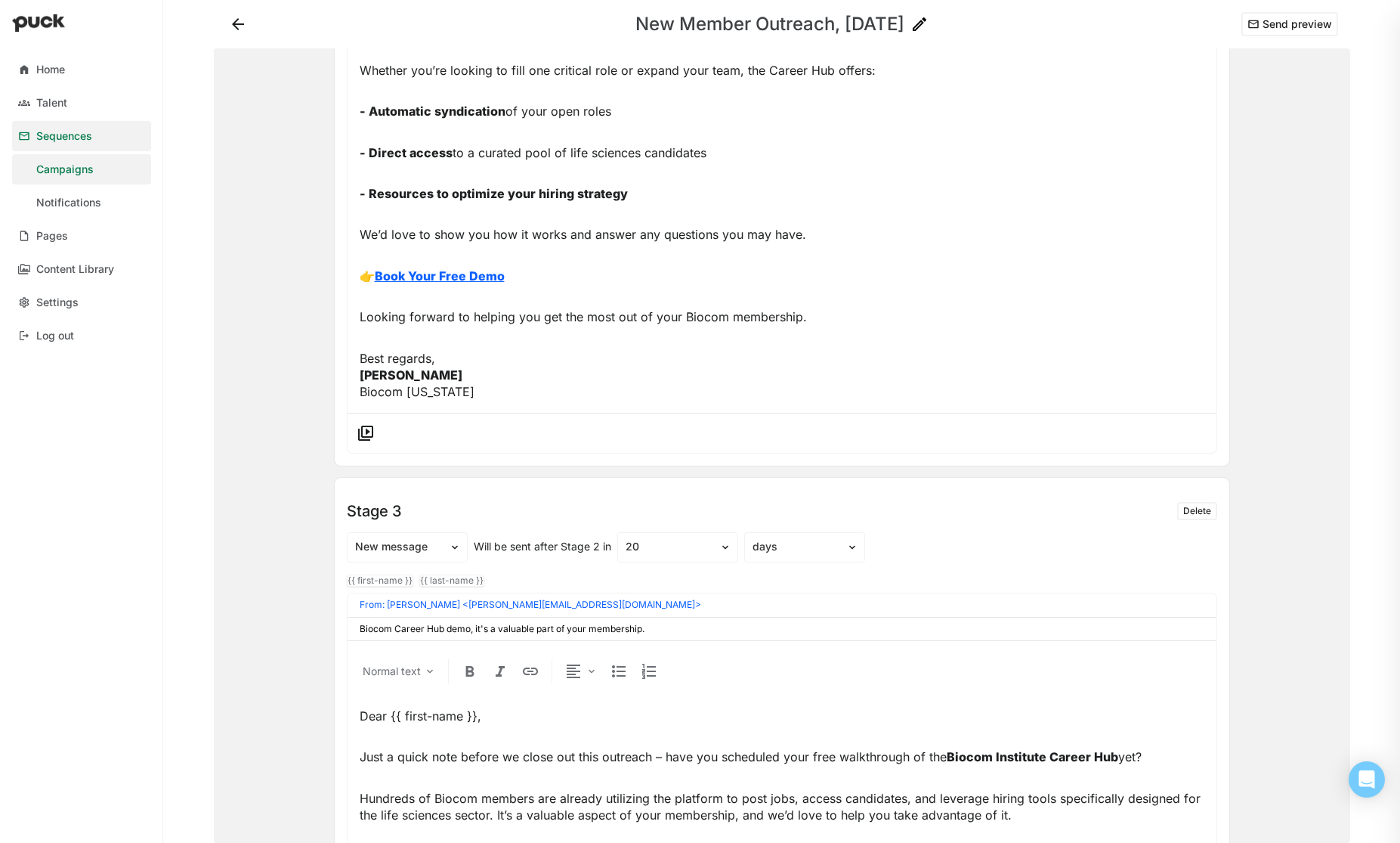
scroll to position [1154, 0]
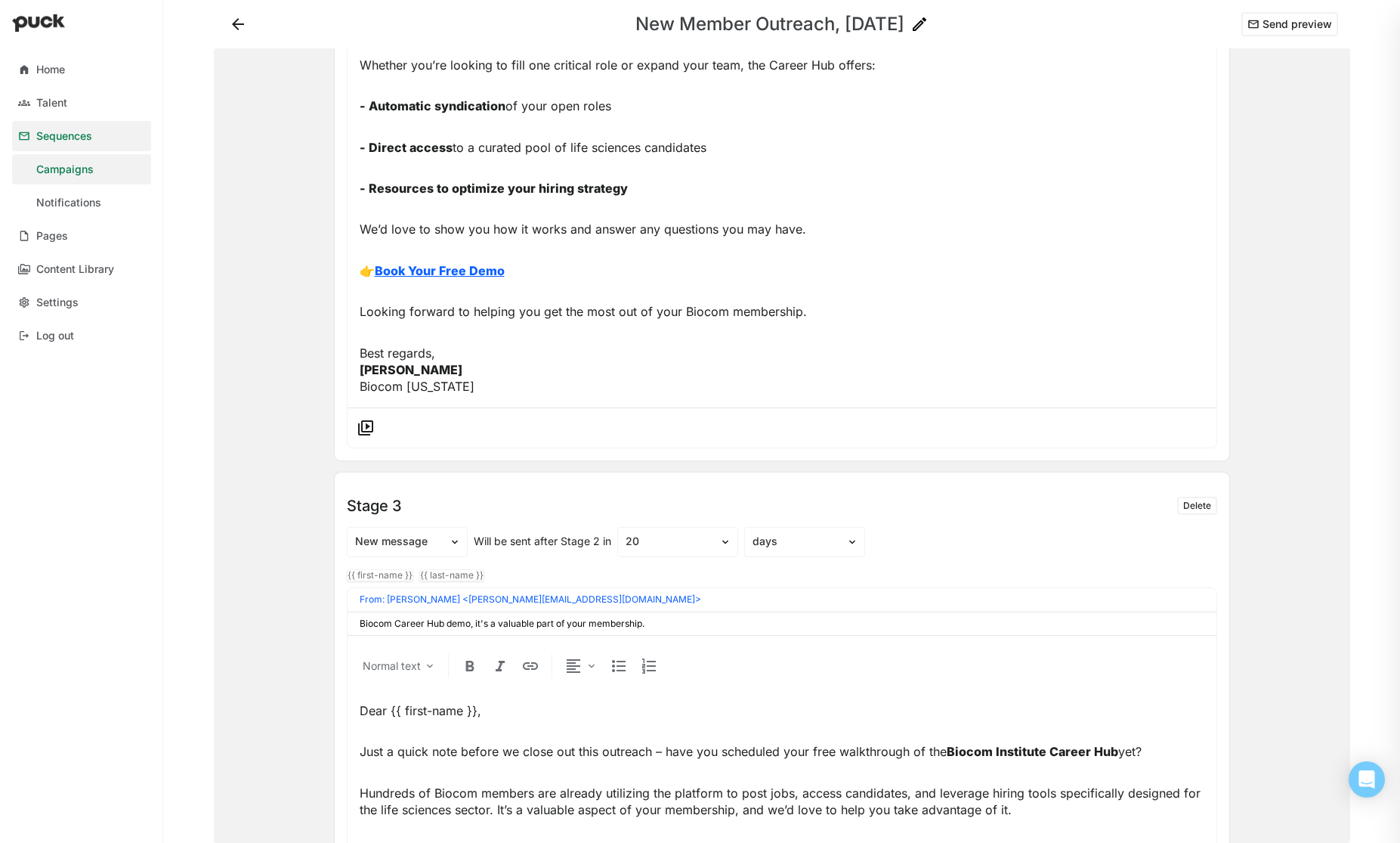
click at [667, 625] on input "Biocom Career Hub demo, it's a valuable part of your membership." at bounding box center [781, 623] width 845 height 10
drag, startPoint x: 667, startPoint y: 625, endPoint x: 354, endPoint y: 625, distance: 313.0
click at [354, 626] on div "Biocom Career Hub demo, it's a valuable part of your membership." at bounding box center [781, 624] width 869 height 23
paste input "Unlock a Key Benefit of Your Biocom Membership – Career Hub Demo"
type input "Unlock a Key Benefit of Your Biocom Membership – Career Hub Demo"
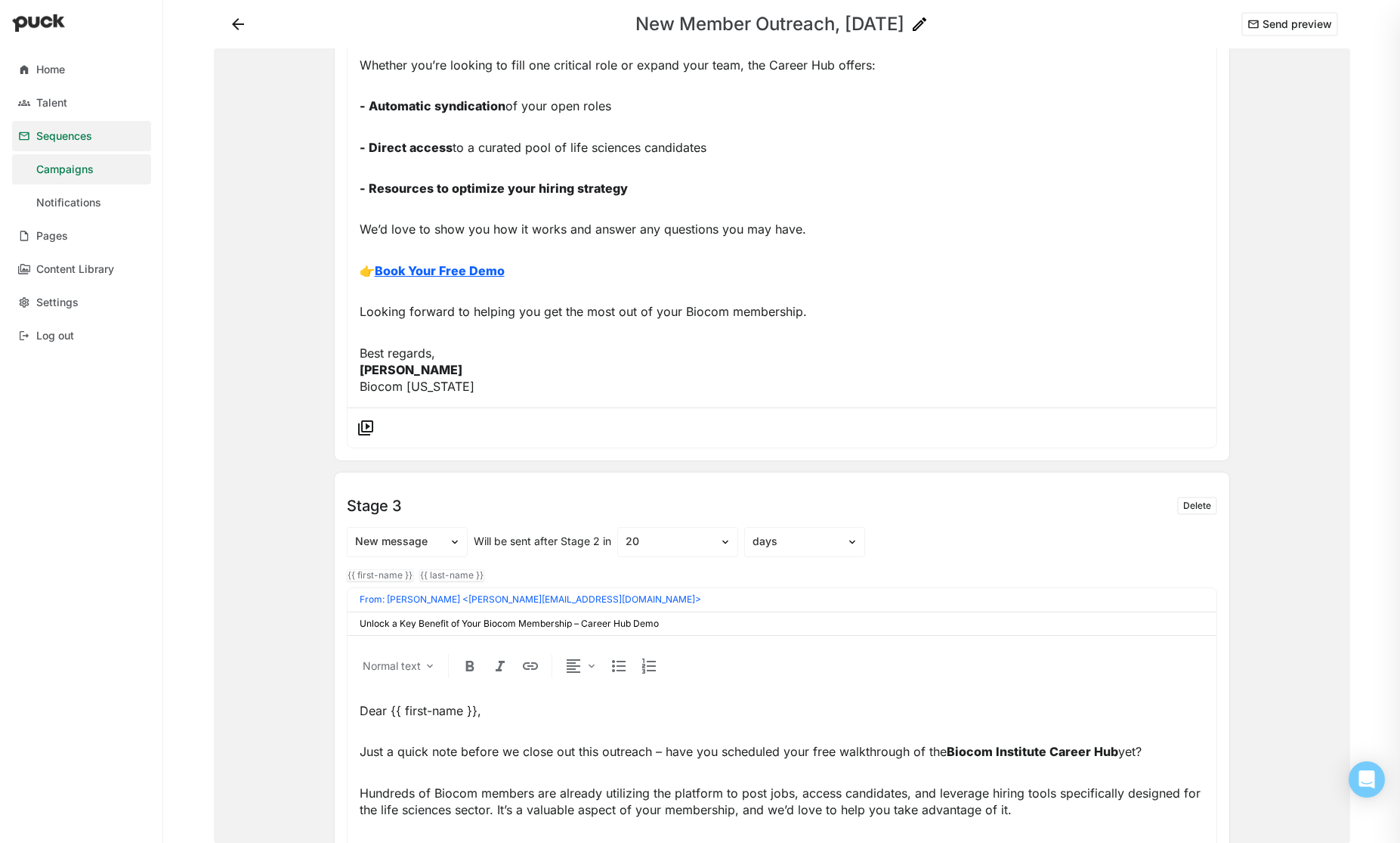
click at [818, 682] on div "Normal text Dear {{ first-name }}, Just a quick note before we close out this o…" at bounding box center [781, 835] width 869 height 387
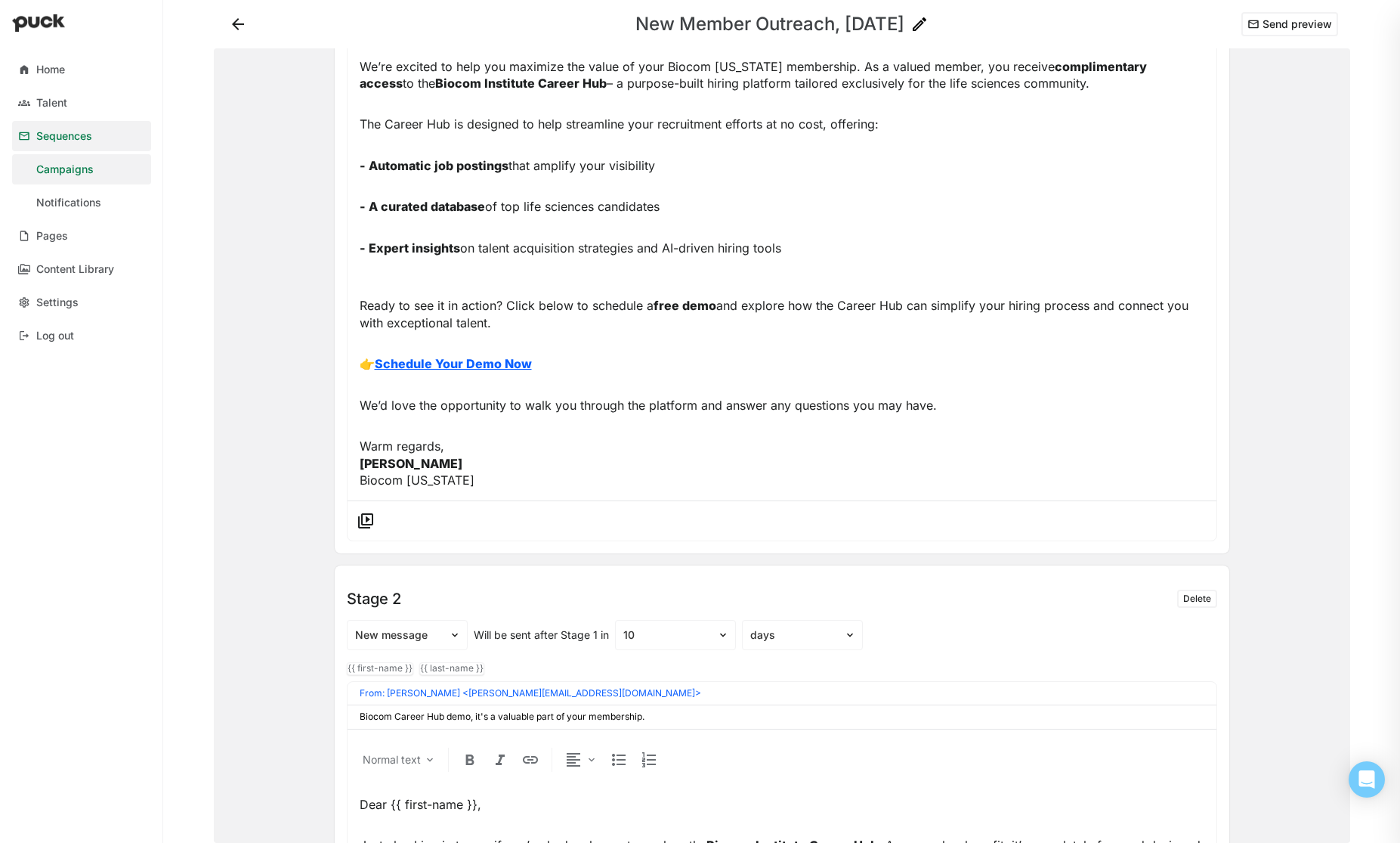
scroll to position [0, 0]
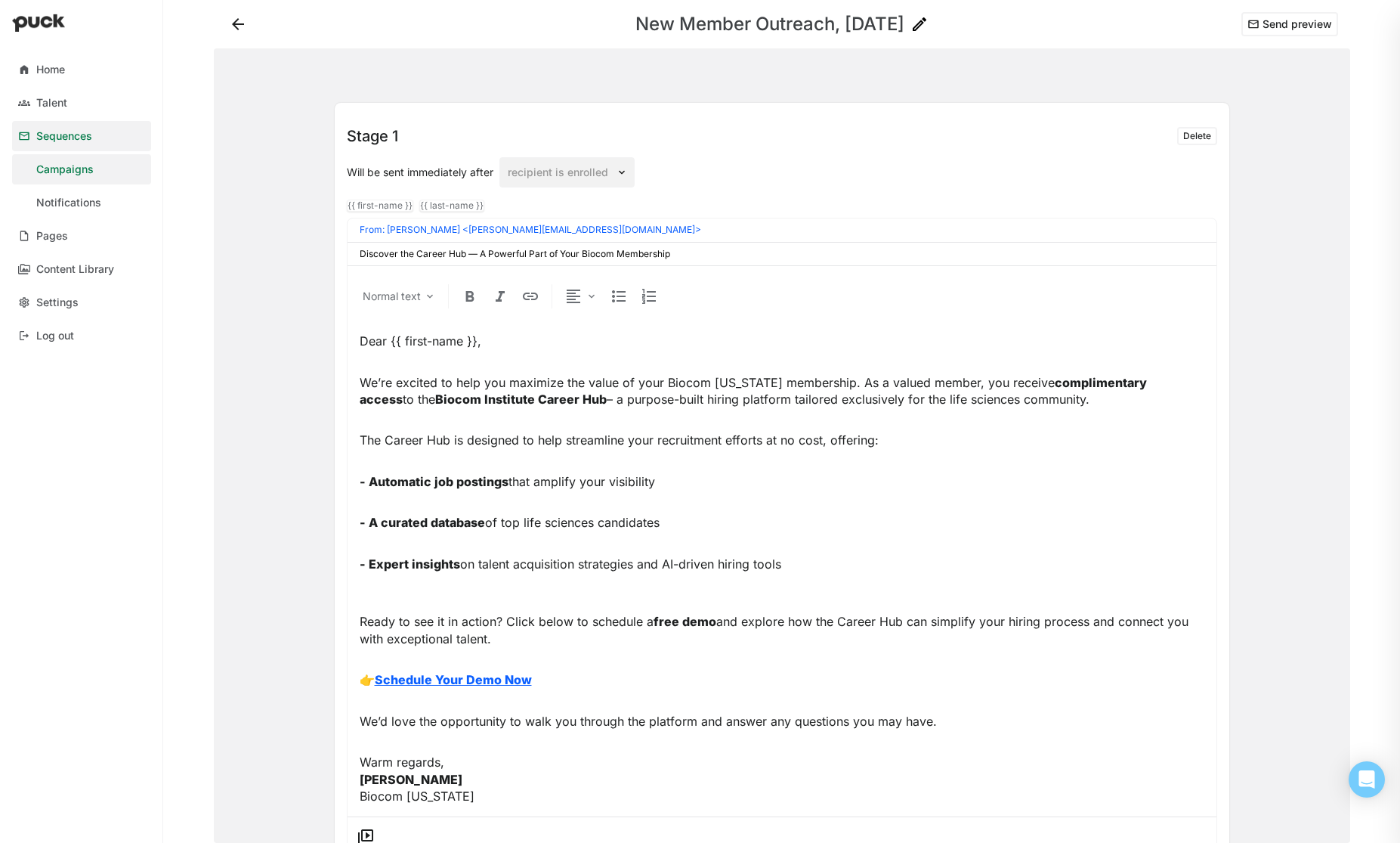
click at [72, 135] on div "Sequences" at bounding box center [64, 136] width 56 height 13
